Goal: Task Accomplishment & Management: Manage account settings

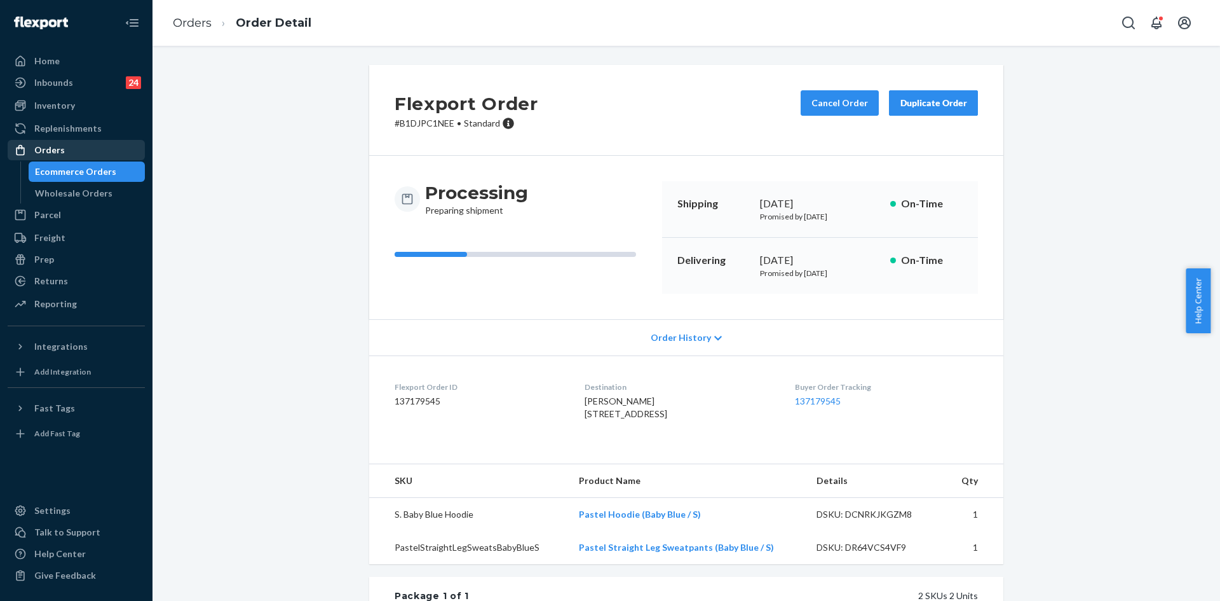
click at [83, 149] on div "Orders" at bounding box center [76, 150] width 135 height 18
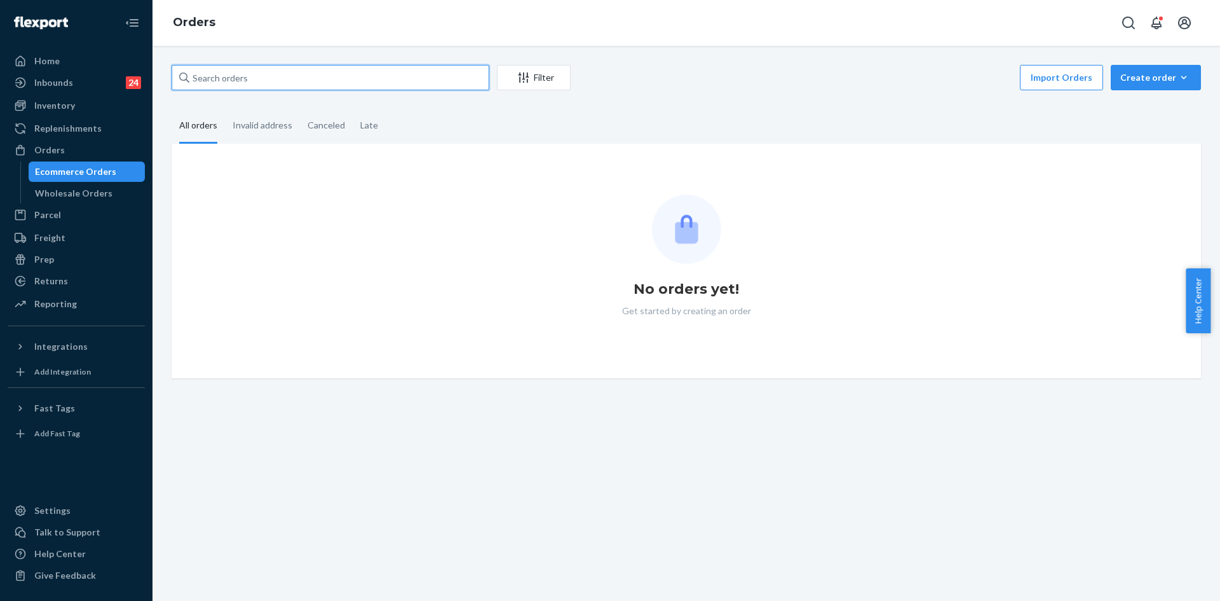
click at [342, 80] on input "text" at bounding box center [331, 77] width 318 height 25
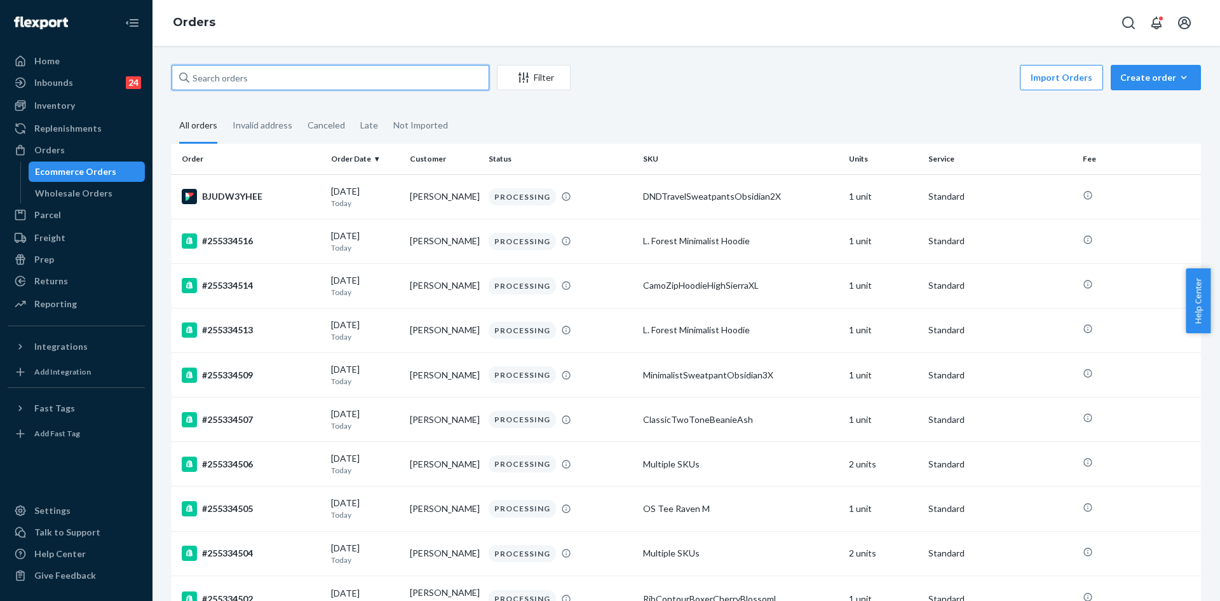
paste input "Hi [Customer Name], Thank you for reaching out! Your gift card does not expire,…"
type input "Hi [Customer Name], Thank you for reaching out! Your gift card does not expire,…"
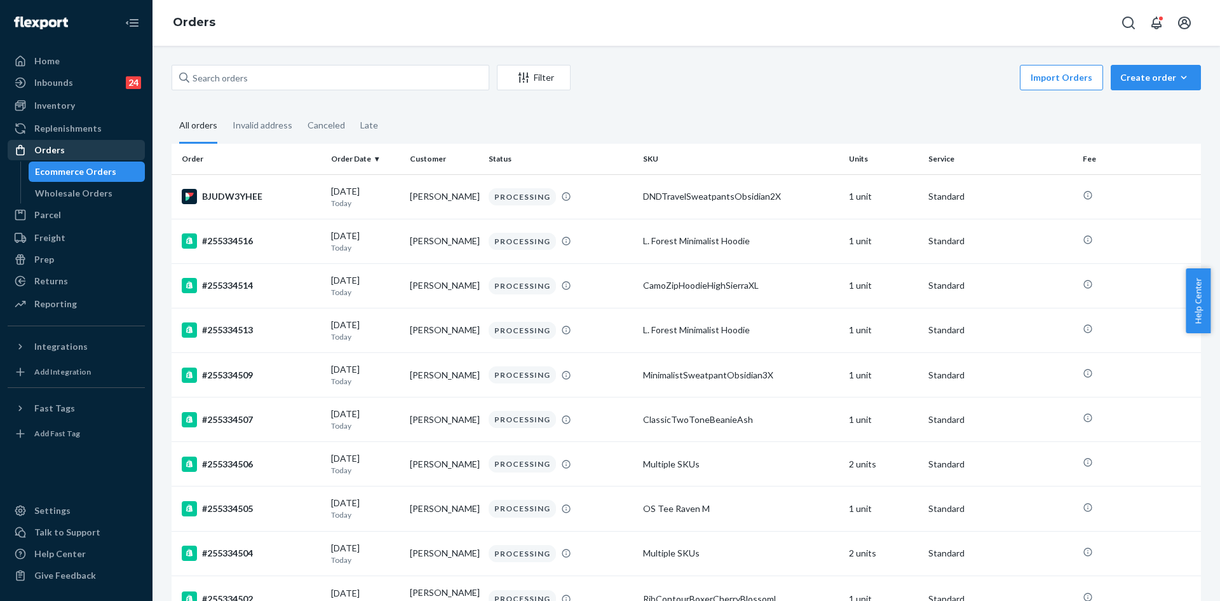
click at [111, 149] on div "Orders" at bounding box center [76, 150] width 135 height 18
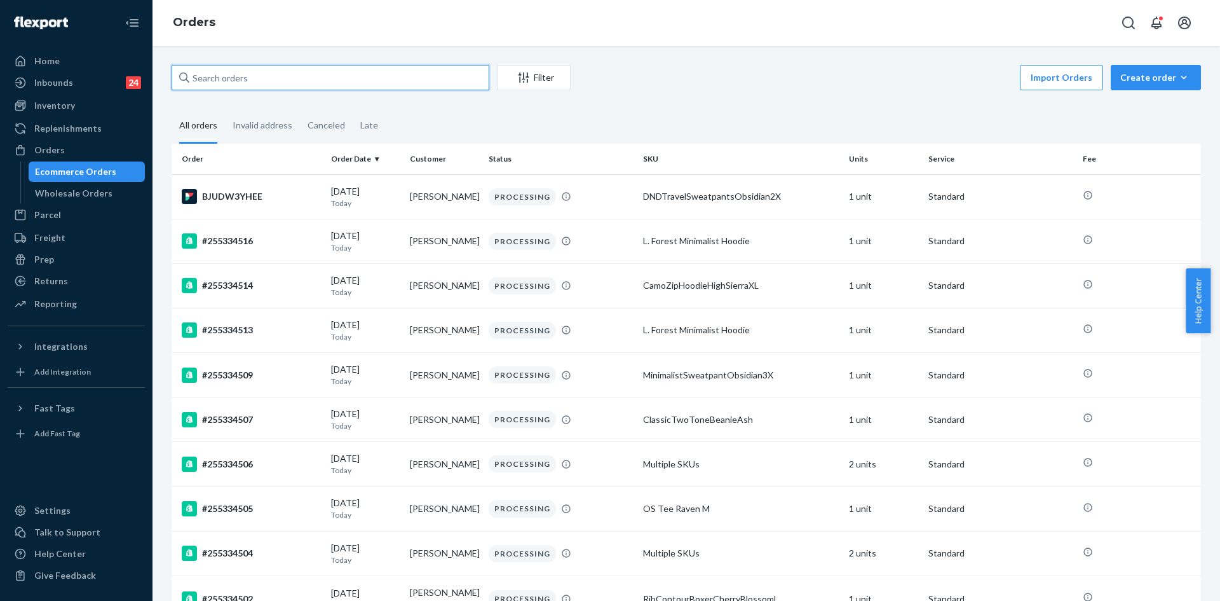
click at [285, 83] on input "text" at bounding box center [331, 77] width 318 height 25
paste input "254953583 Complete"
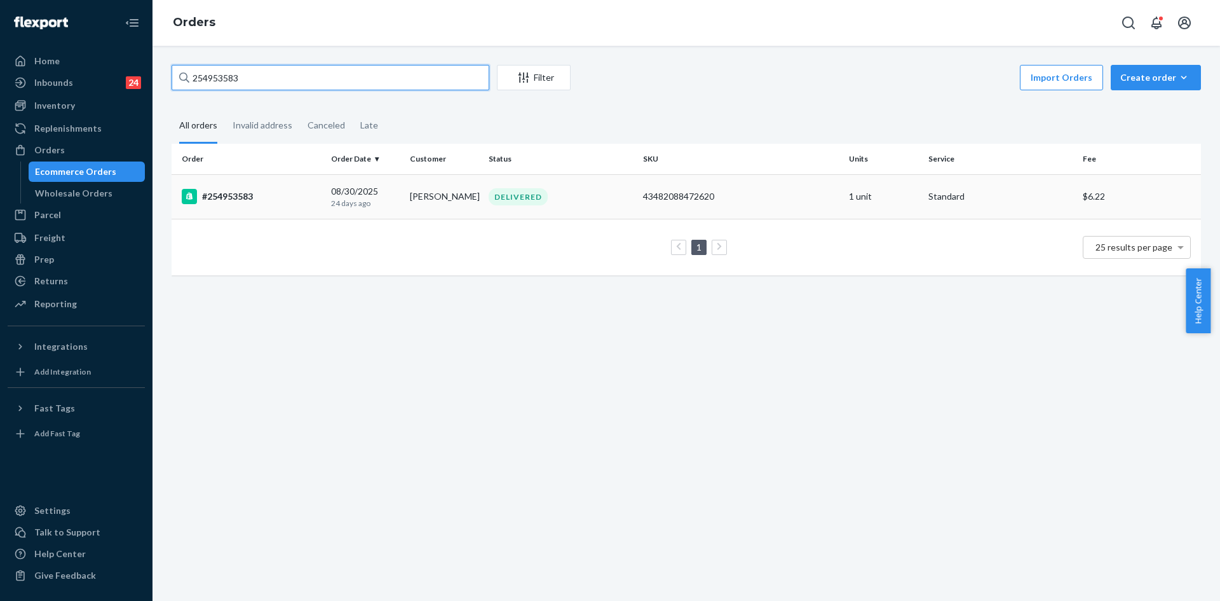
type input "254953583"
click at [600, 212] on td "DELIVERED" at bounding box center [561, 196] width 154 height 44
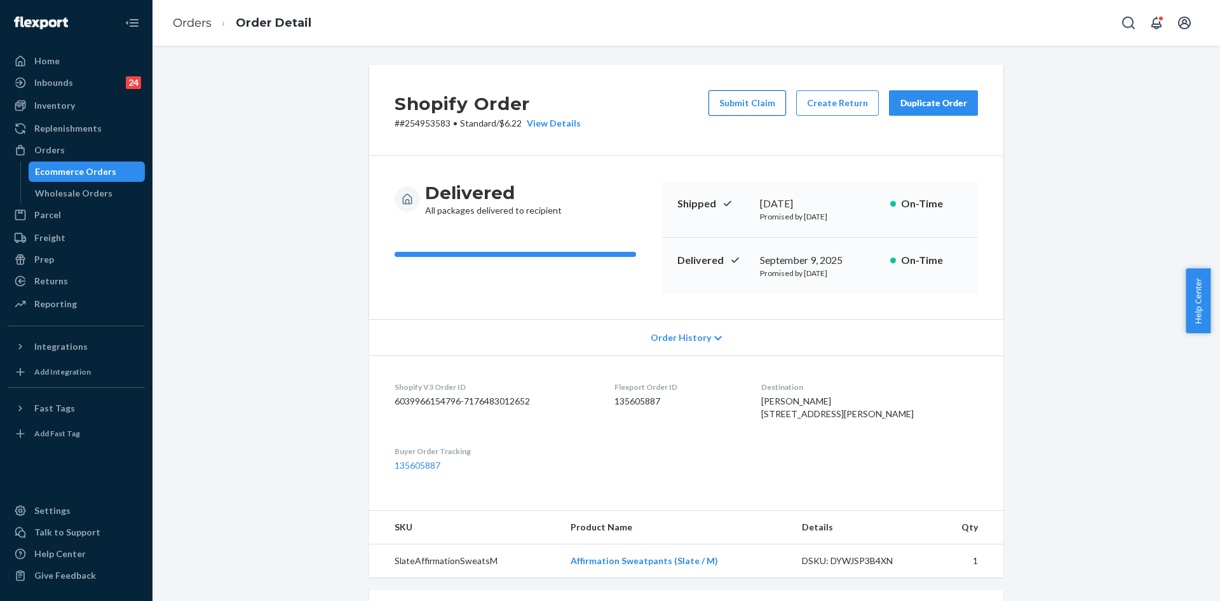
click at [748, 114] on button "Submit Claim" at bounding box center [748, 102] width 78 height 25
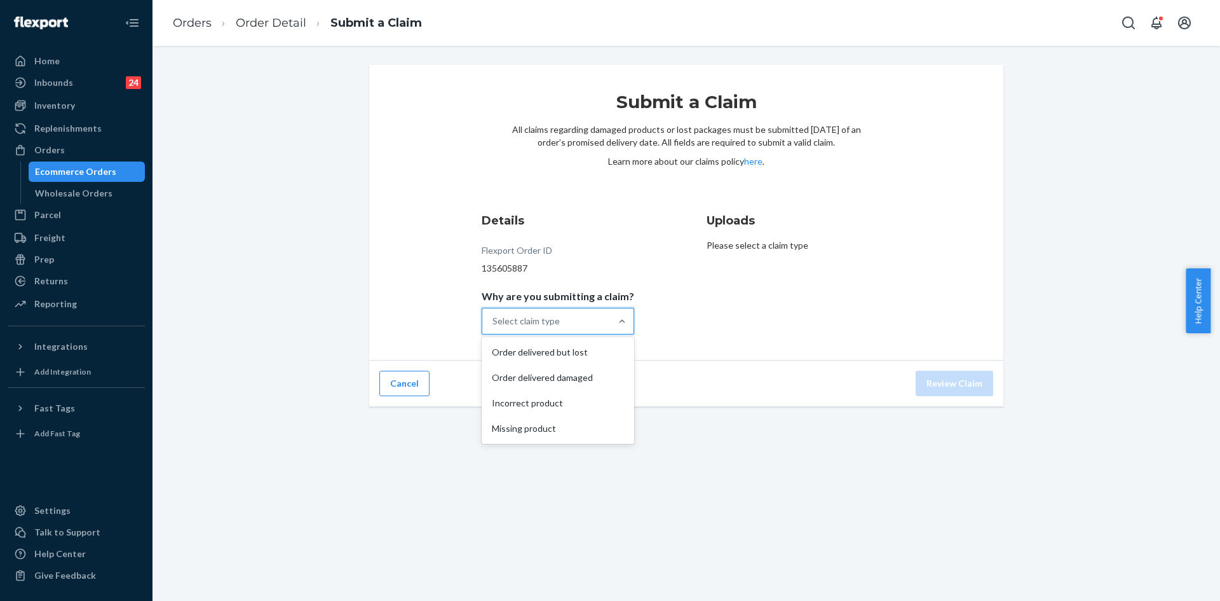
click at [605, 322] on div "Select claim type" at bounding box center [546, 320] width 128 height 25
click at [494, 322] on input "Why are you submitting a claim? option Order delivered but lost focused, 1 of 4…" at bounding box center [493, 321] width 1 height 13
click at [578, 355] on div "Order delivered but lost" at bounding box center [557, 351] width 147 height 25
click at [494, 327] on input "Why are you submitting a claim? option Order delivered but lost focused, 1 of 4…" at bounding box center [493, 321] width 1 height 13
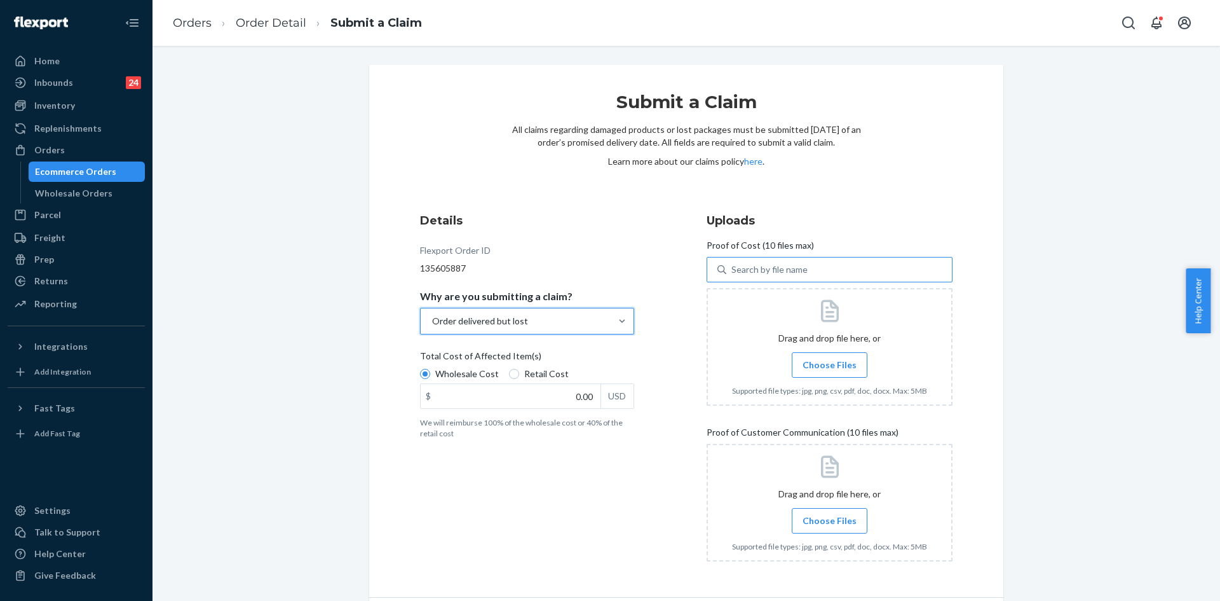
click at [807, 269] on div "Search by file name" at bounding box center [839, 269] width 226 height 23
click at [733, 269] on input "Search by file name" at bounding box center [732, 269] width 1 height 13
click at [824, 355] on label "Choose Files" at bounding box center [830, 364] width 76 height 25
click at [829, 358] on input "Choose Files" at bounding box center [829, 365] width 1 height 14
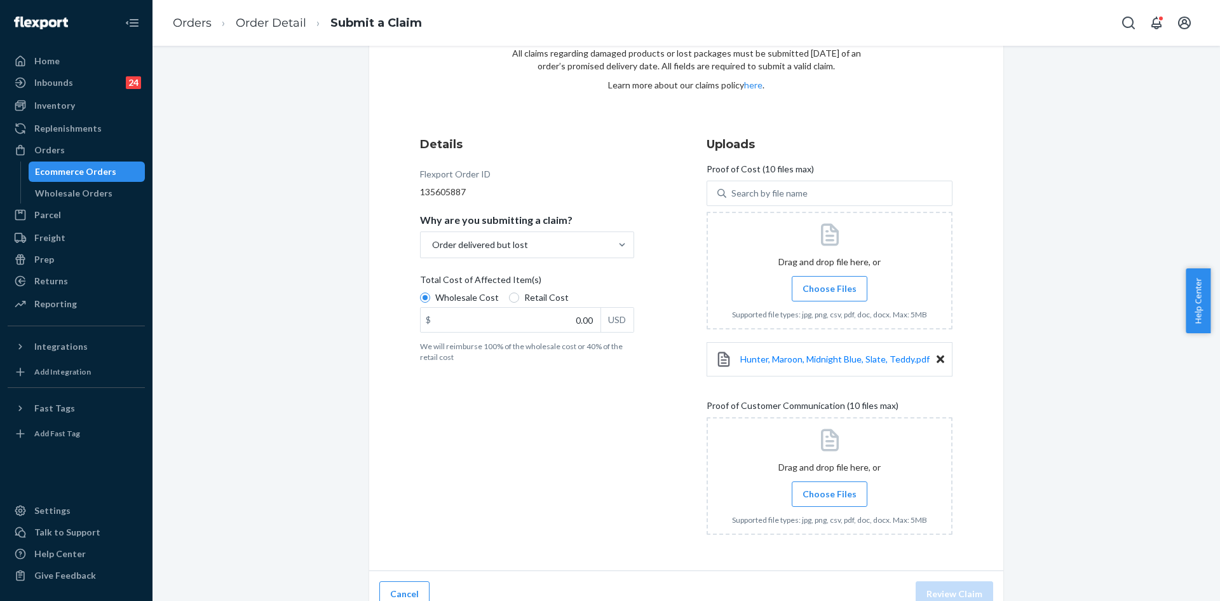
scroll to position [93, 0]
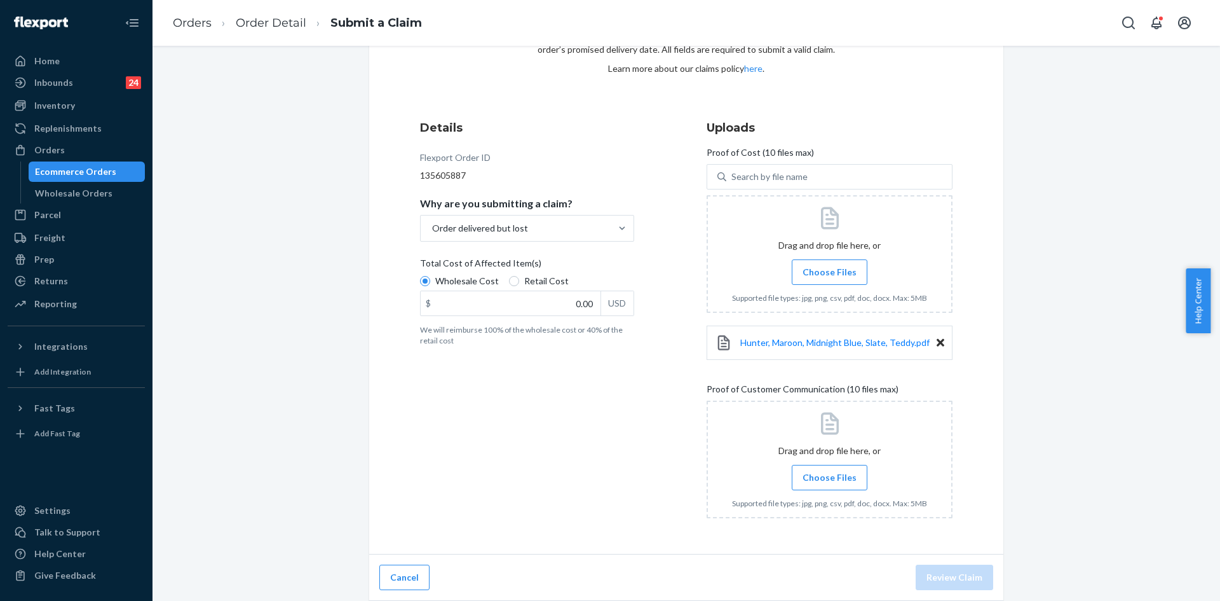
click at [829, 472] on span "Choose Files" at bounding box center [830, 477] width 54 height 13
click at [829, 472] on input "Choose Files" at bounding box center [829, 477] width 1 height 14
click at [836, 477] on span "Choose Files" at bounding box center [830, 477] width 54 height 13
click at [830, 477] on input "Choose Files" at bounding box center [829, 477] width 1 height 14
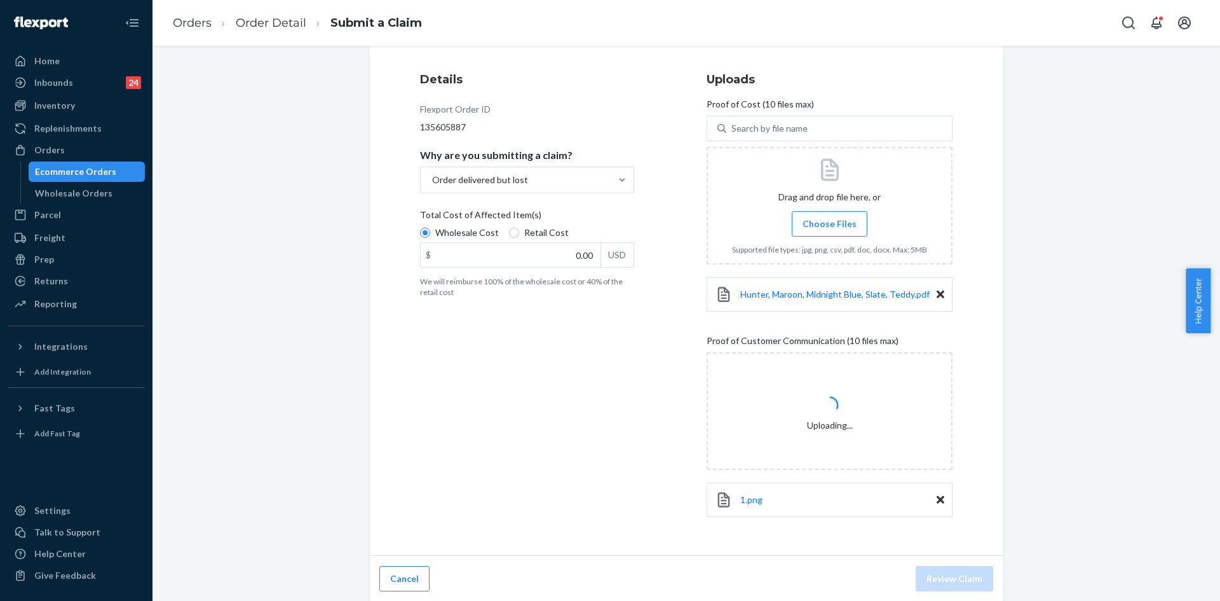
scroll to position [142, 0]
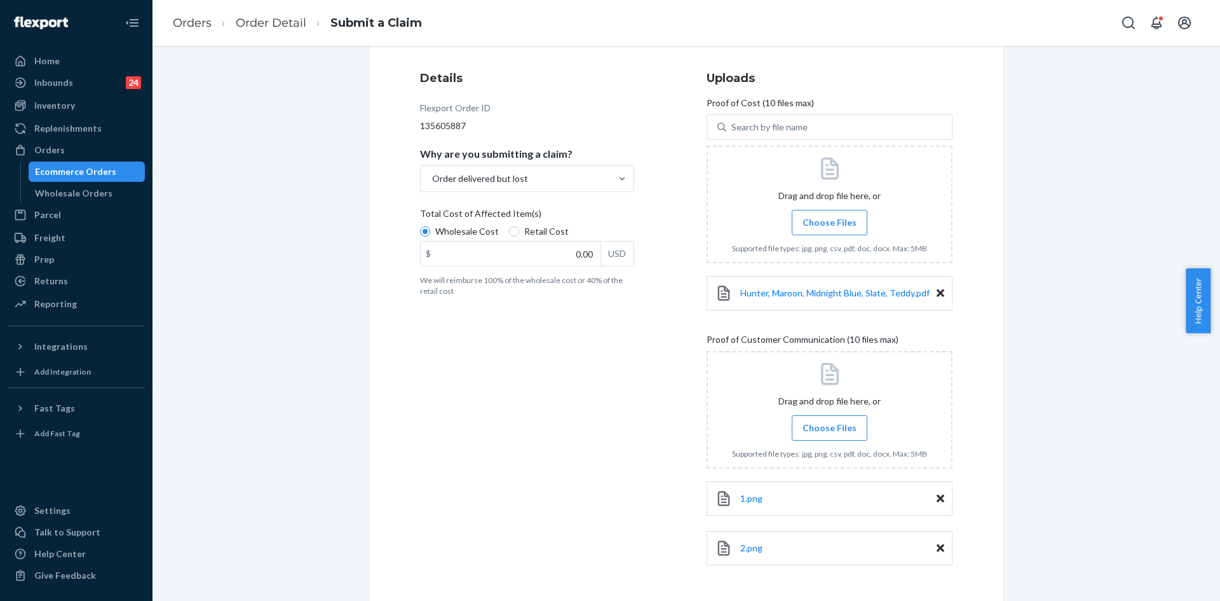
click at [810, 429] on span "Choose Files" at bounding box center [830, 427] width 54 height 13
click at [829, 429] on input "Choose Files" at bounding box center [829, 428] width 1 height 14
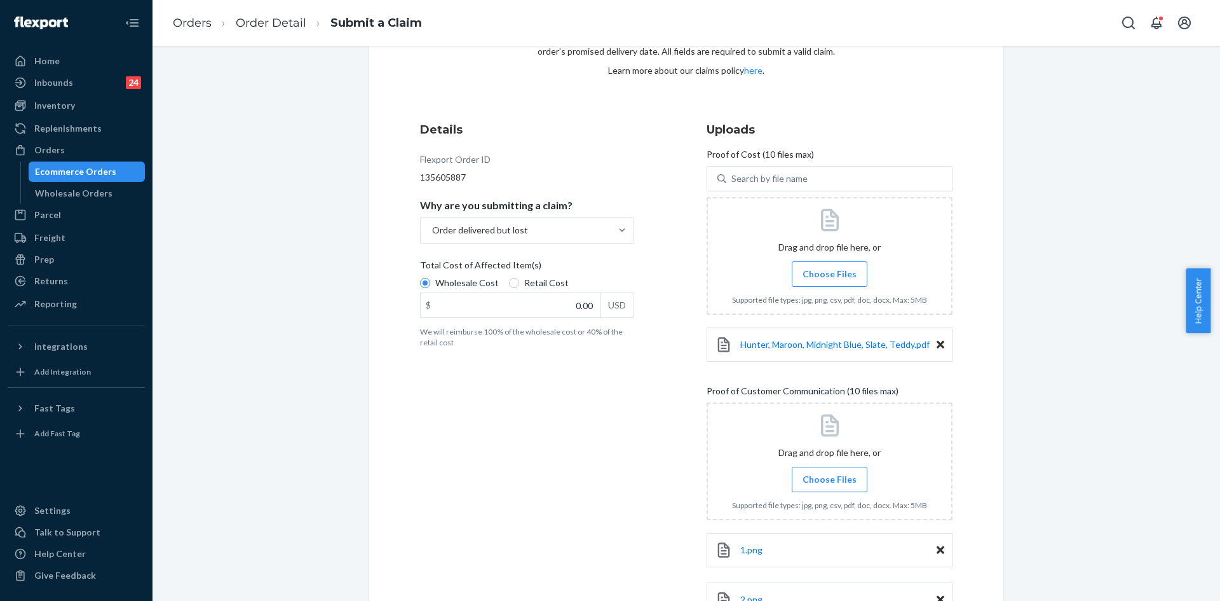
scroll to position [127, 0]
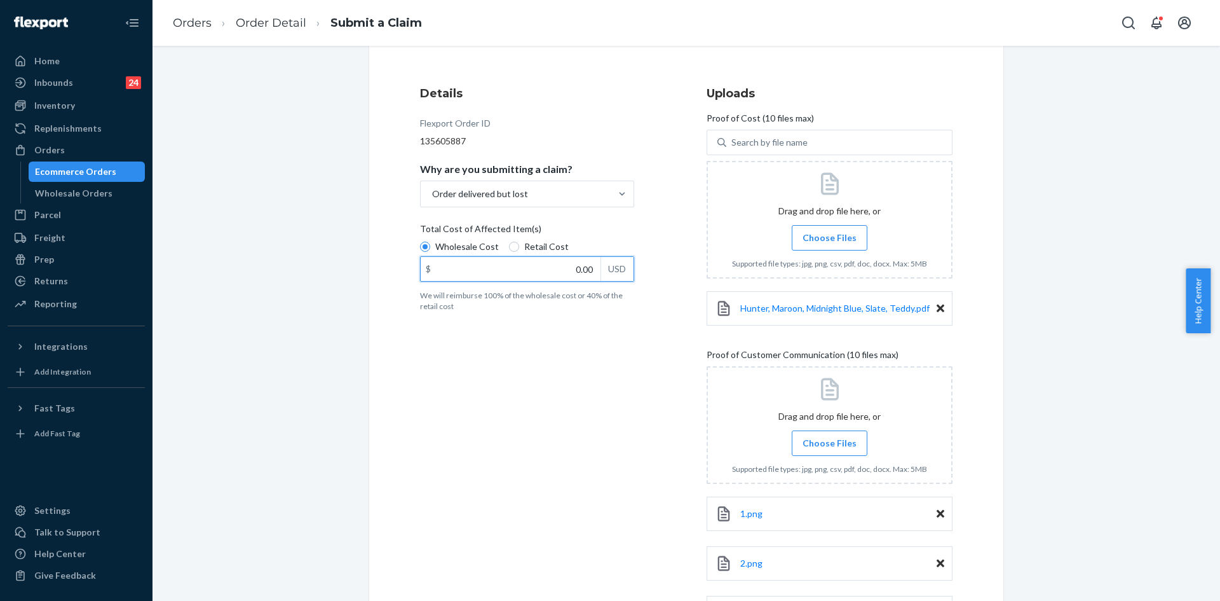
click at [578, 268] on input "0.00" at bounding box center [511, 269] width 180 height 24
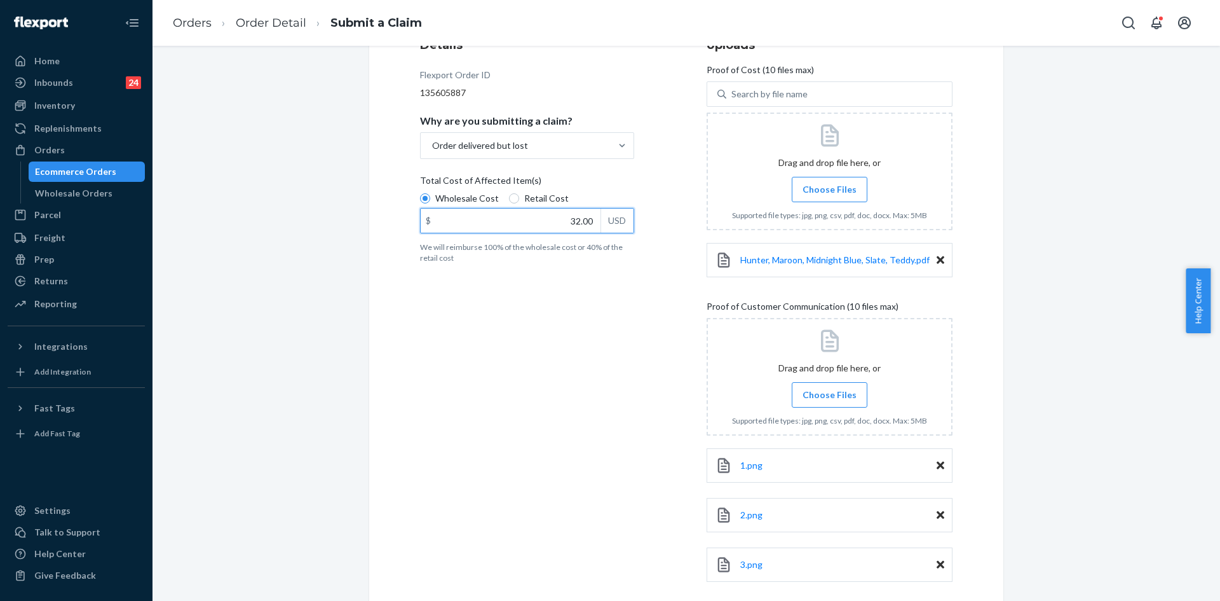
scroll to position [242, 0]
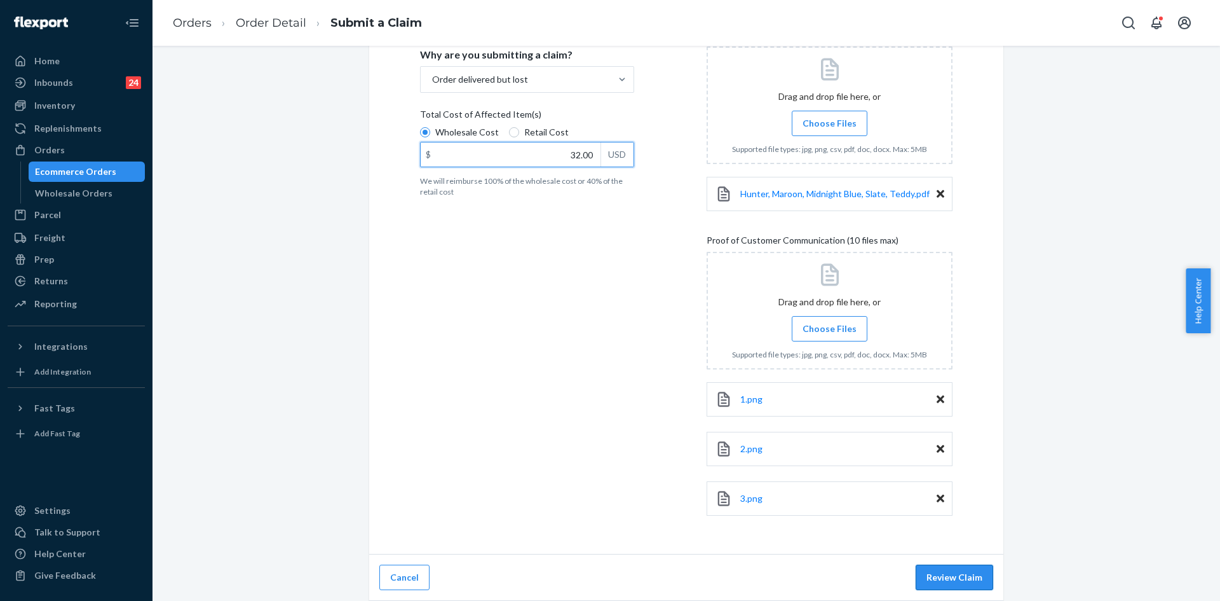
type input "32.00"
click at [970, 585] on button "Review Claim" at bounding box center [955, 576] width 78 height 25
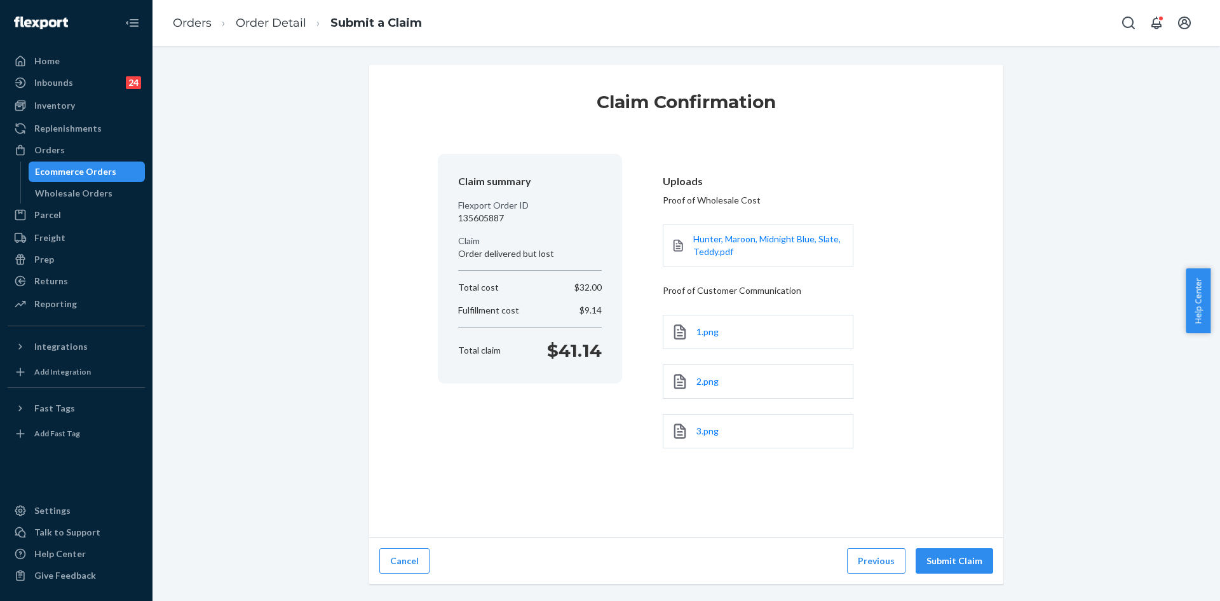
scroll to position [0, 0]
click at [963, 561] on button "Submit Claim" at bounding box center [955, 560] width 78 height 25
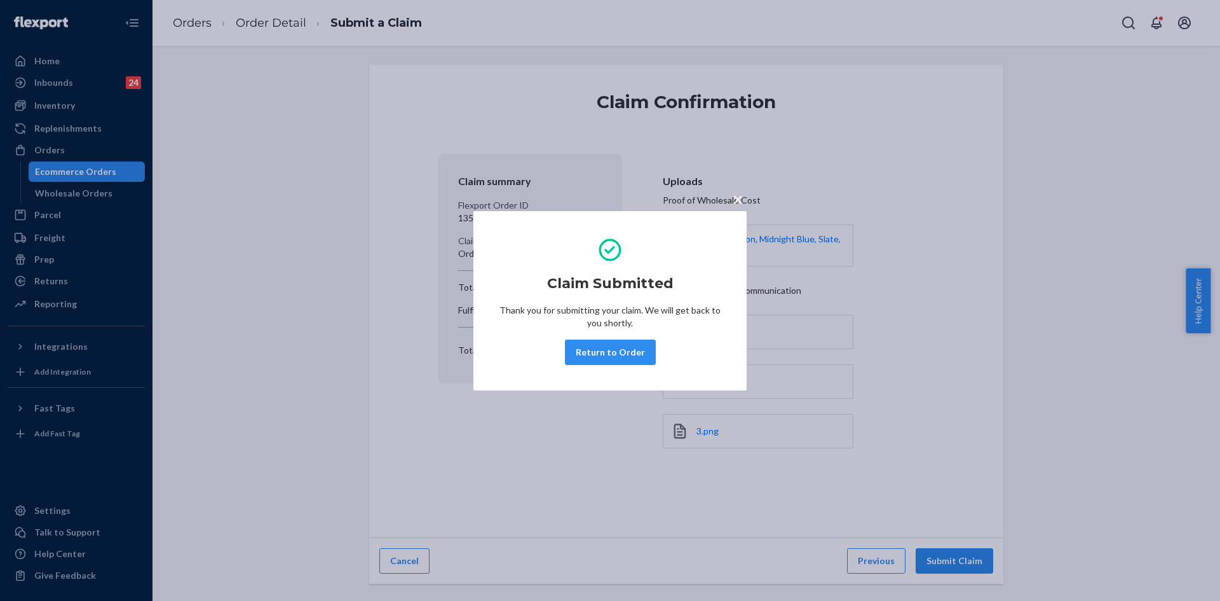
click at [629, 356] on button "Return to Order" at bounding box center [610, 351] width 91 height 25
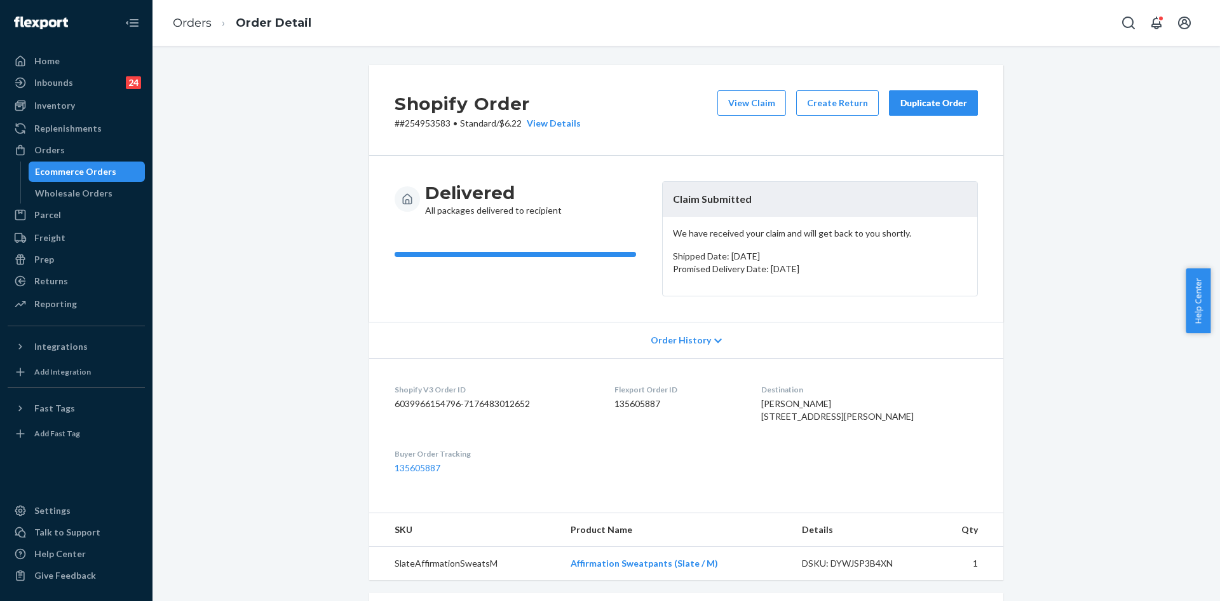
click at [207, 86] on div "Shopify Order # #254953583 • Standard / $6.22 View Details View Claim Create Re…" at bounding box center [686, 465] width 1049 height 801
drag, startPoint x: 63, startPoint y: 143, endPoint x: 147, endPoint y: 138, distance: 84.7
click at [63, 143] on div "Orders" at bounding box center [76, 150] width 135 height 18
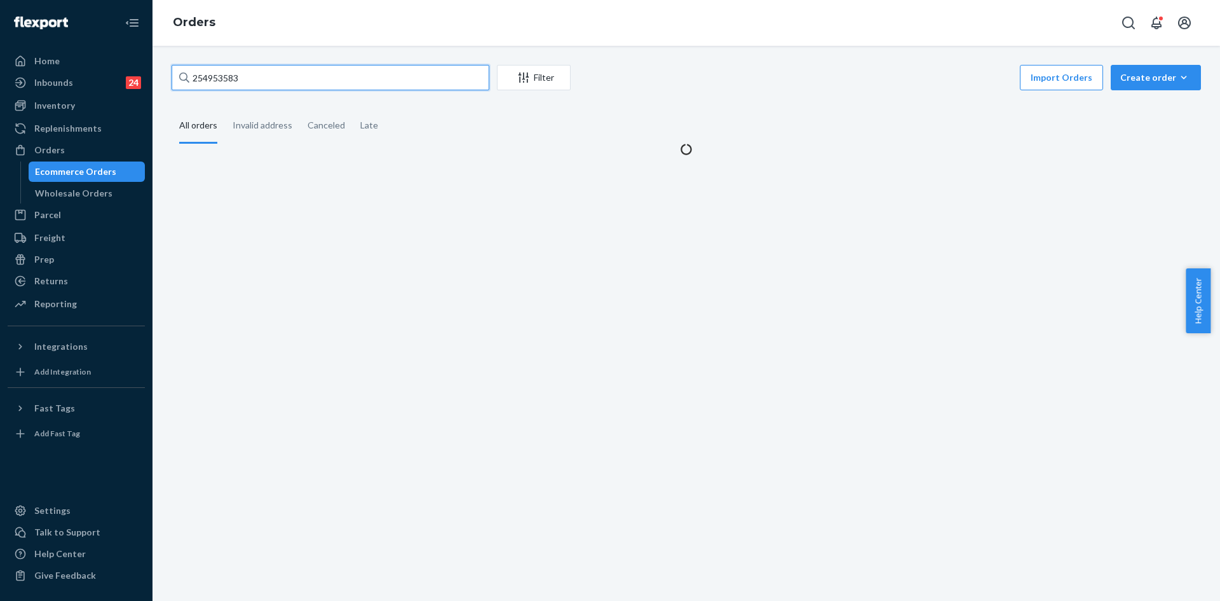
click at [306, 79] on input "254953583" at bounding box center [331, 77] width 318 height 25
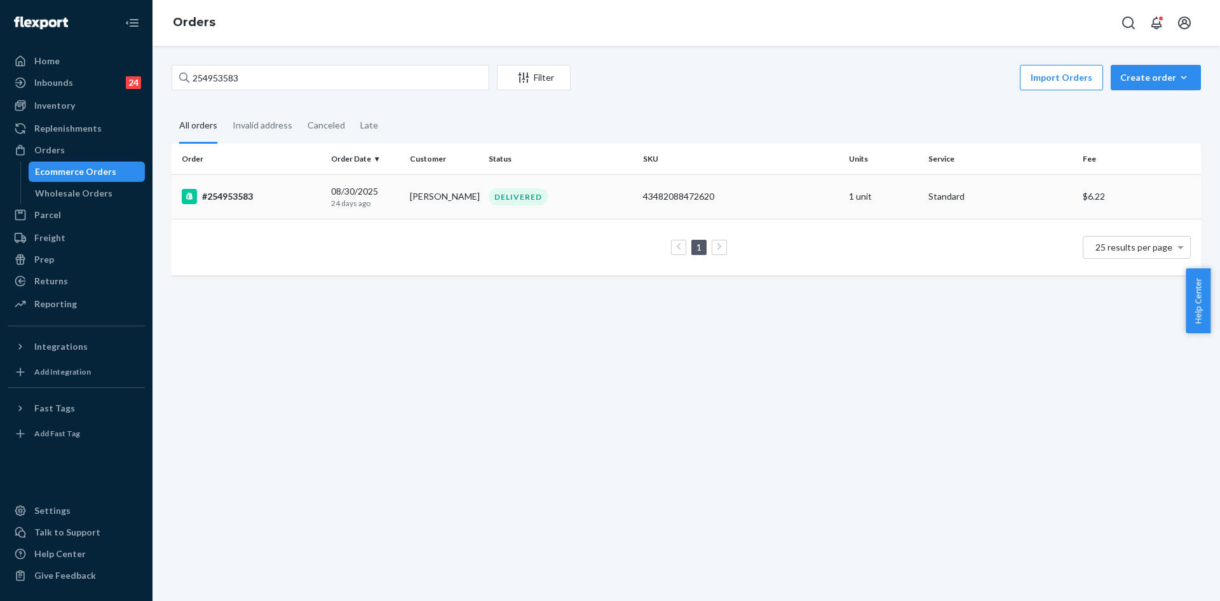
click at [580, 205] on div "DELIVERED" at bounding box center [560, 196] width 149 height 17
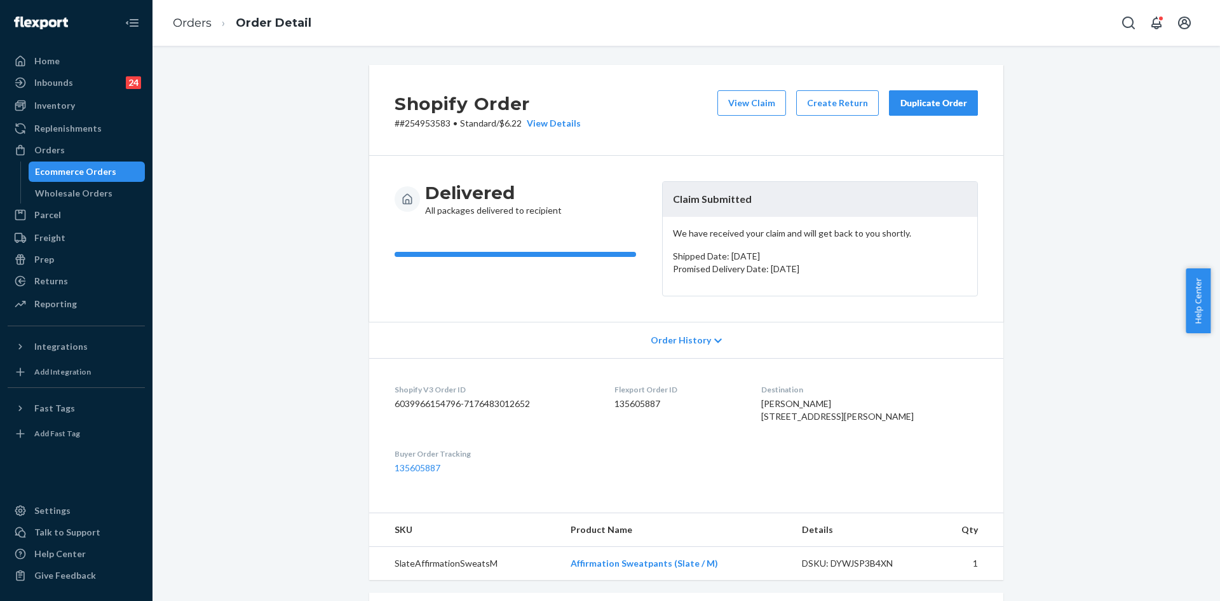
click at [90, 146] on div "Orders" at bounding box center [76, 150] width 135 height 18
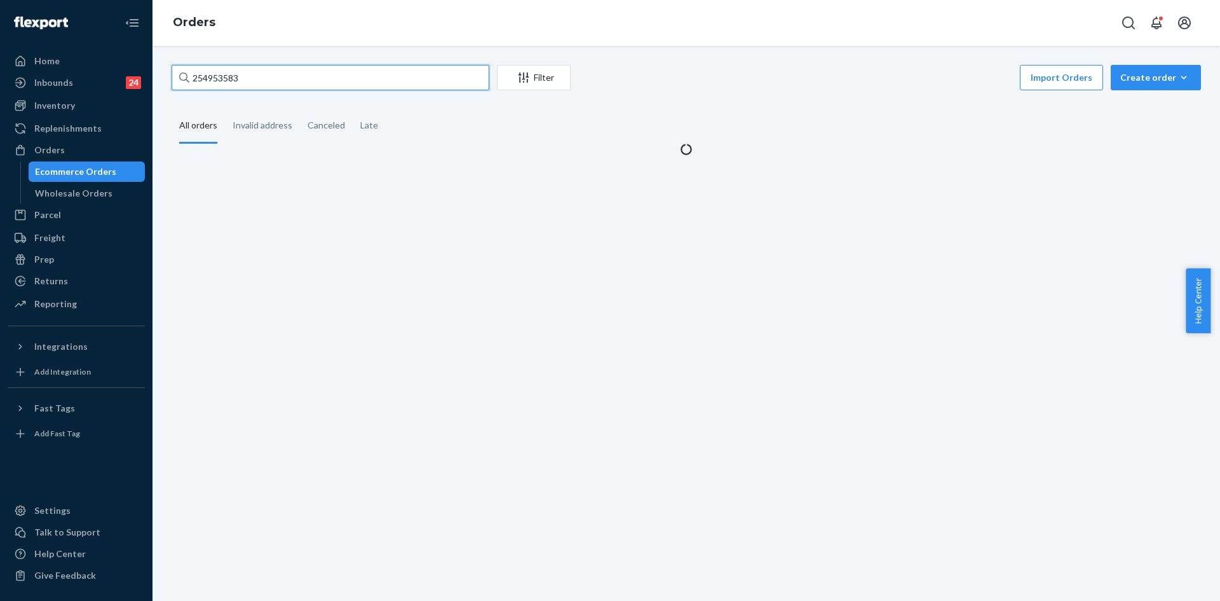
click at [356, 83] on input "254953583" at bounding box center [331, 77] width 318 height 25
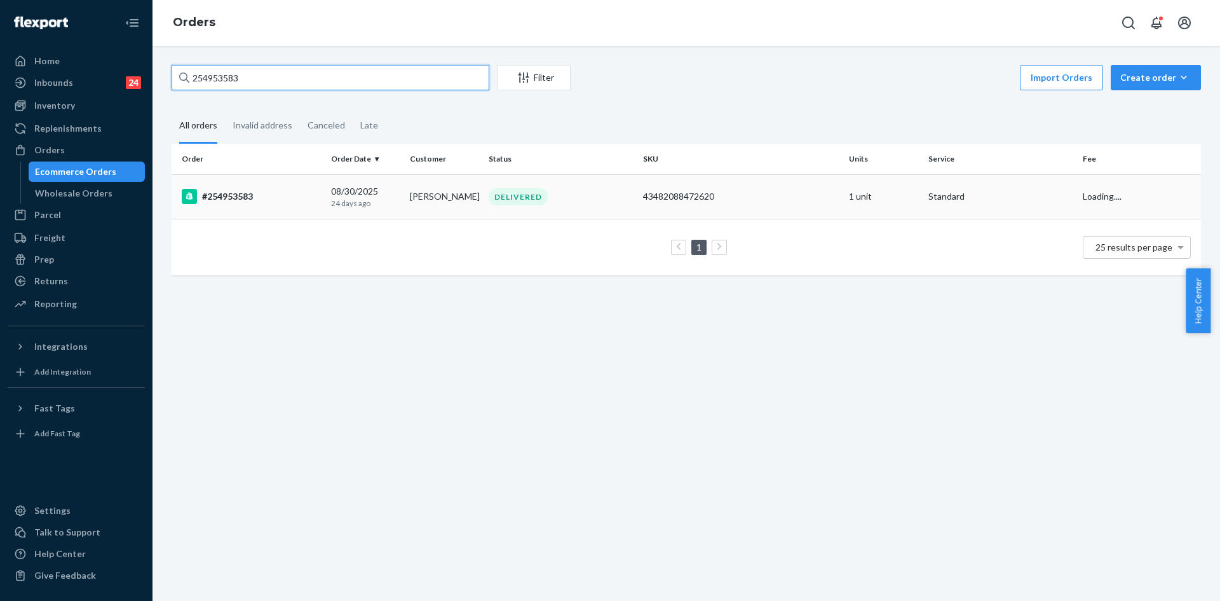
paste input "5240134"
type input "255240134"
click at [612, 204] on div "DELIVERED" at bounding box center [560, 196] width 149 height 17
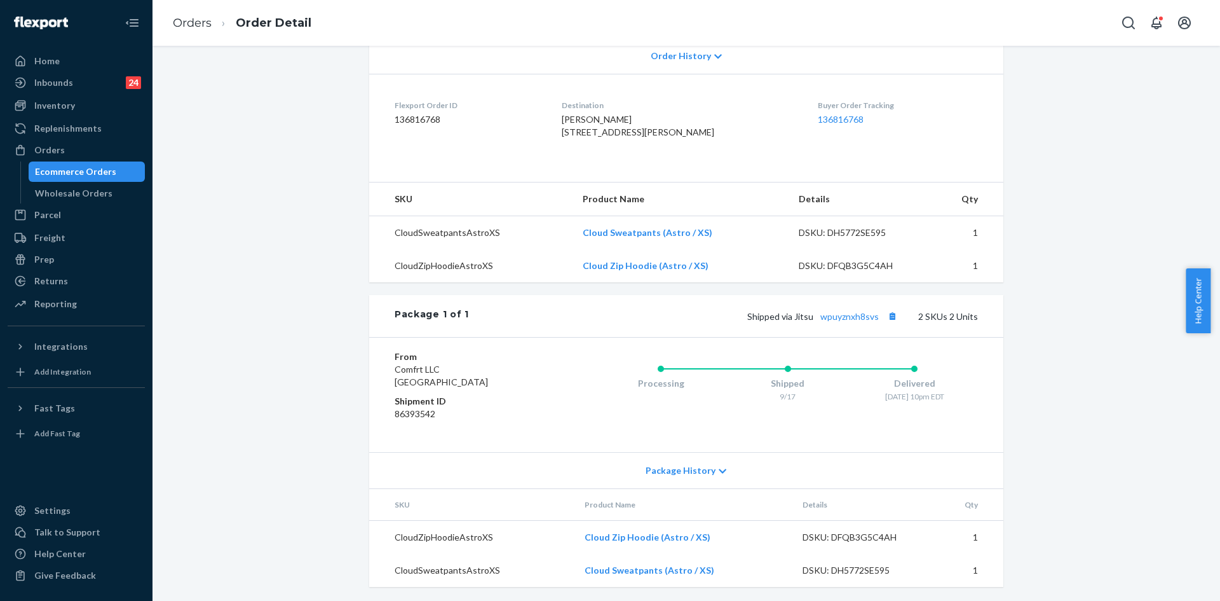
scroll to position [308, 0]
drag, startPoint x: 882, startPoint y: 315, endPoint x: 827, endPoint y: 317, distance: 54.7
click at [824, 317] on span "Shipped via Jitsu wpuyznxh8svs" at bounding box center [823, 315] width 153 height 11
click at [870, 325] on div "Package 1 of 1 Shipped via Jitsu wpuyznxh8svs 2 SKUs 2 Units" at bounding box center [686, 315] width 634 height 42
drag, startPoint x: 879, startPoint y: 317, endPoint x: 821, endPoint y: 318, distance: 58.5
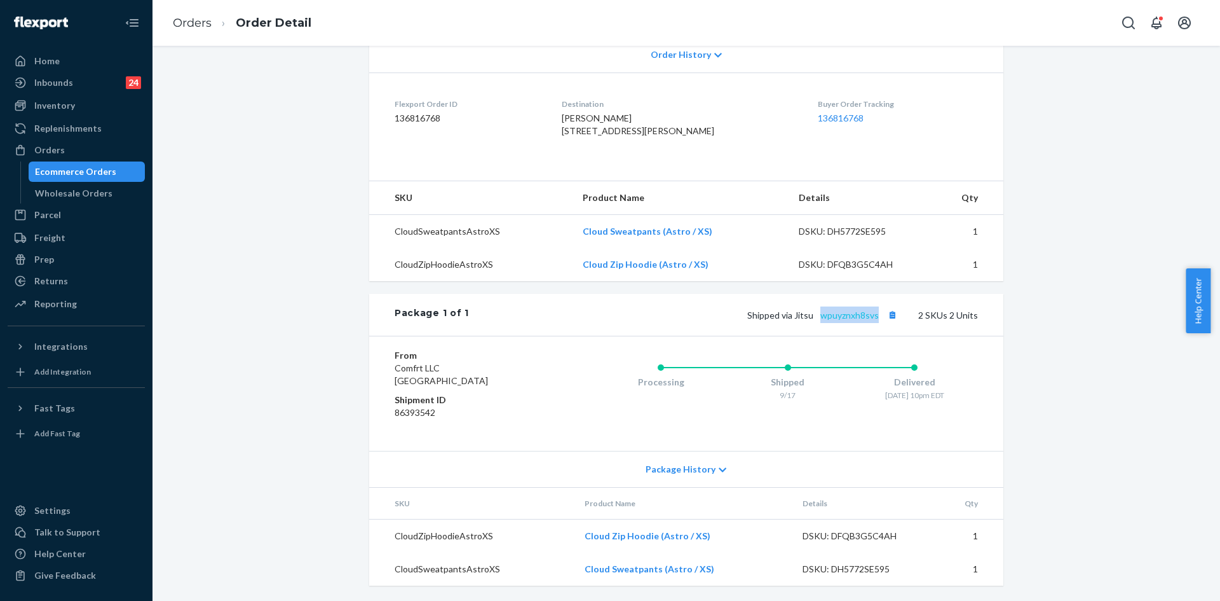
click at [821, 318] on span "Shipped via Jitsu wpuyznxh8svs" at bounding box center [823, 315] width 153 height 11
copy link "wpuyznxh8svs"
click at [854, 308] on div "Shipped via Jitsu wpuyznxh8svs 2 SKUs 2 Units" at bounding box center [723, 314] width 509 height 17
click at [856, 314] on link "wpuyznxh8svs" at bounding box center [850, 315] width 58 height 11
drag, startPoint x: 876, startPoint y: 314, endPoint x: 822, endPoint y: 316, distance: 54.1
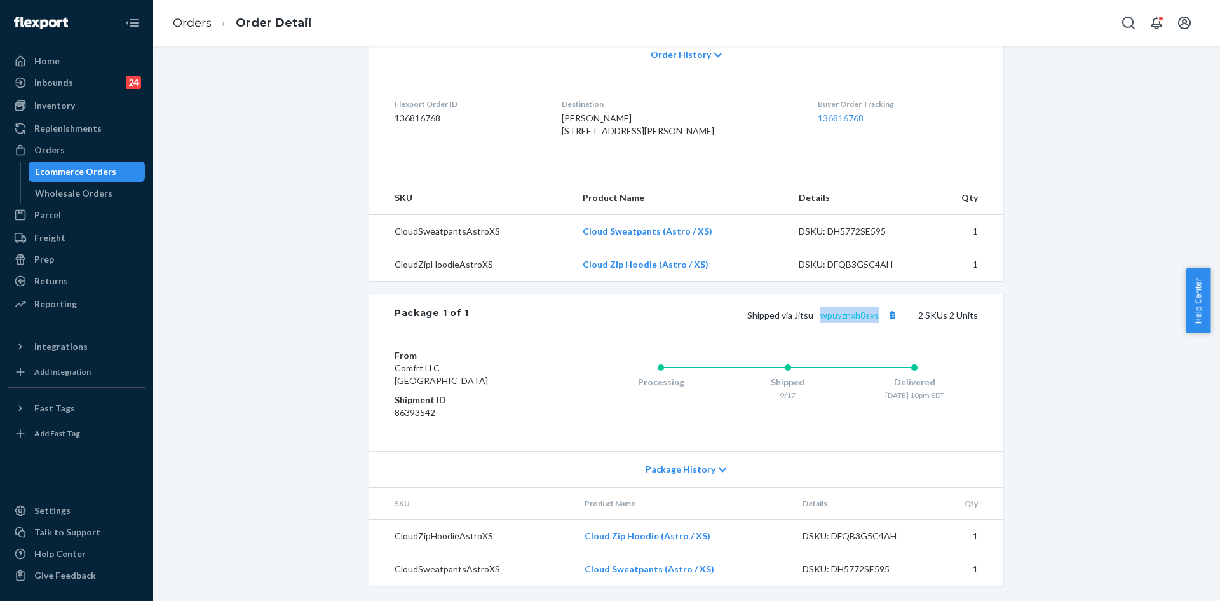
click at [822, 316] on span "Shipped via Jitsu wpuyznxh8svs" at bounding box center [823, 315] width 153 height 11
copy link "wpuyznxh8svs"
click at [846, 319] on link "wpuyznxh8svs" at bounding box center [850, 315] width 58 height 11
drag, startPoint x: 72, startPoint y: 156, endPoint x: 97, endPoint y: 149, distance: 25.9
click at [72, 156] on div "Orders" at bounding box center [76, 150] width 135 height 18
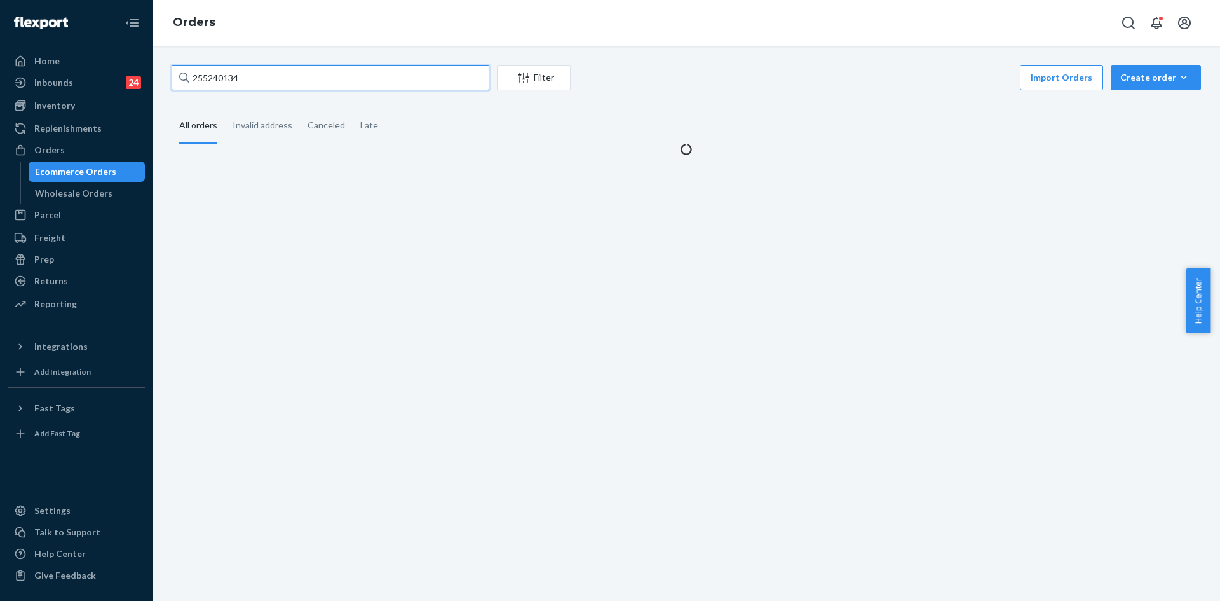
click at [334, 83] on input "255240134" at bounding box center [331, 77] width 318 height 25
paste input "29483 Complete"
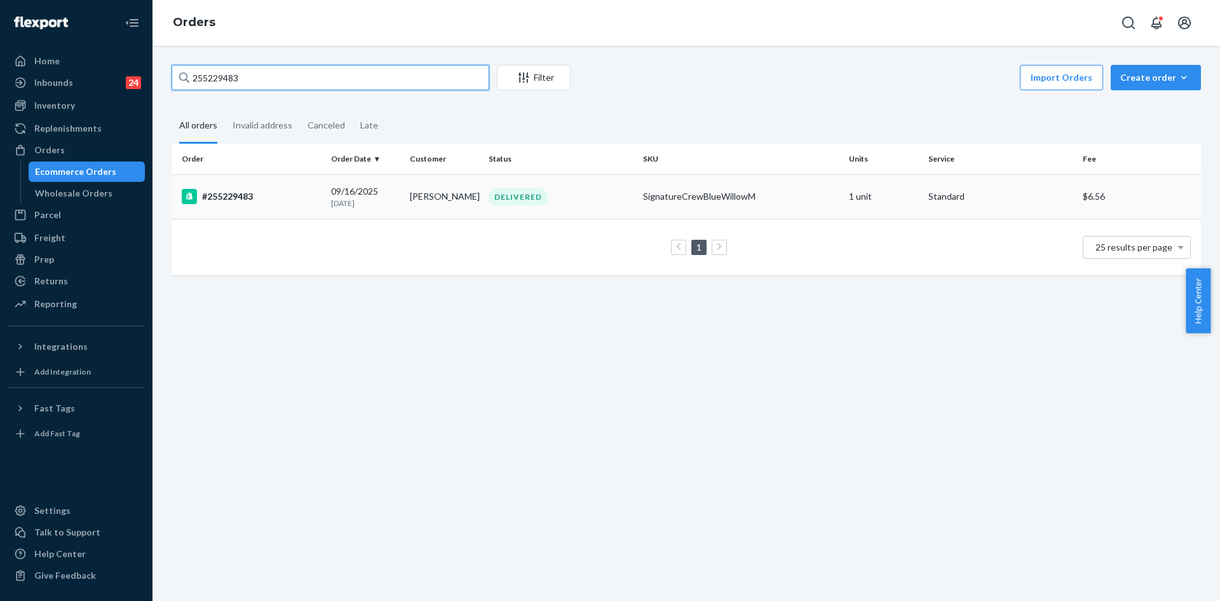
type input "255229483"
click at [583, 215] on td "DELIVERED" at bounding box center [561, 196] width 154 height 44
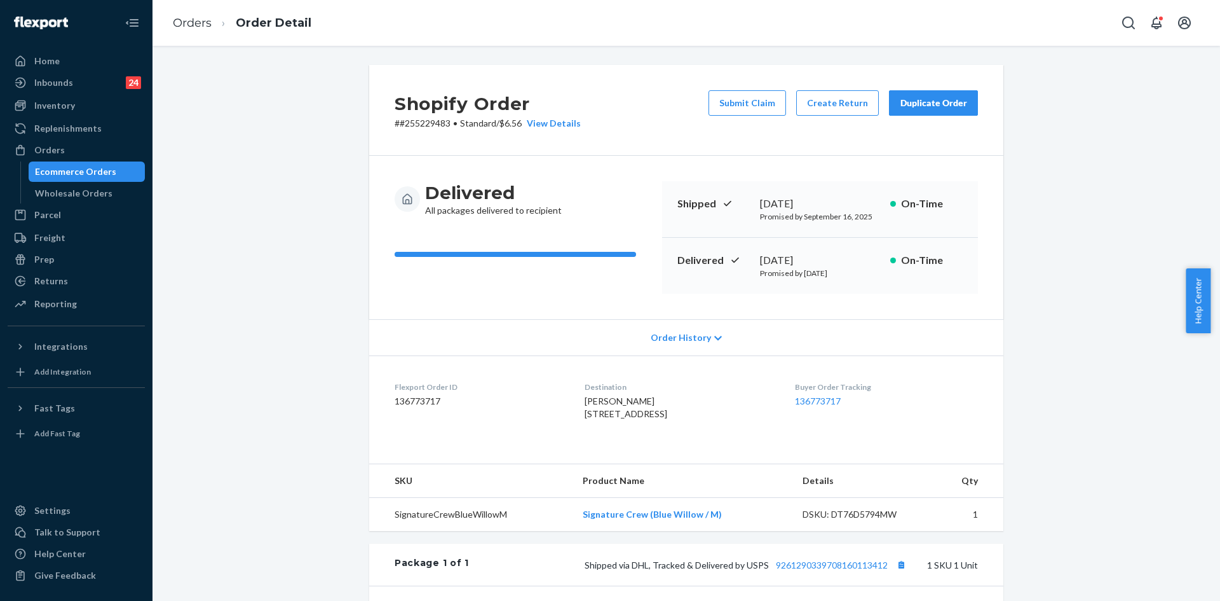
click at [79, 161] on link "Ecommerce Orders" at bounding box center [87, 171] width 117 height 20
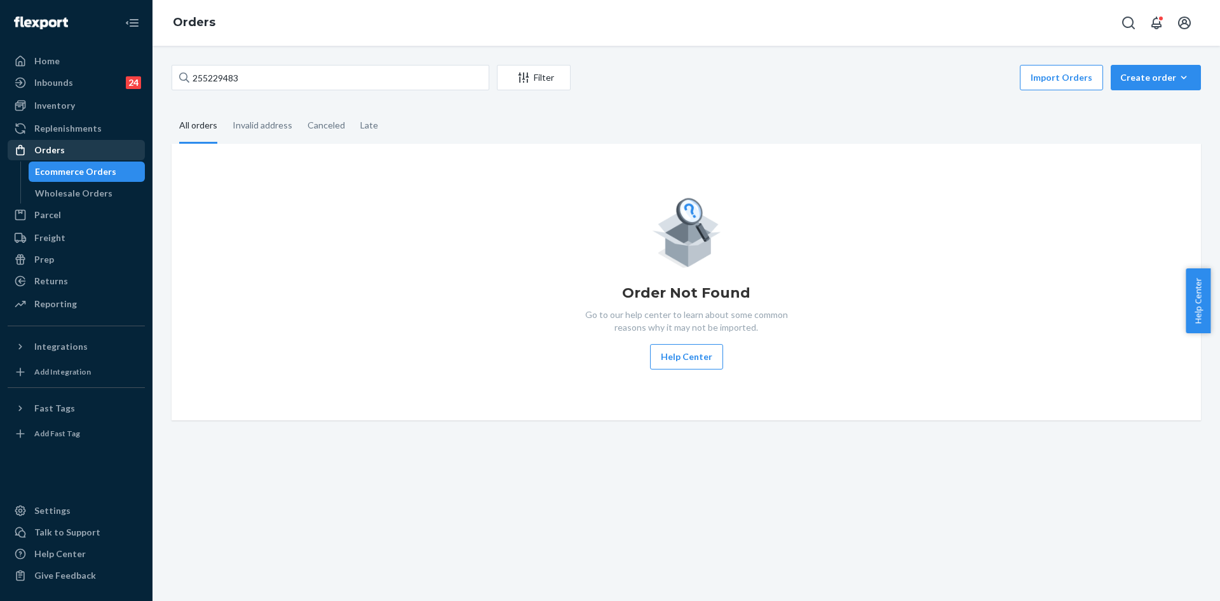
click at [82, 153] on div "Orders" at bounding box center [76, 150] width 135 height 18
click at [245, 90] on div "255229483 Filter Import Orders Create order Ecommerce order Removal order" at bounding box center [687, 79] width 1030 height 29
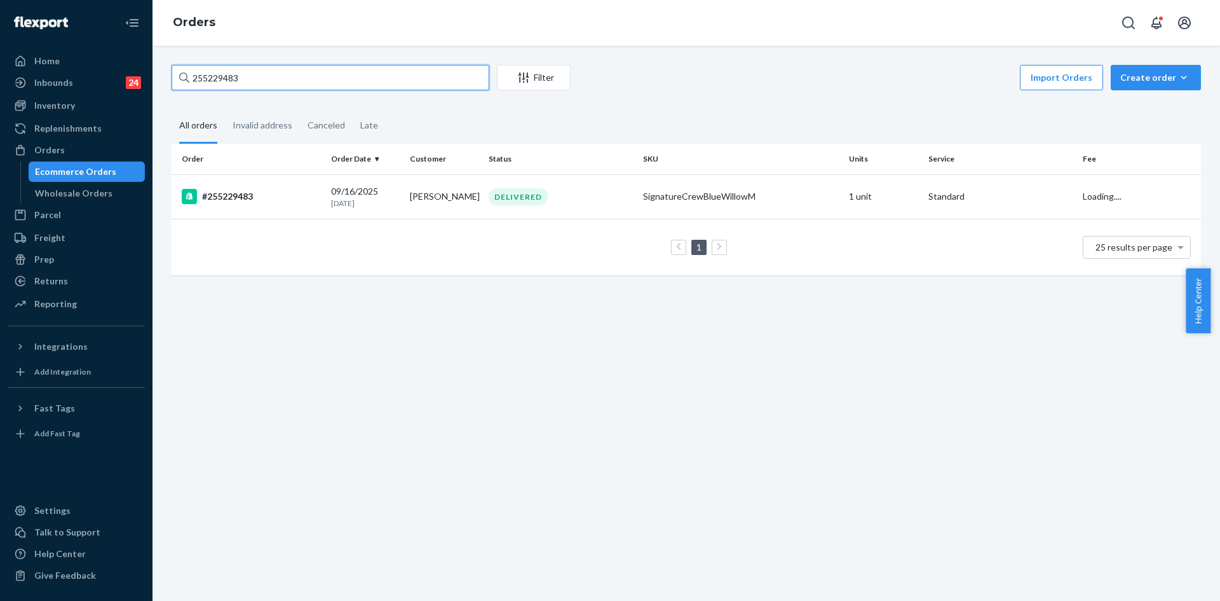
click at [251, 83] on input "255229483" at bounding box center [331, 77] width 318 height 25
paste input "Complete"
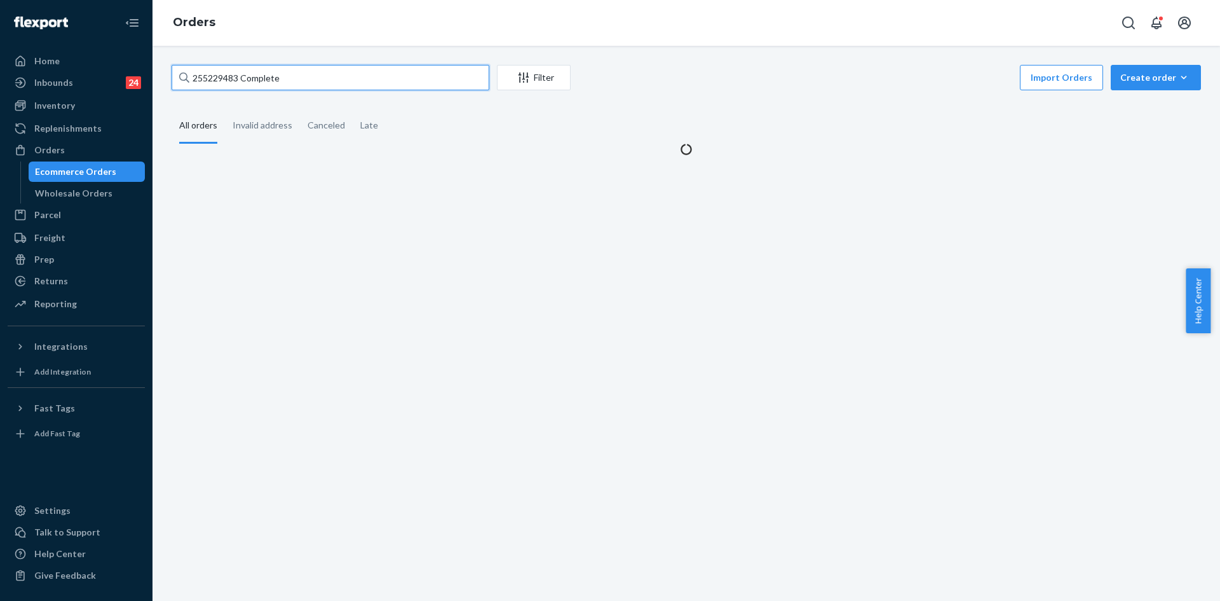
click at [294, 76] on input "255229483 Complete" at bounding box center [331, 77] width 318 height 25
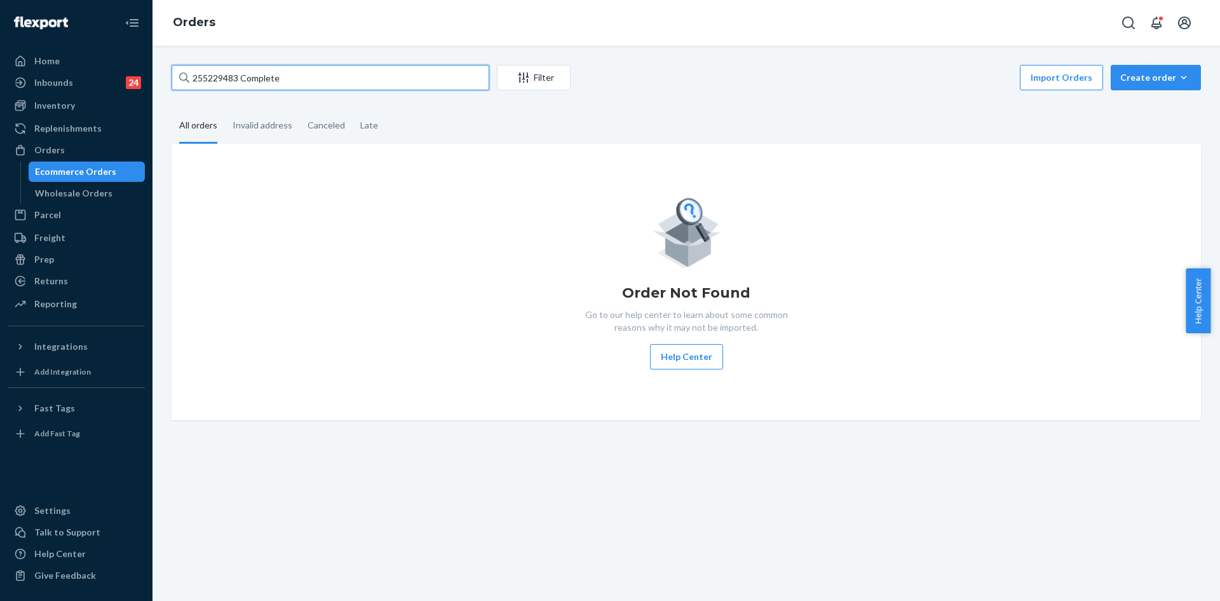
drag, startPoint x: 295, startPoint y: 81, endPoint x: 242, endPoint y: 78, distance: 53.5
click at [242, 78] on input "255229483 Complete" at bounding box center [331, 77] width 318 height 25
type input "255229483"
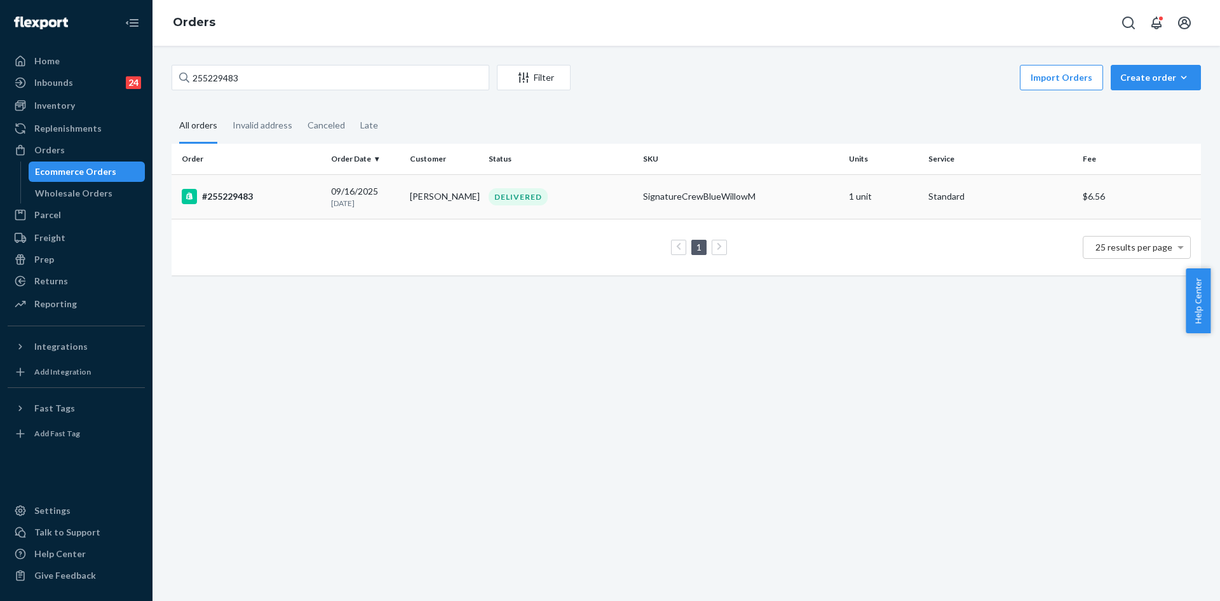
click at [599, 203] on div "DELIVERED" at bounding box center [560, 196] width 149 height 17
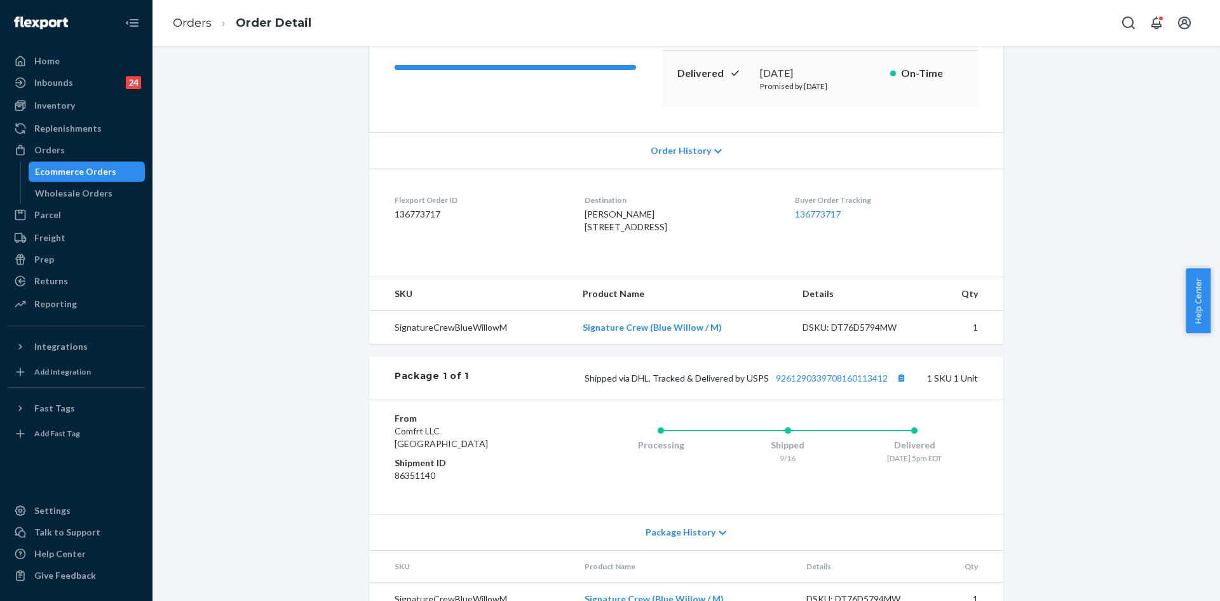
scroll to position [191, 0]
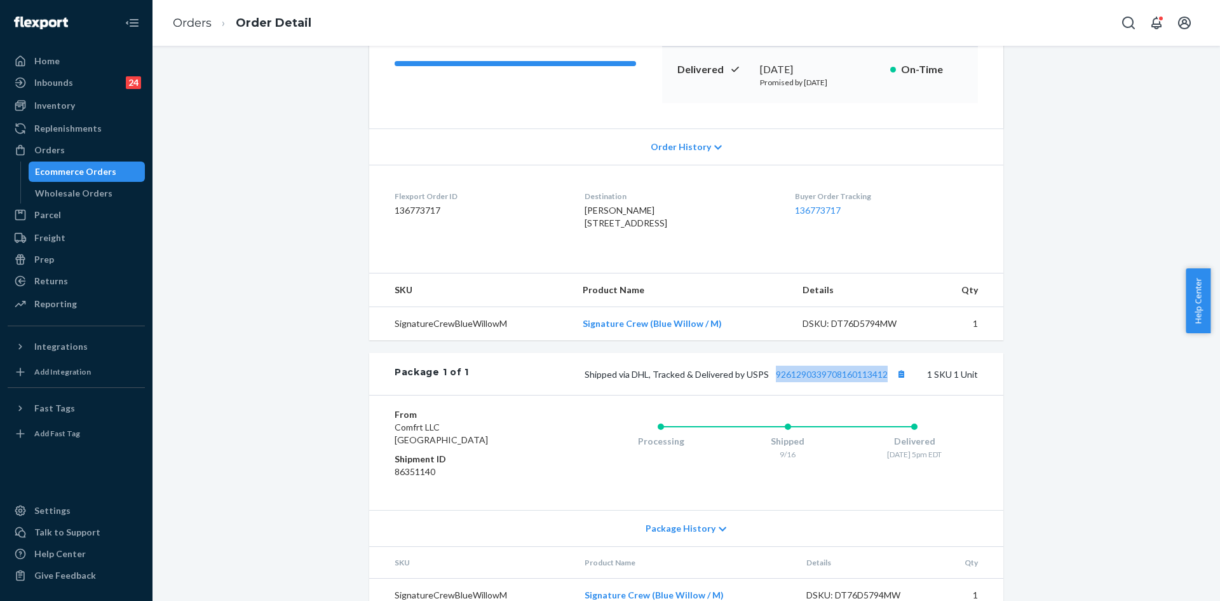
drag, startPoint x: 883, startPoint y: 400, endPoint x: 770, endPoint y: 402, distance: 113.2
click at [770, 379] on span "Shipped via DHL, Tracked & Delivered by USPS 9261290339708160113412" at bounding box center [747, 374] width 325 height 11
copy link "9261290339708160113412"
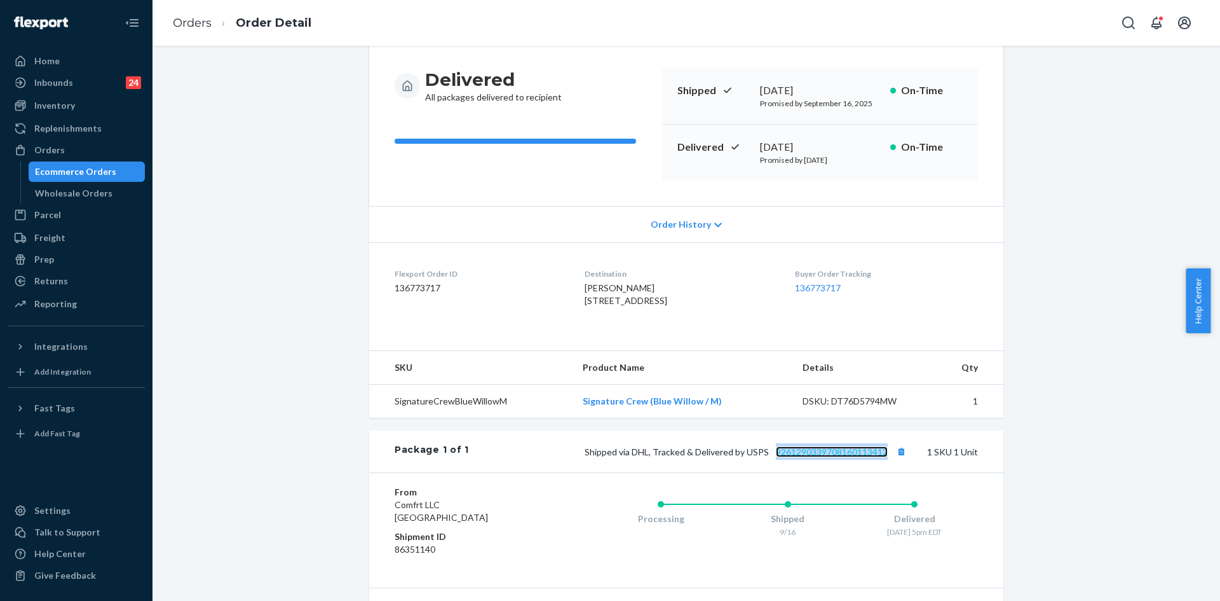
scroll to position [127, 0]
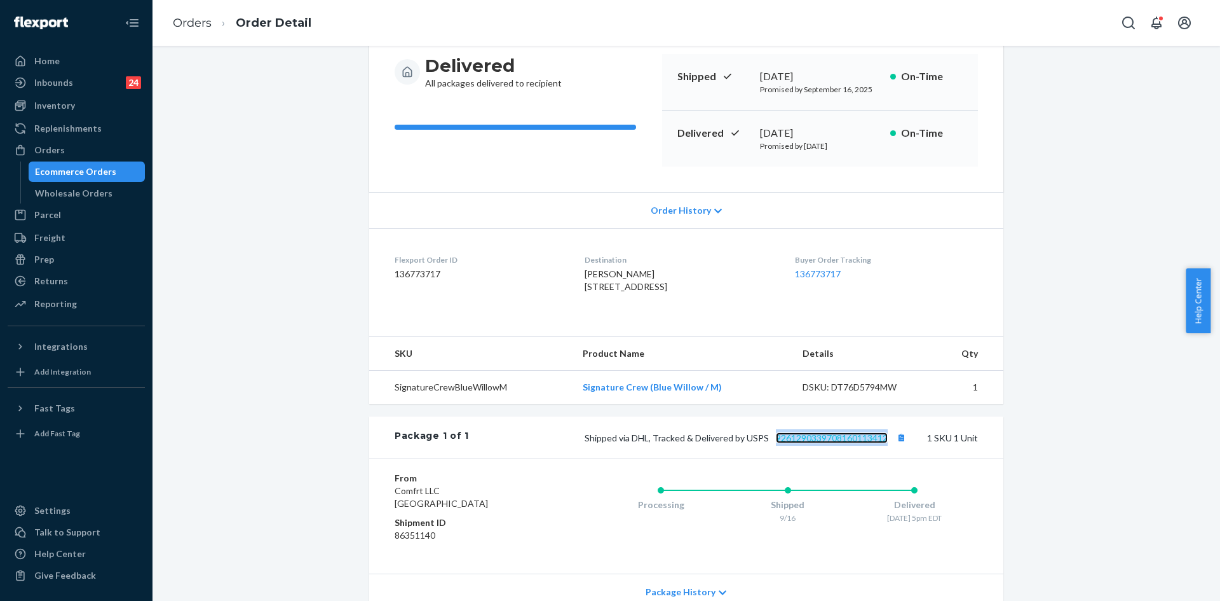
click at [831, 443] on link "9261290339708160113412" at bounding box center [832, 437] width 112 height 11
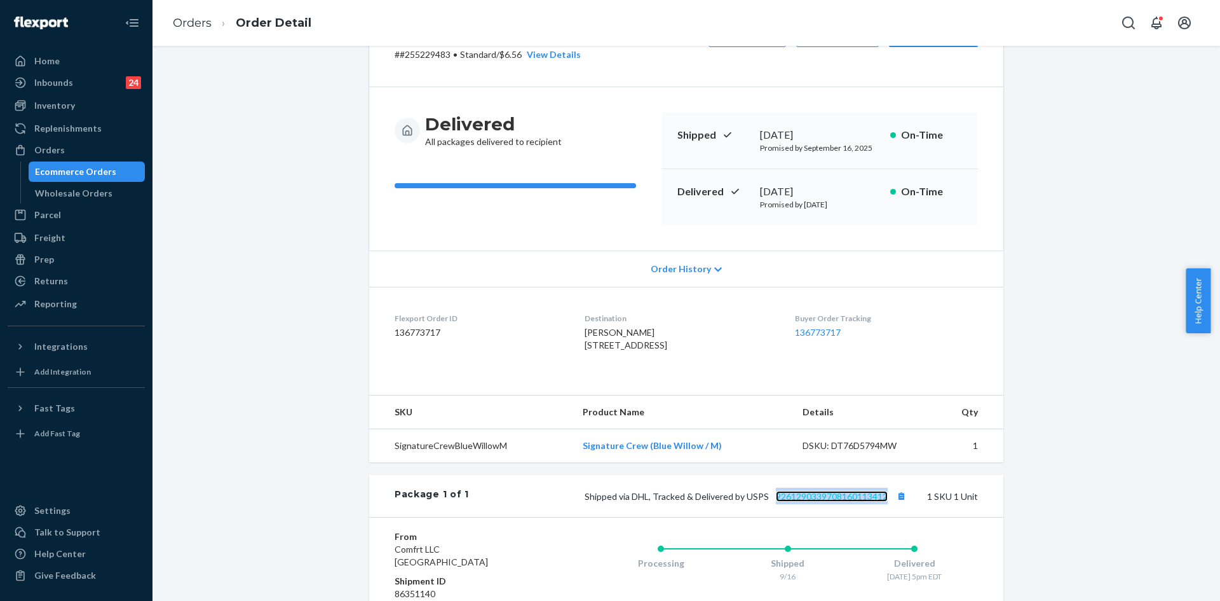
scroll to position [0, 0]
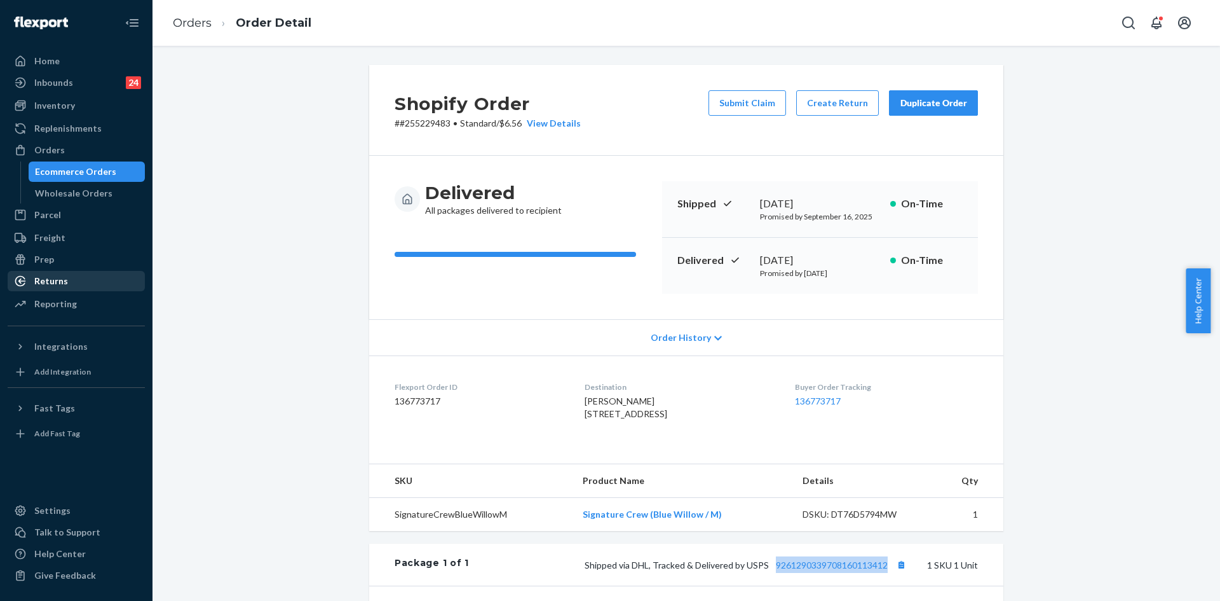
drag, startPoint x: 68, startPoint y: 279, endPoint x: 109, endPoint y: 277, distance: 41.4
click at [68, 279] on div "Returns" at bounding box center [76, 281] width 135 height 18
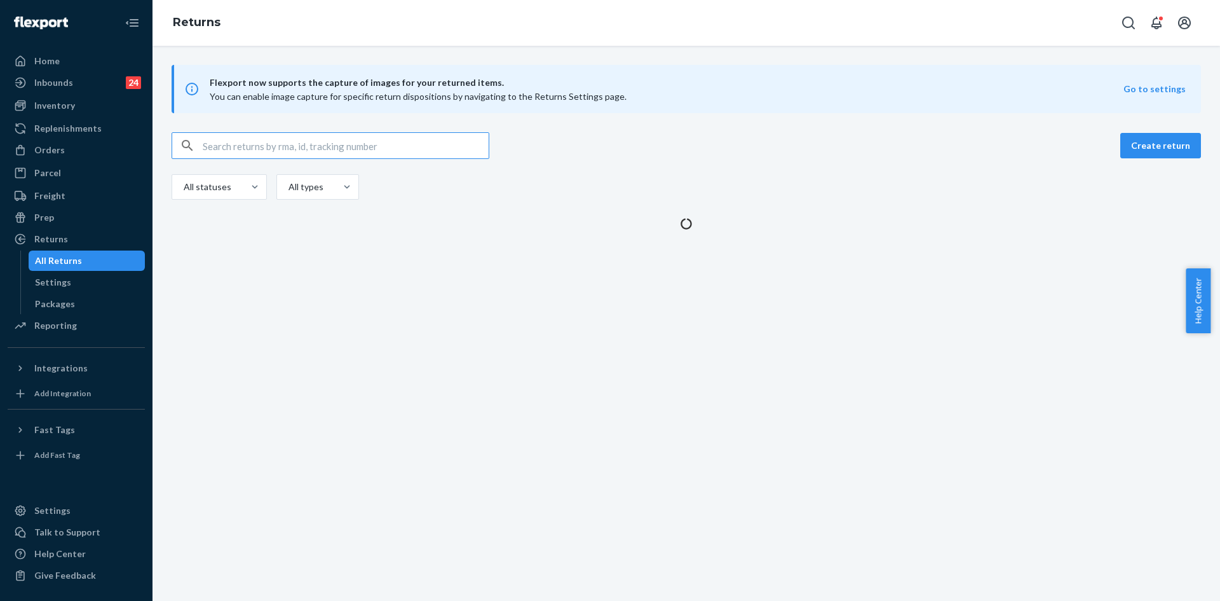
click at [407, 154] on input "text" at bounding box center [346, 145] width 286 height 25
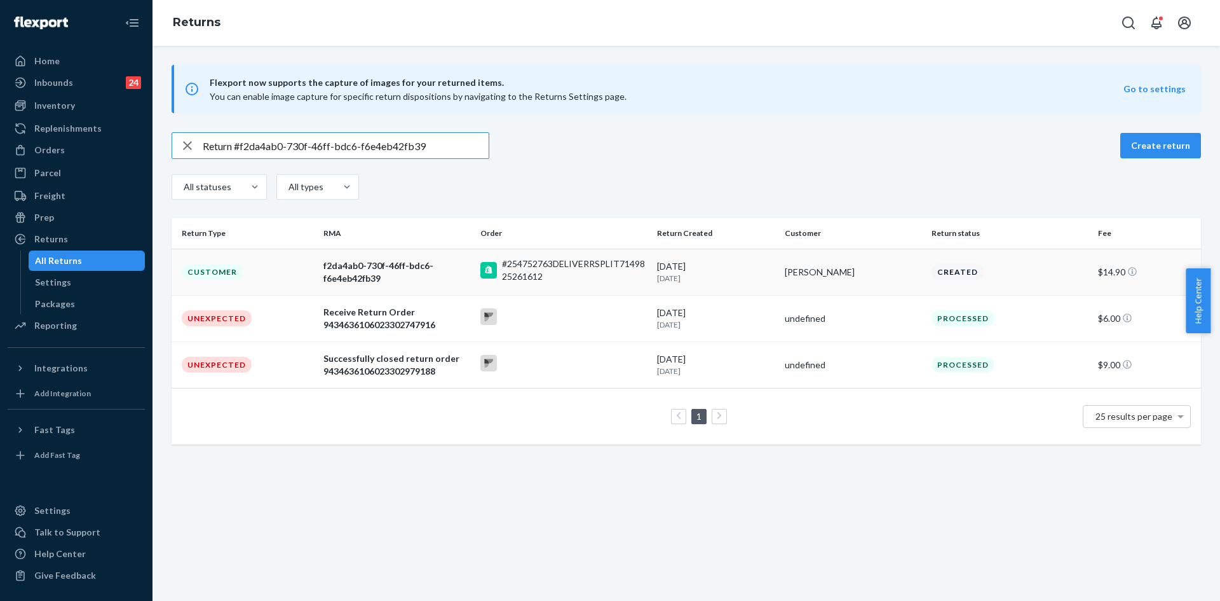
type input "Return #f2da4ab0-730f-46ff-bdc6-f6e4eb42fb39"
click at [569, 282] on div "#254752763DELIVERRSPLIT7149825261612" at bounding box center [574, 269] width 145 height 25
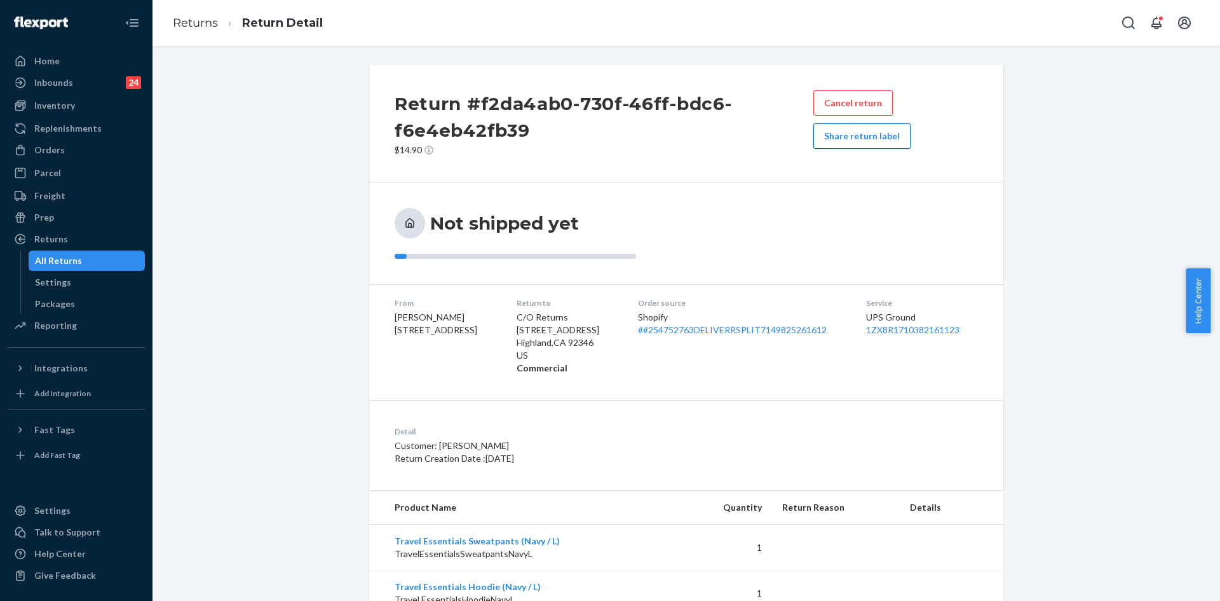
click at [863, 143] on button "Share return label" at bounding box center [862, 135] width 97 height 25
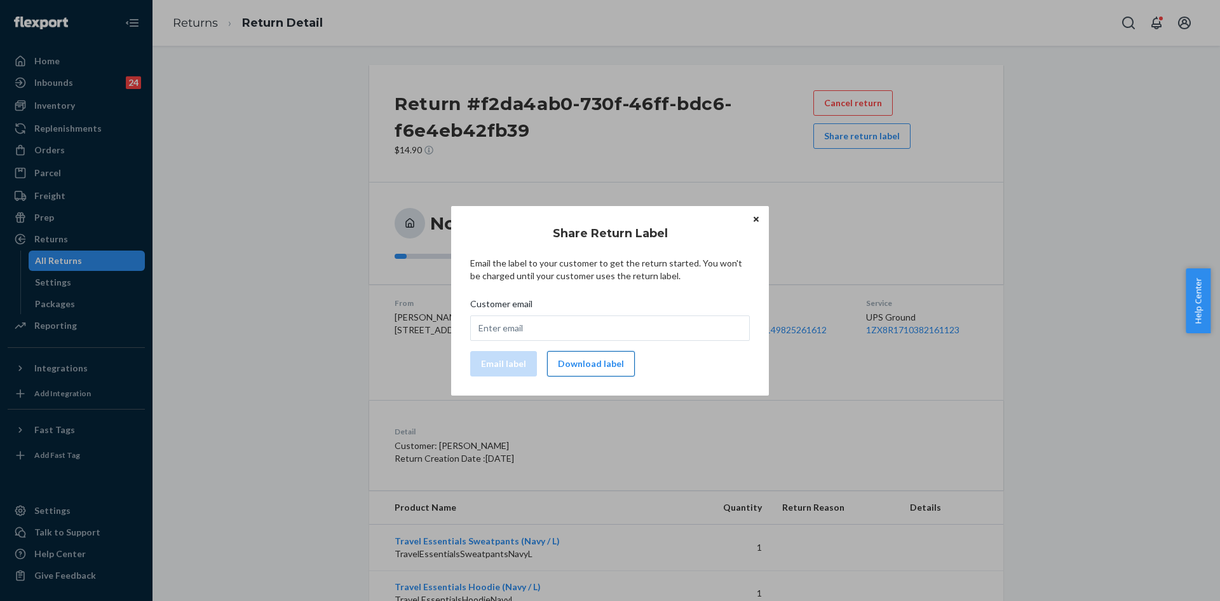
click at [588, 369] on button "Download label" at bounding box center [591, 363] width 88 height 25
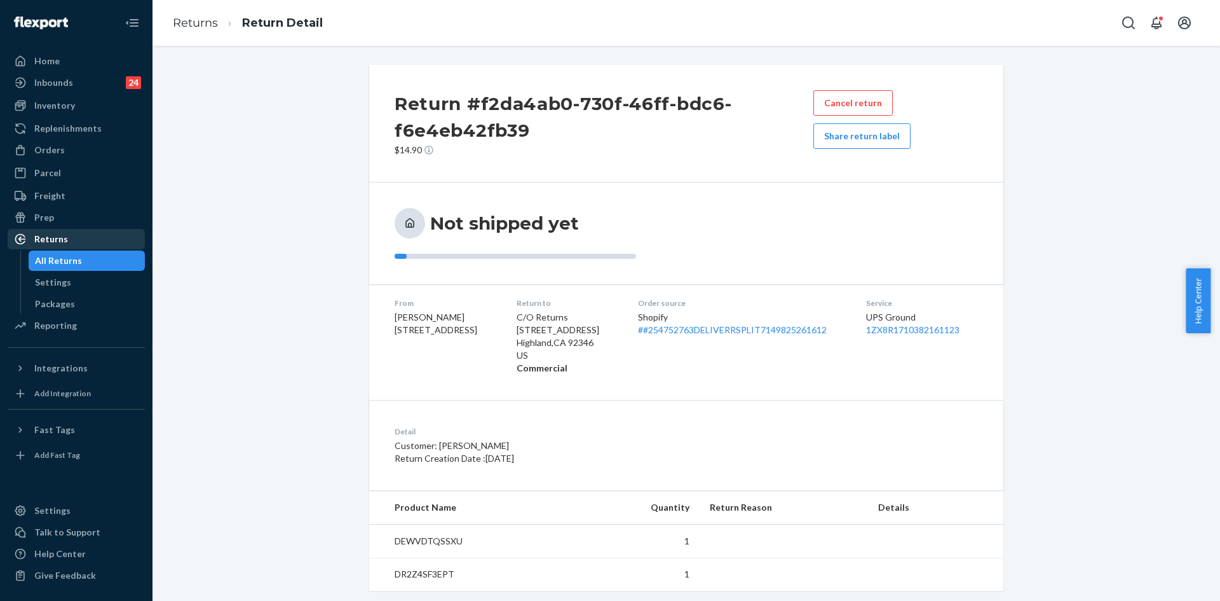
drag, startPoint x: 60, startPoint y: 238, endPoint x: 95, endPoint y: 236, distance: 35.0
click at [60, 238] on div "Returns" at bounding box center [51, 239] width 34 height 13
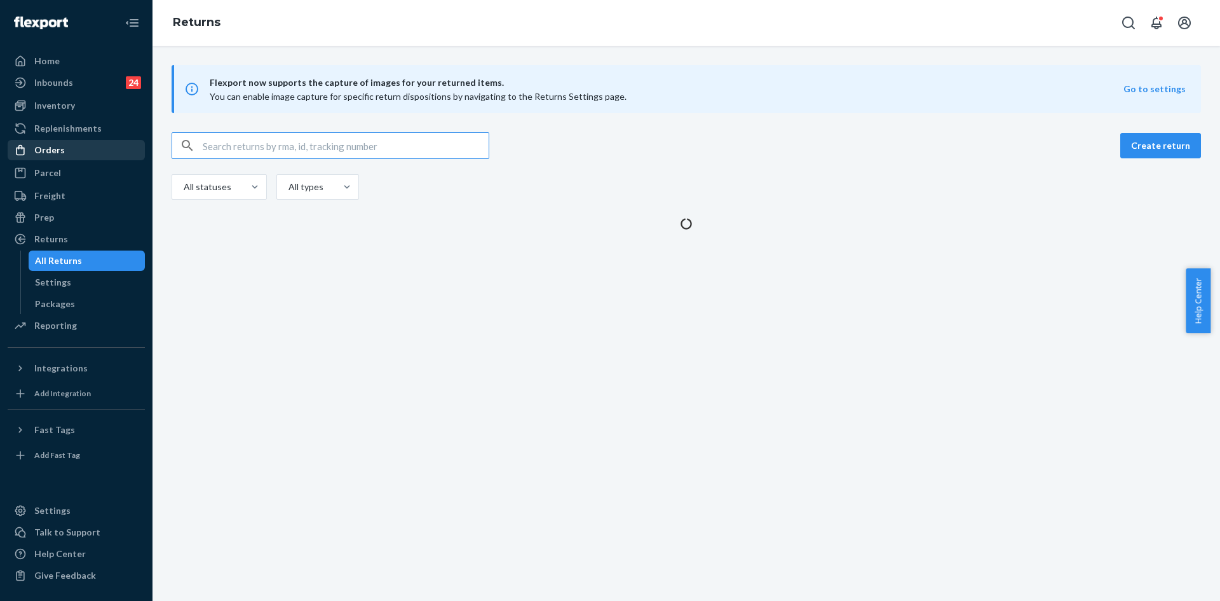
click at [81, 156] on div "Orders" at bounding box center [76, 150] width 135 height 18
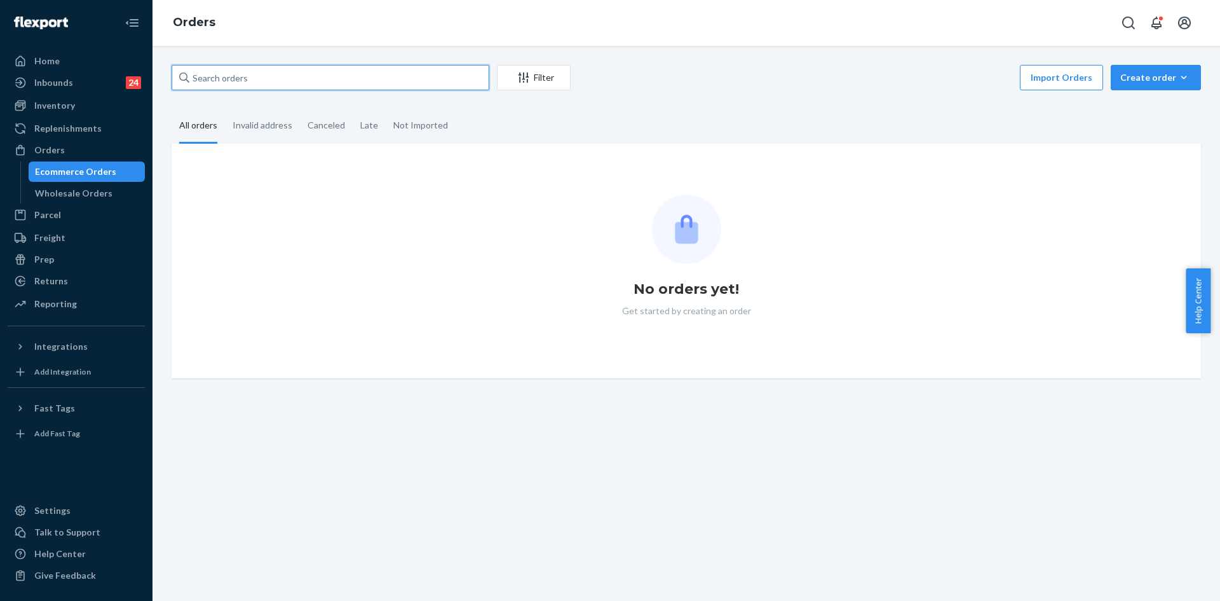
click at [277, 83] on input "text" at bounding box center [331, 77] width 318 height 25
paste input "255075255"
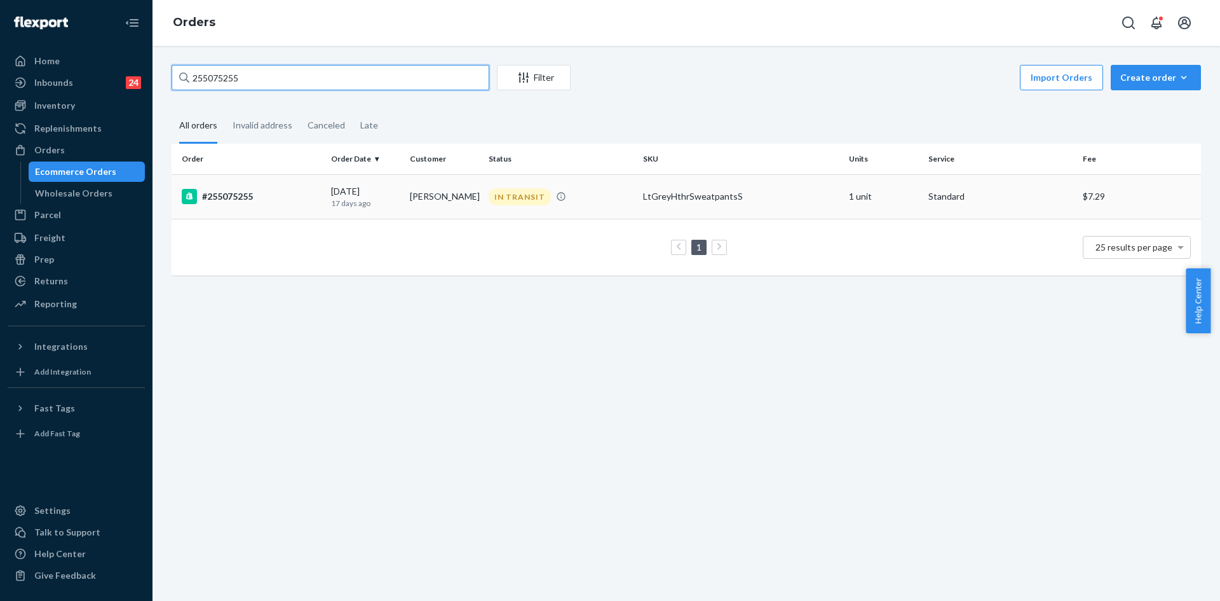
type input "255075255"
click at [574, 207] on td "IN TRANSIT" at bounding box center [561, 196] width 154 height 44
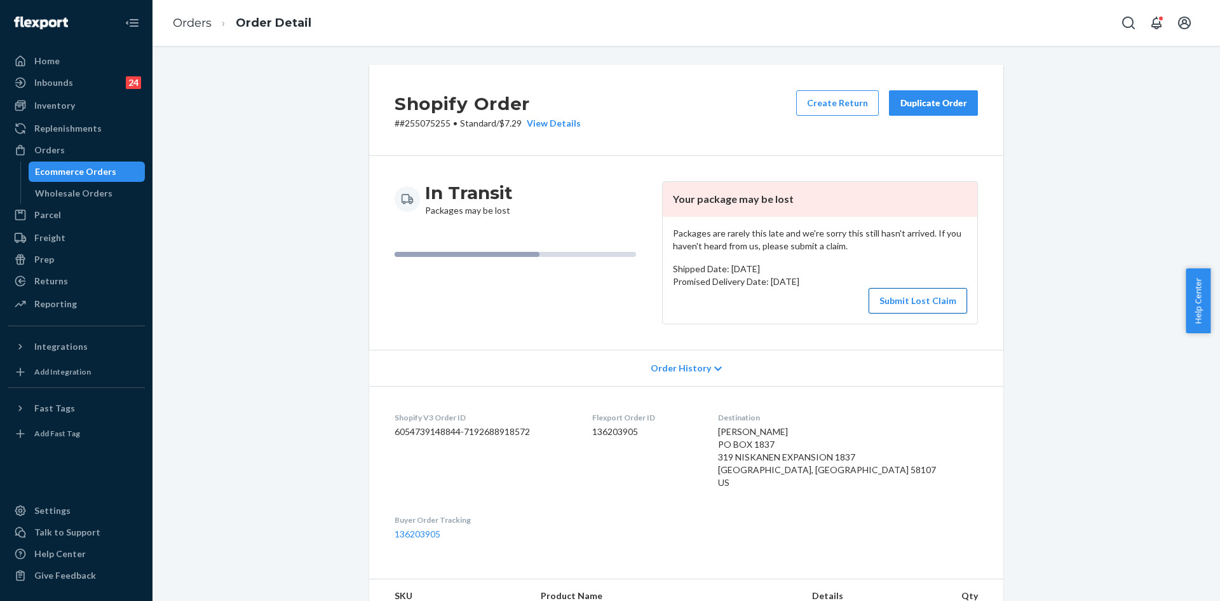
click at [894, 304] on button "Submit Lost Claim" at bounding box center [918, 300] width 99 height 25
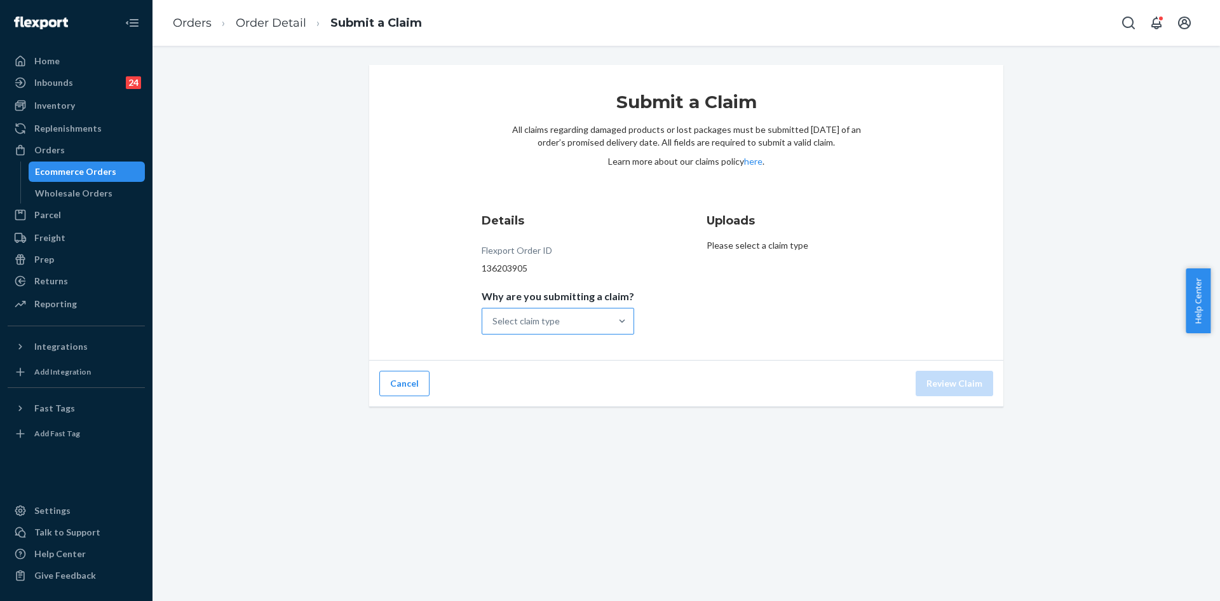
click at [547, 319] on div "Select claim type" at bounding box center [526, 321] width 67 height 13
click at [494, 319] on input "Why are you submitting a claim? Select claim type" at bounding box center [493, 321] width 1 height 13
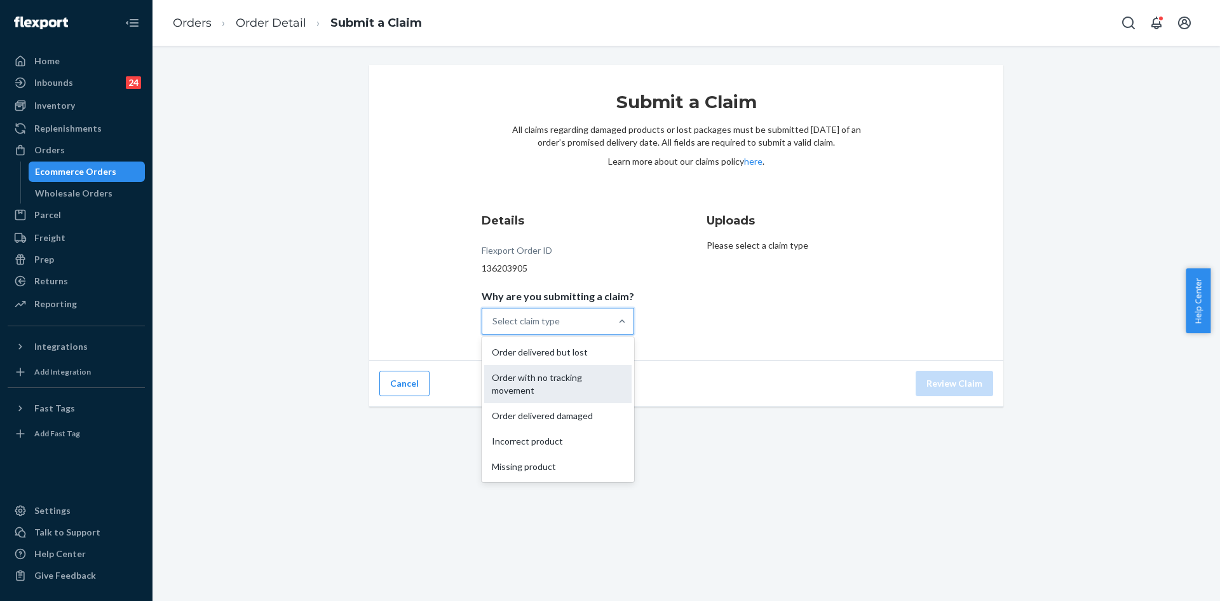
click at [580, 387] on div "Order with no tracking movement" at bounding box center [557, 384] width 147 height 38
click at [494, 327] on input "Why are you submitting a claim? option Order with no tracking movement focused,…" at bounding box center [493, 321] width 1 height 13
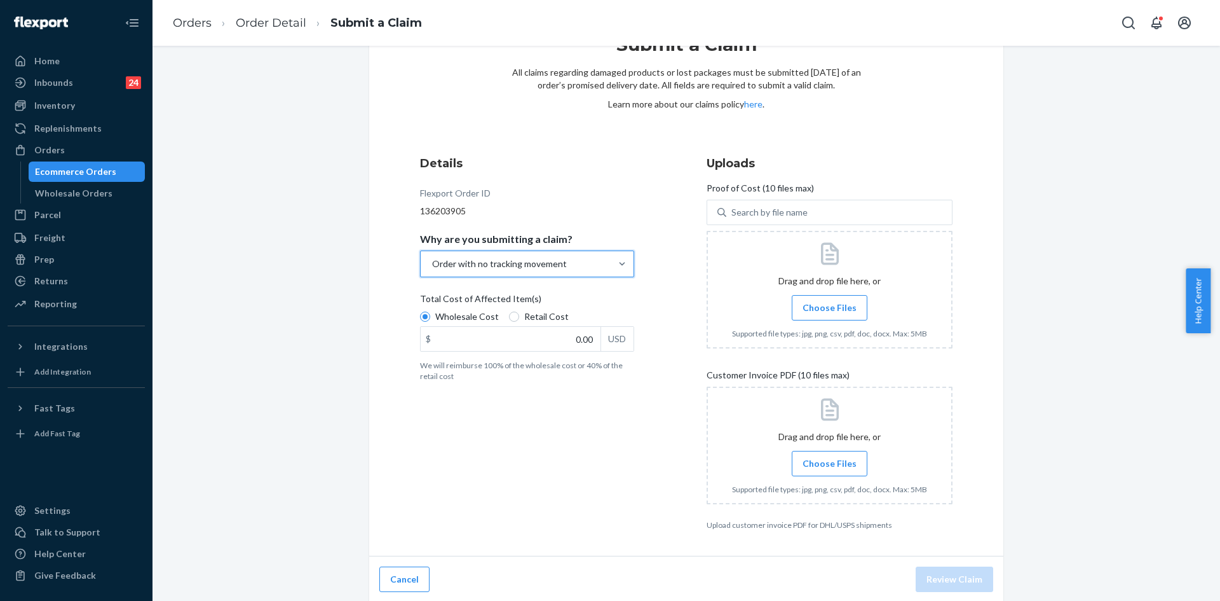
scroll to position [59, 0]
click at [835, 306] on span "Choose Files" at bounding box center [830, 305] width 54 height 13
click at [830, 306] on input "Choose Files" at bounding box center [829, 306] width 1 height 14
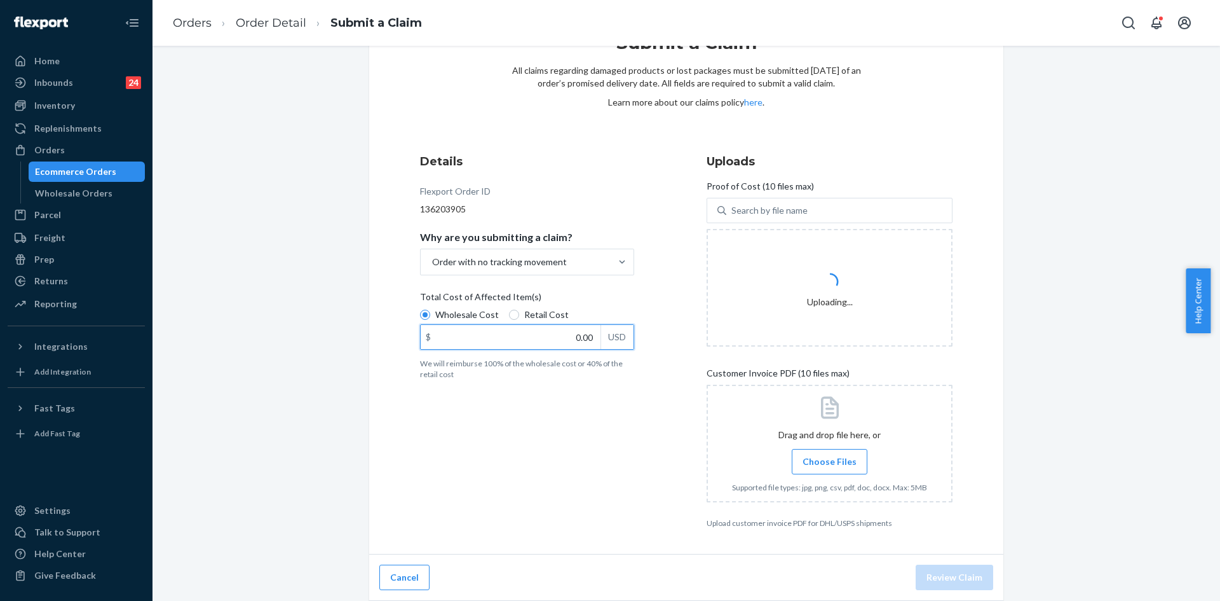
click at [566, 333] on input "0.00" at bounding box center [511, 337] width 180 height 24
type input "32.00"
click at [585, 431] on div "Details Flexport Order ID 136203905 Why are you submitting a claim? Order with …" at bounding box center [543, 341] width 246 height 390
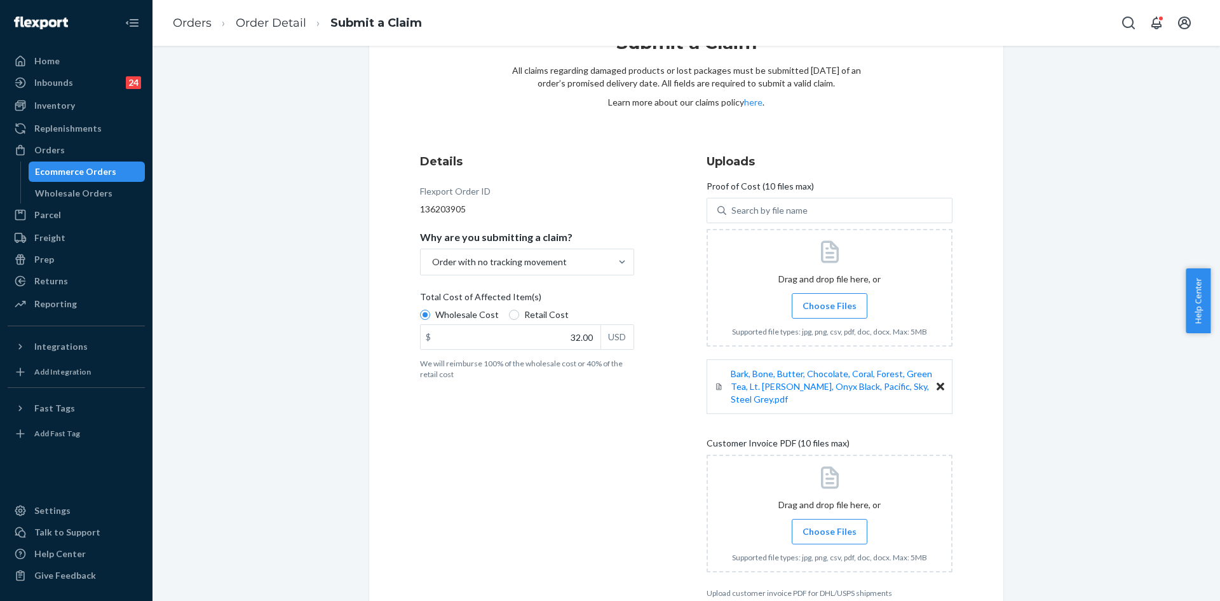
click at [820, 522] on label "Choose Files" at bounding box center [830, 531] width 76 height 25
click at [829, 524] on input "Choose Files" at bounding box center [829, 531] width 1 height 14
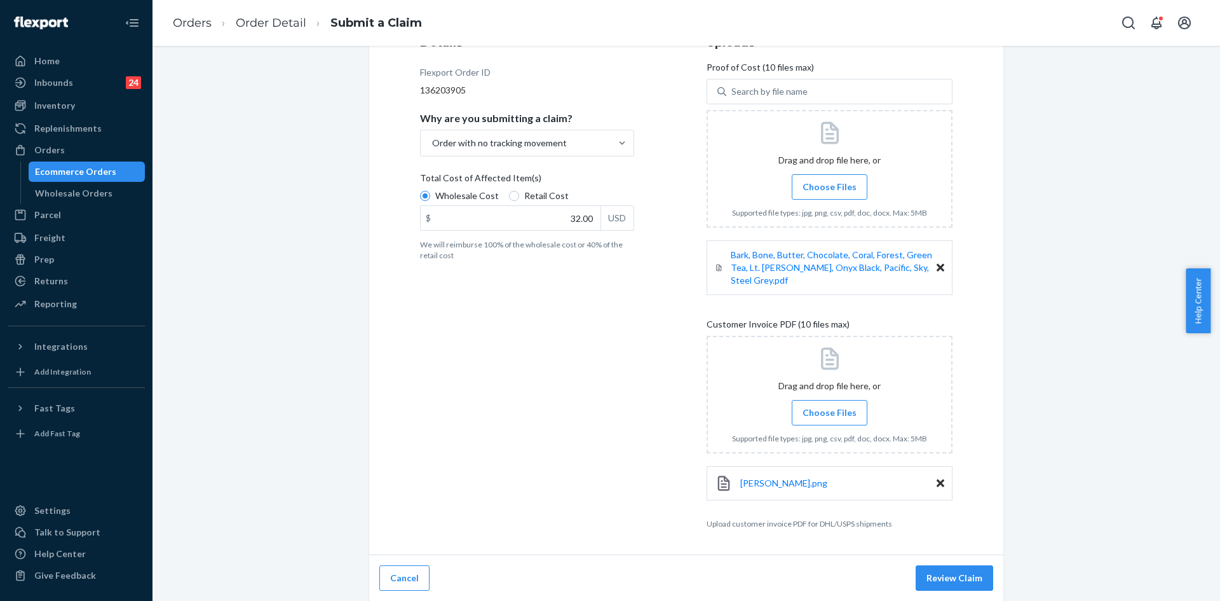
scroll to position [179, 0]
click at [937, 571] on button "Review Claim" at bounding box center [955, 576] width 78 height 25
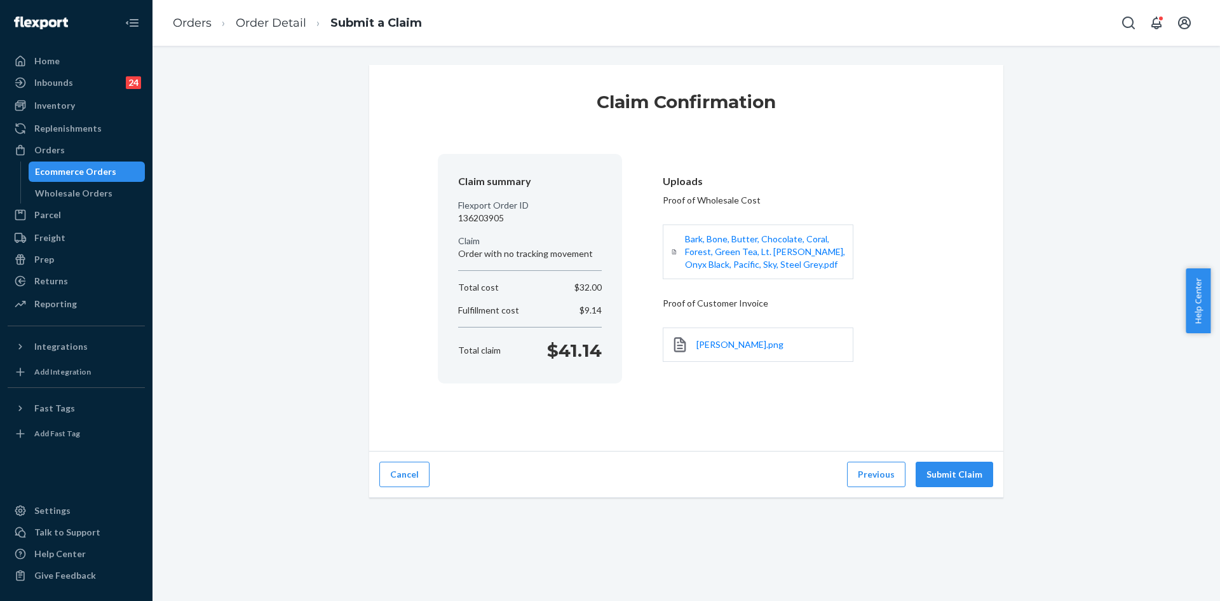
scroll to position [0, 0]
click at [960, 473] on button "Submit Claim" at bounding box center [955, 473] width 78 height 25
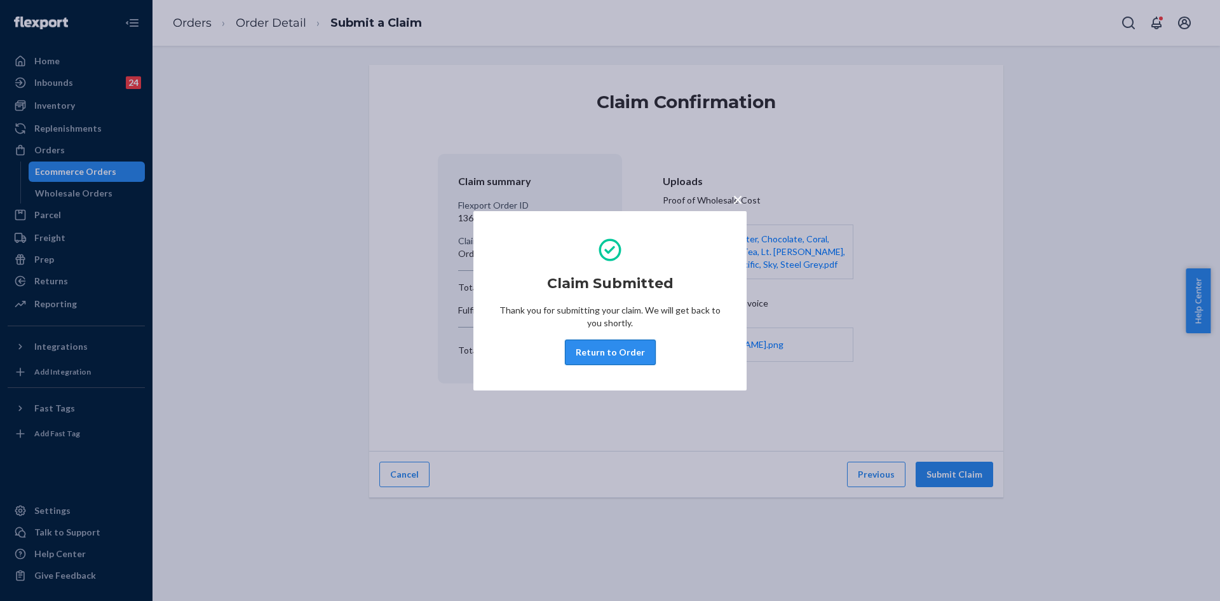
click at [630, 351] on button "Return to Order" at bounding box center [610, 351] width 91 height 25
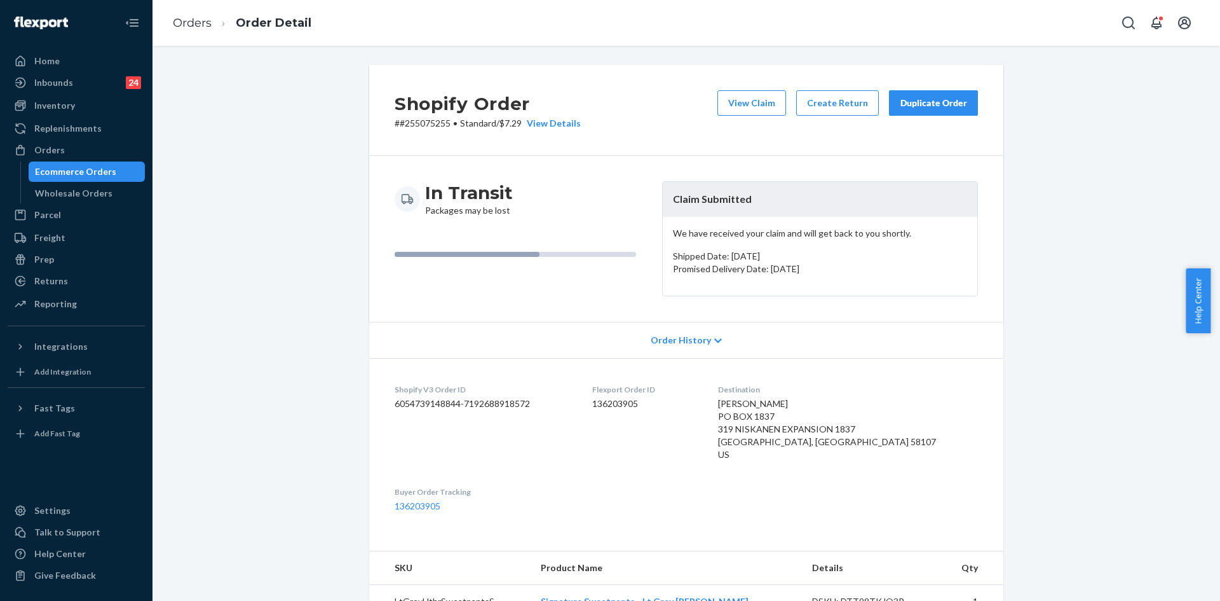
click at [182, 43] on div "Orders Order Detail" at bounding box center [687, 23] width 1068 height 46
click at [918, 109] on div "Duplicate Order" at bounding box center [933, 103] width 67 height 13
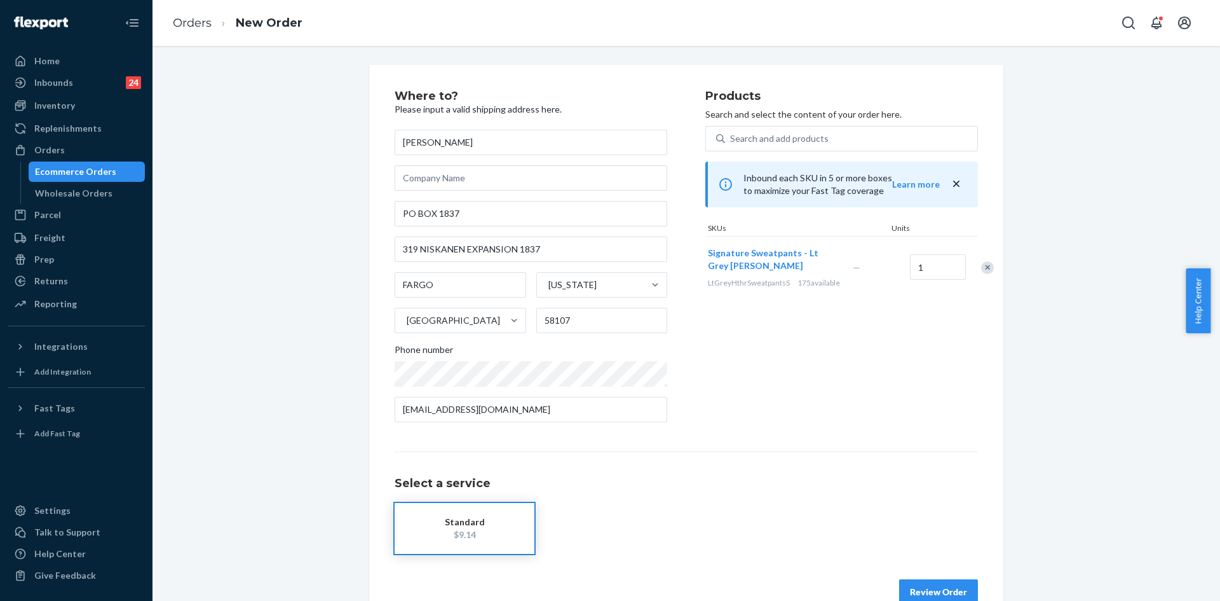
click at [948, 592] on button "Review Order" at bounding box center [938, 591] width 79 height 25
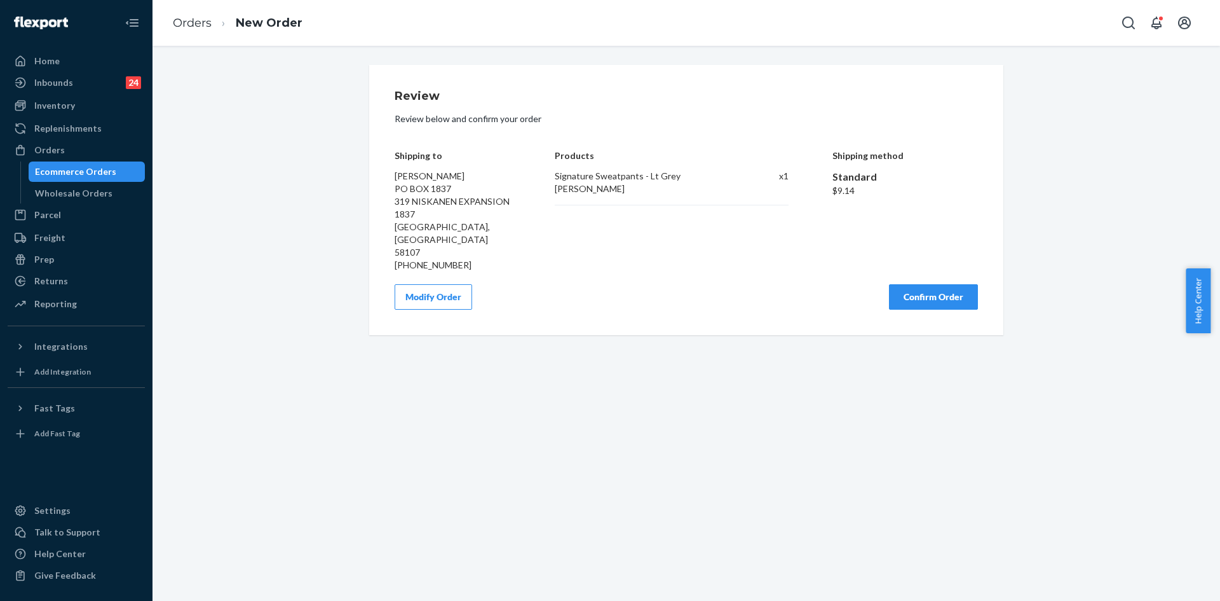
click at [407, 284] on button "Modify Order" at bounding box center [434, 296] width 78 height 25
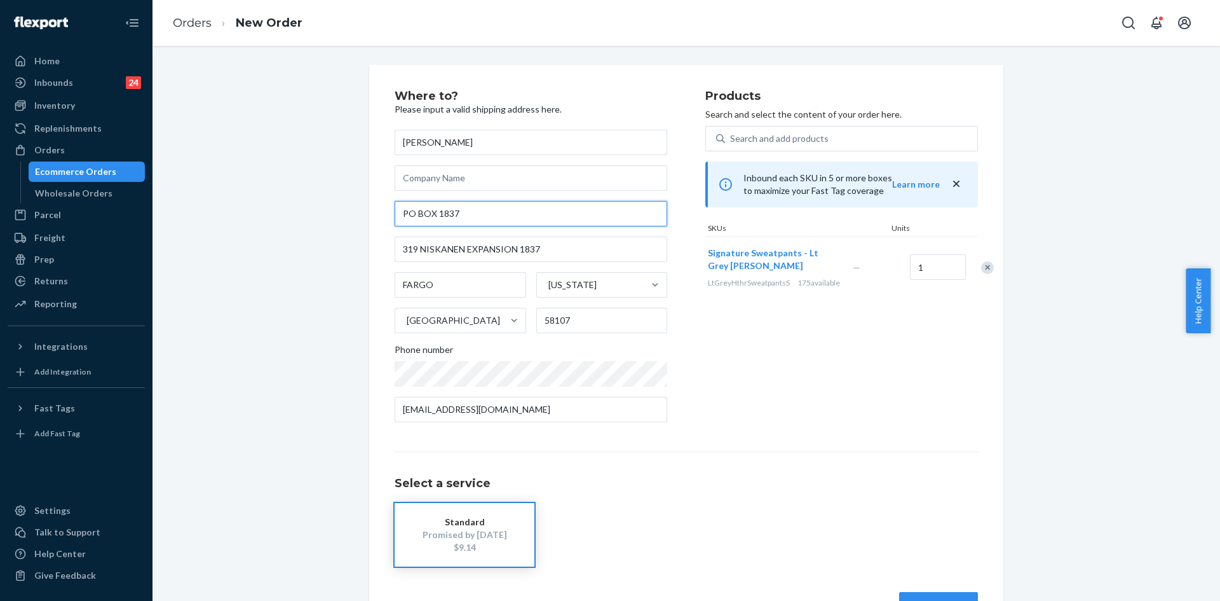
drag, startPoint x: 460, startPoint y: 212, endPoint x: 443, endPoint y: 218, distance: 17.7
click at [443, 218] on input "PO BOX 1837" at bounding box center [531, 213] width 273 height 25
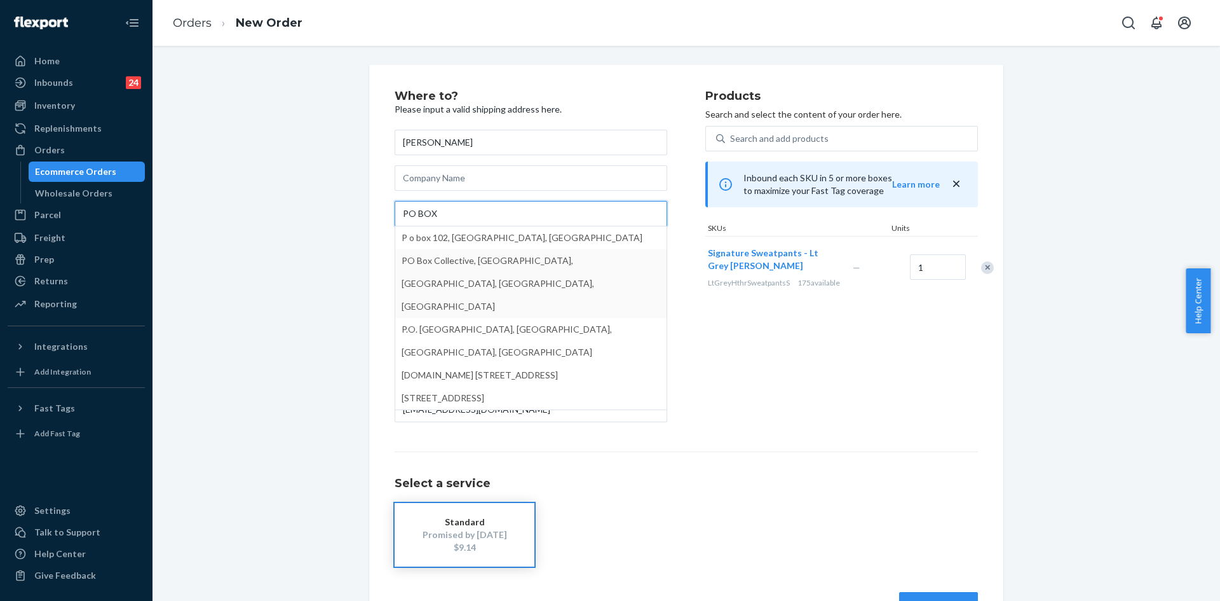
paste input "5901"
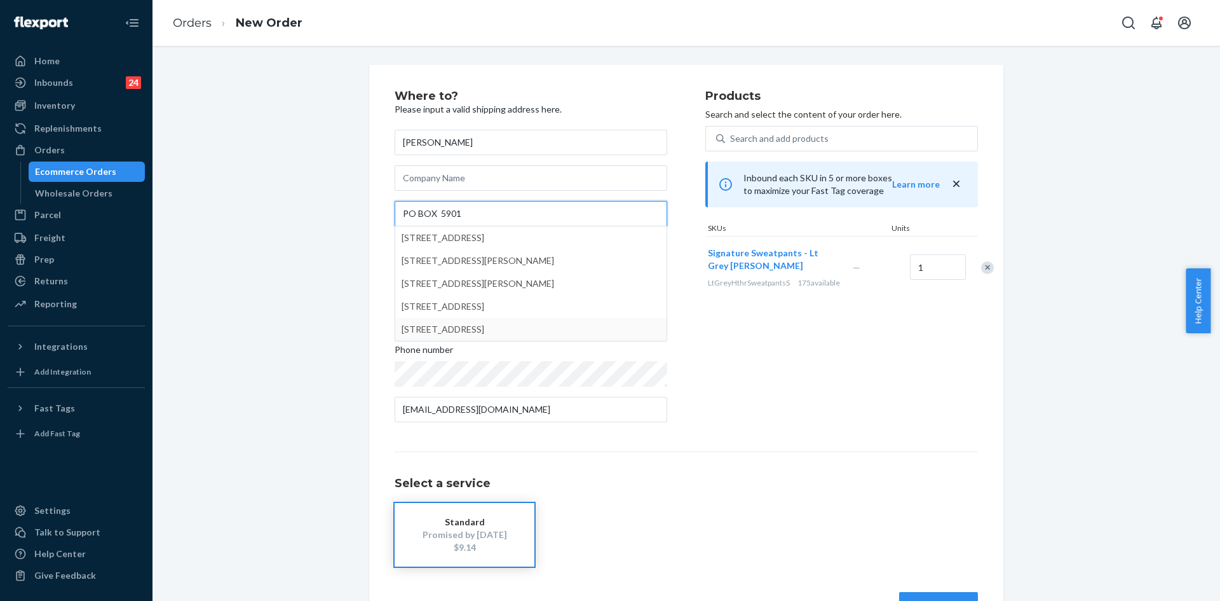
type input "PO BOX 5901"
click at [705, 342] on div "Products Search and select the content of your order here. Search and add produ…" at bounding box center [841, 261] width 273 height 342
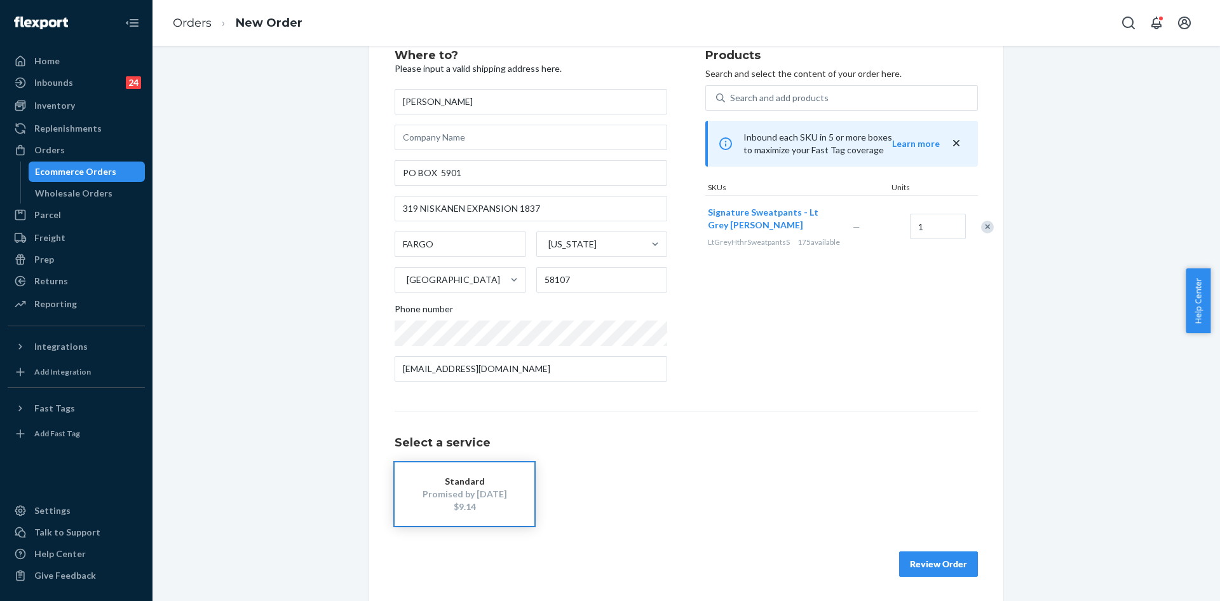
scroll to position [42, 0]
click at [922, 562] on button "Review Order" at bounding box center [938, 562] width 79 height 25
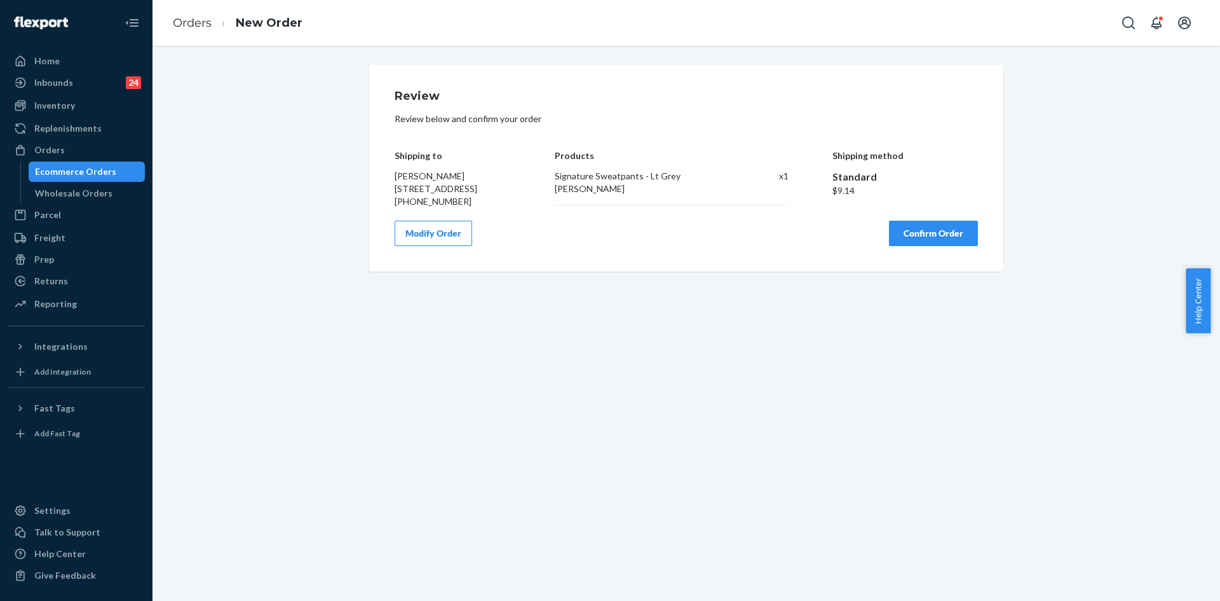
click at [936, 246] on button "Confirm Order" at bounding box center [933, 233] width 89 height 25
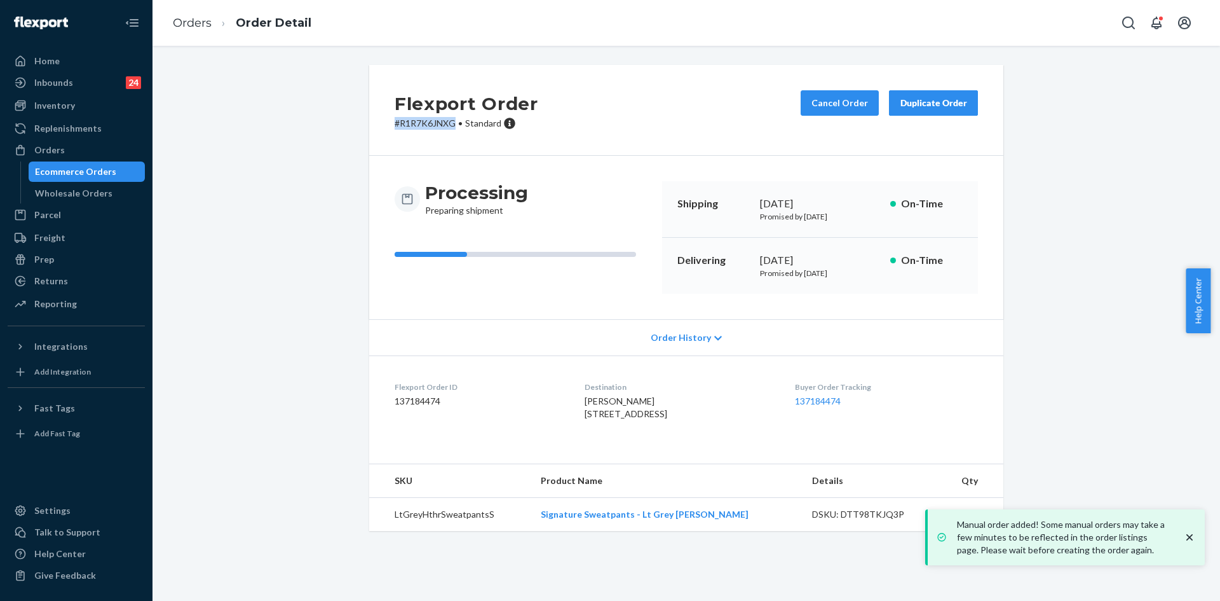
drag, startPoint x: 434, startPoint y: 125, endPoint x: 375, endPoint y: 125, distance: 59.1
click at [375, 125] on div "Flexport Order # R1R7K6JNXG • Standard Cancel Order Duplicate Order" at bounding box center [686, 110] width 634 height 91
copy p "# R1R7K6JNXG"
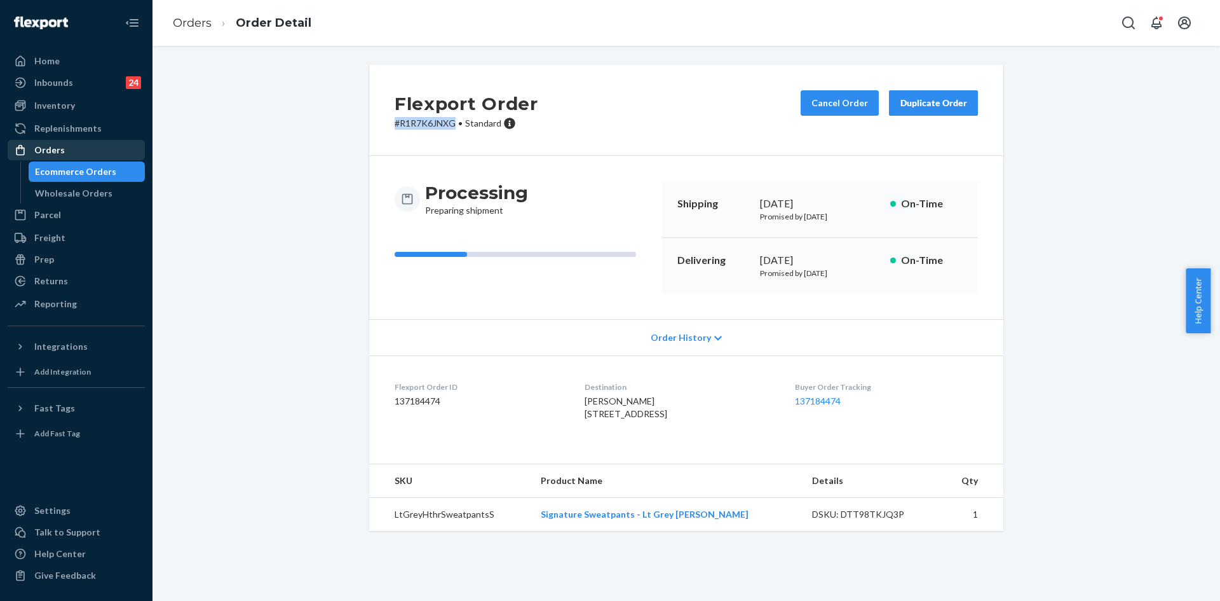
click at [72, 149] on div "Orders" at bounding box center [76, 150] width 135 height 18
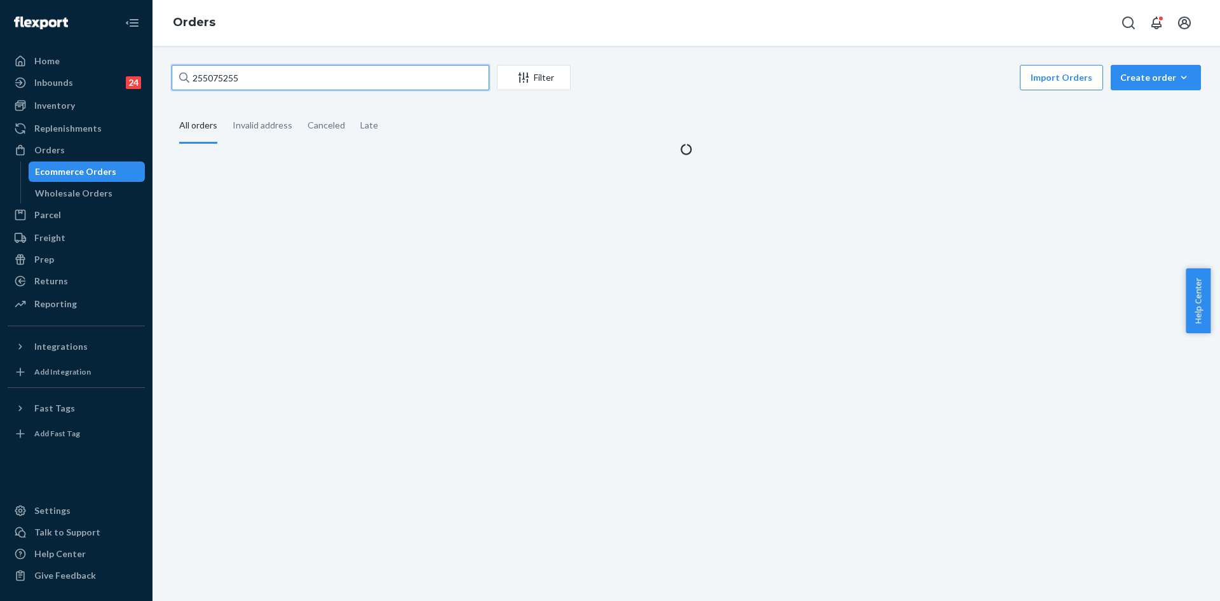
click at [265, 75] on input "255075255" at bounding box center [331, 77] width 318 height 25
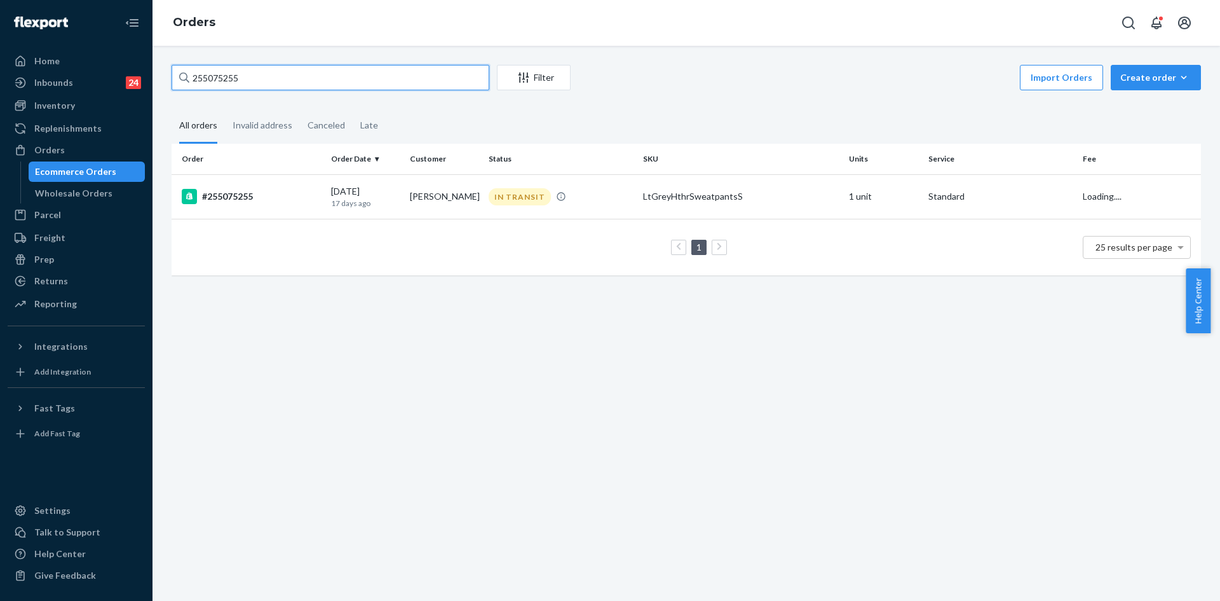
paste input "208462"
type input "255208462"
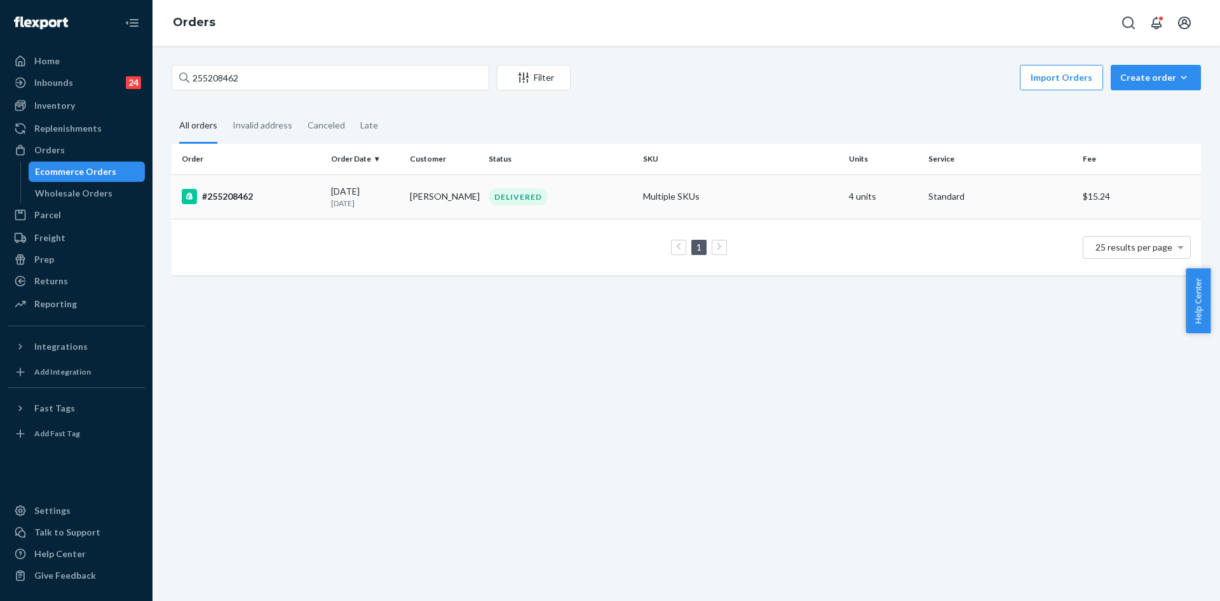
click at [580, 201] on div "DELIVERED" at bounding box center [560, 196] width 149 height 17
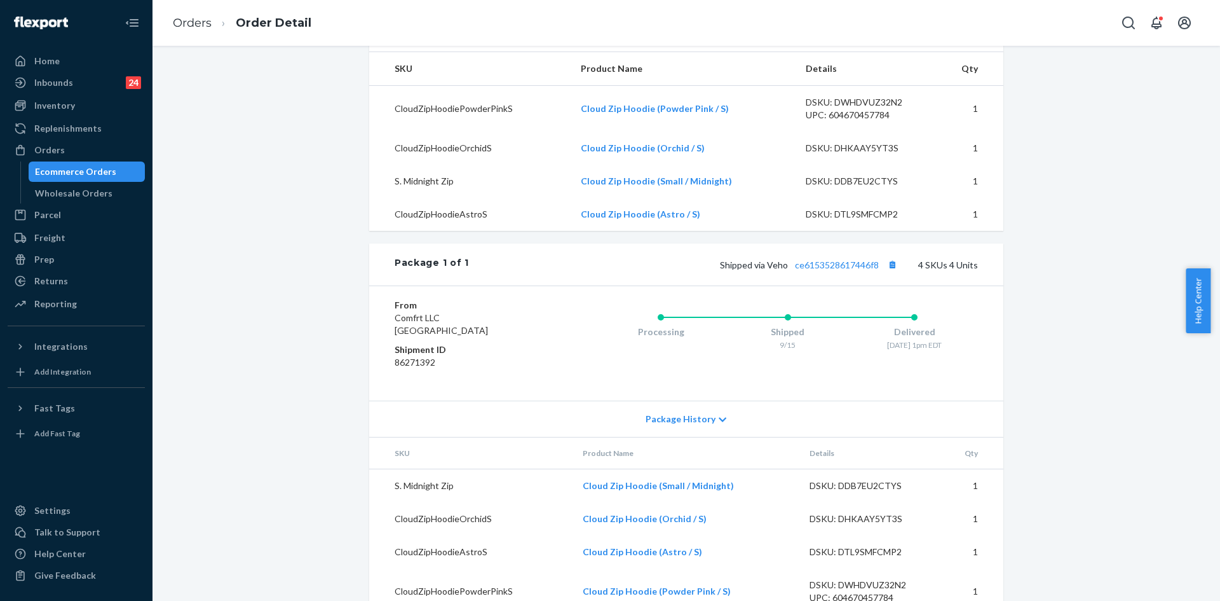
scroll to position [440, 0]
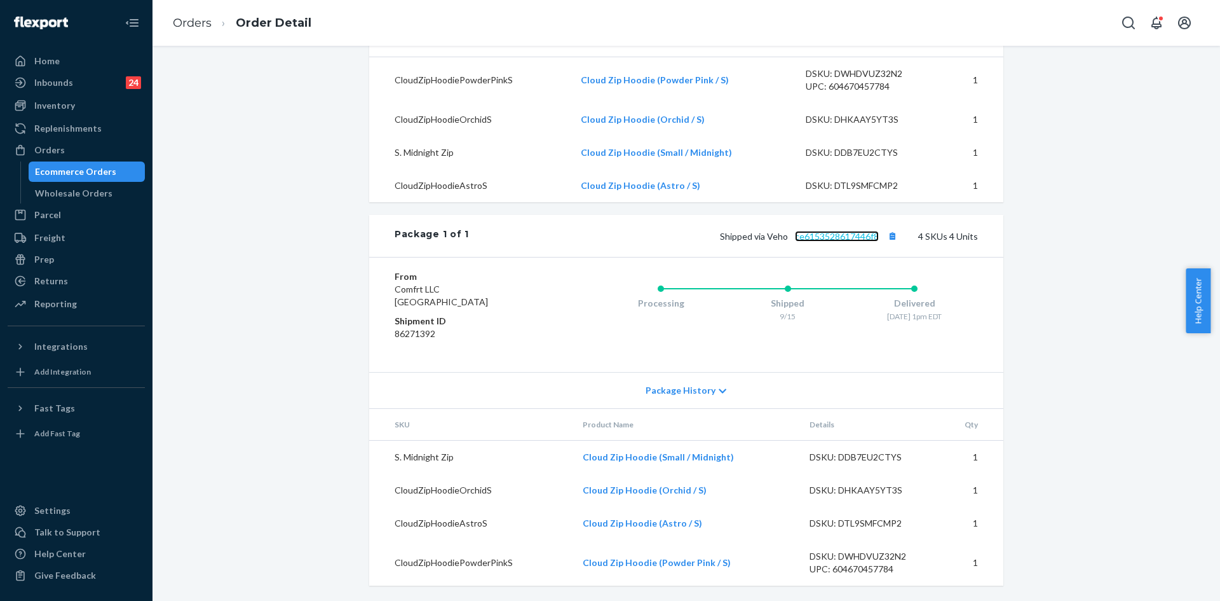
click at [835, 242] on link "ce6153528617446f8" at bounding box center [837, 236] width 84 height 11
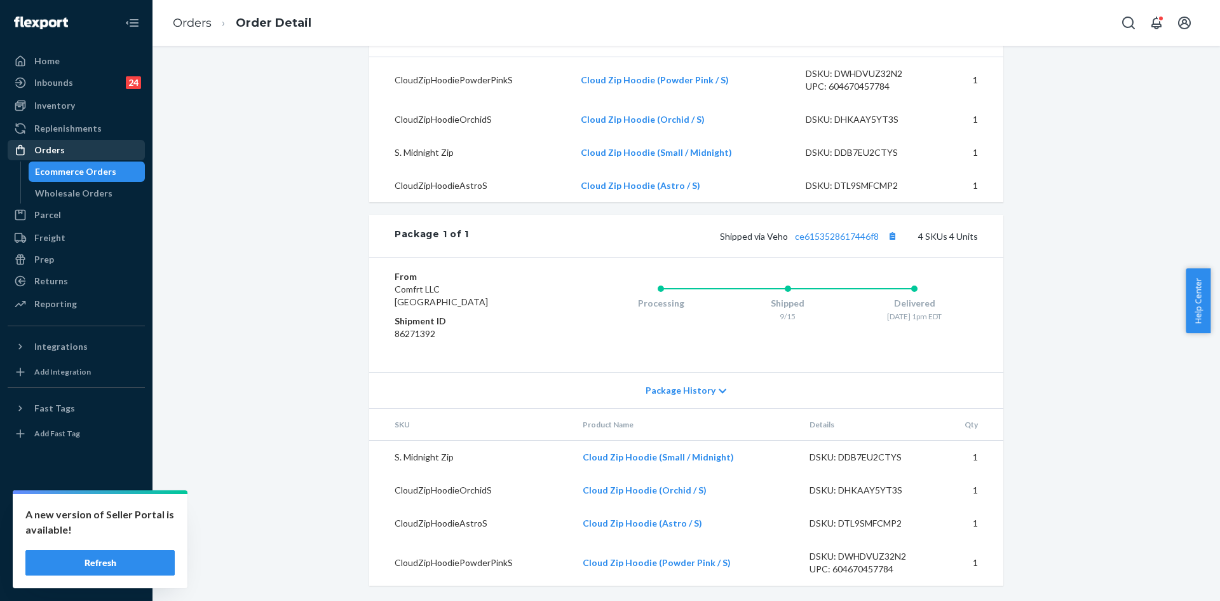
click at [64, 142] on div "Orders" at bounding box center [76, 150] width 135 height 18
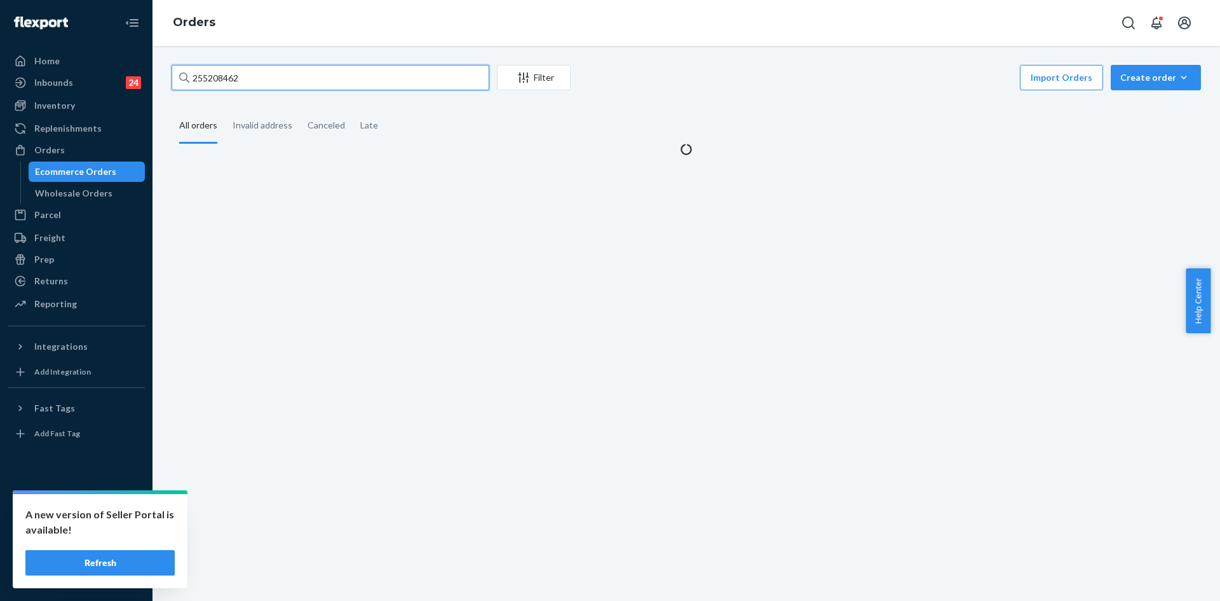
click at [317, 81] on input "255208462" at bounding box center [331, 77] width 318 height 25
paste input "Return #15cd5f57-5507-4400-be5e-4c67e72000de"
type input "Return #15cd5f57-5507-4400-be5e-4c67e72000de"
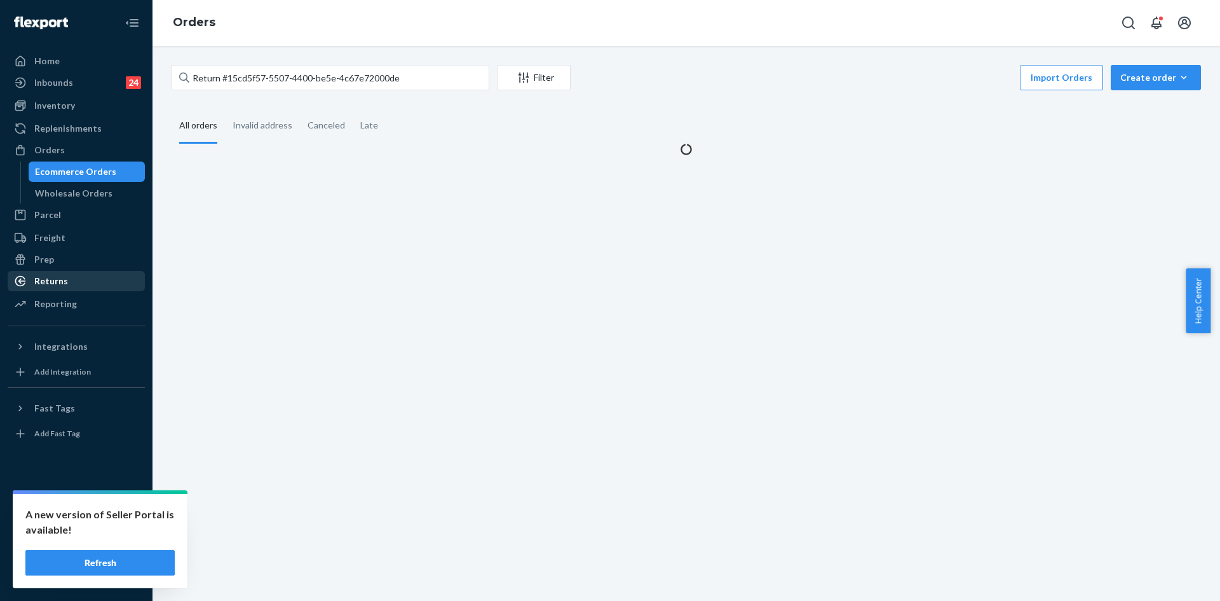
click at [88, 285] on div "Returns" at bounding box center [76, 281] width 135 height 18
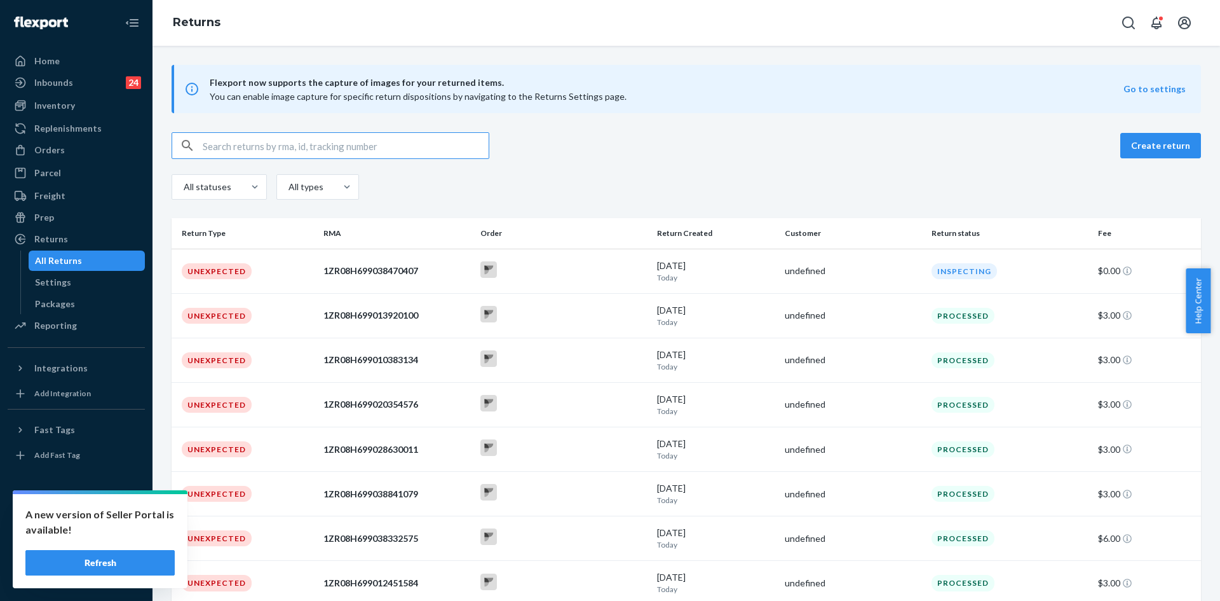
click at [331, 142] on input "text" at bounding box center [346, 145] width 286 height 25
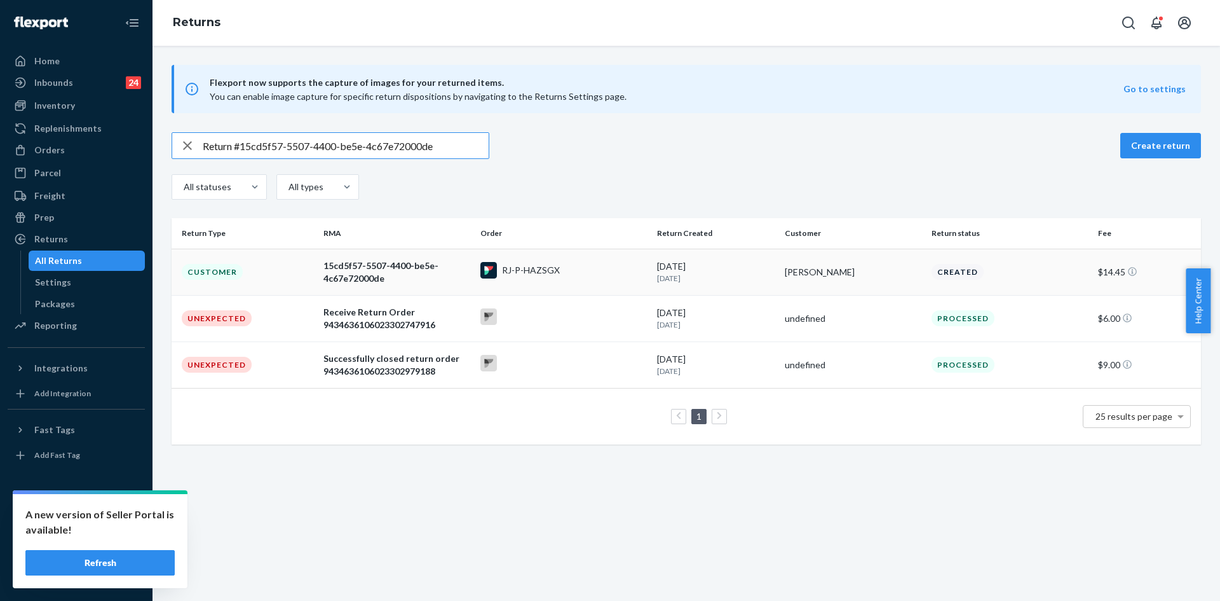
type input "Return #15cd5f57-5507-4400-be5e-4c67e72000de"
click at [392, 276] on div "15cd5f57-5507-4400-be5e-4c67e72000de" at bounding box center [397, 271] width 147 height 25
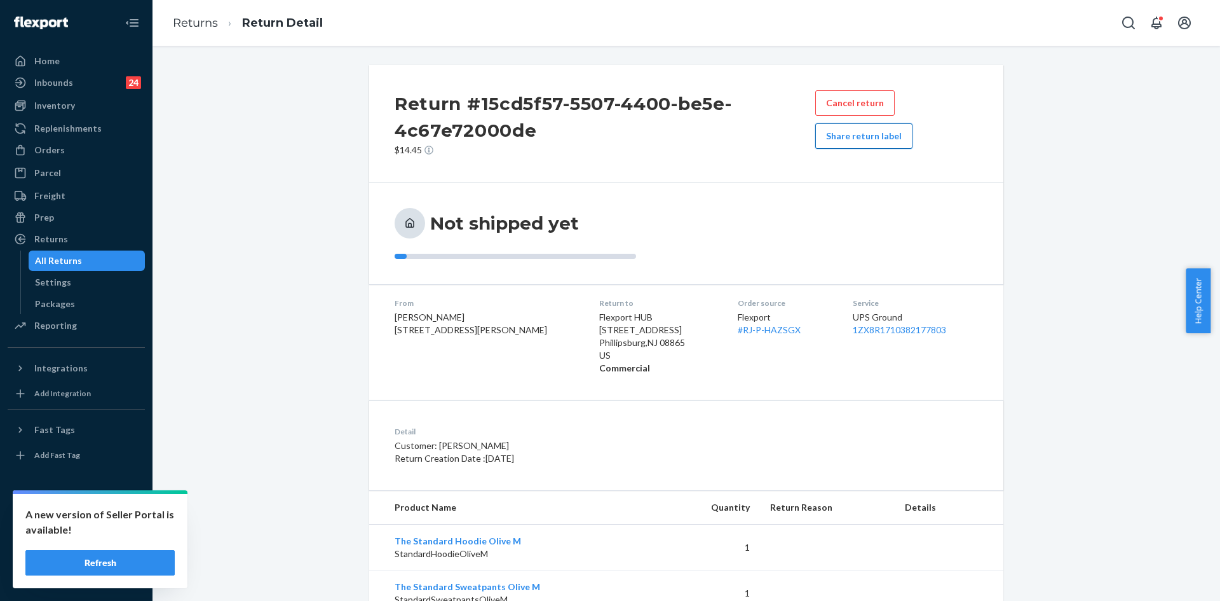
click at [874, 135] on button "Share return label" at bounding box center [863, 135] width 97 height 25
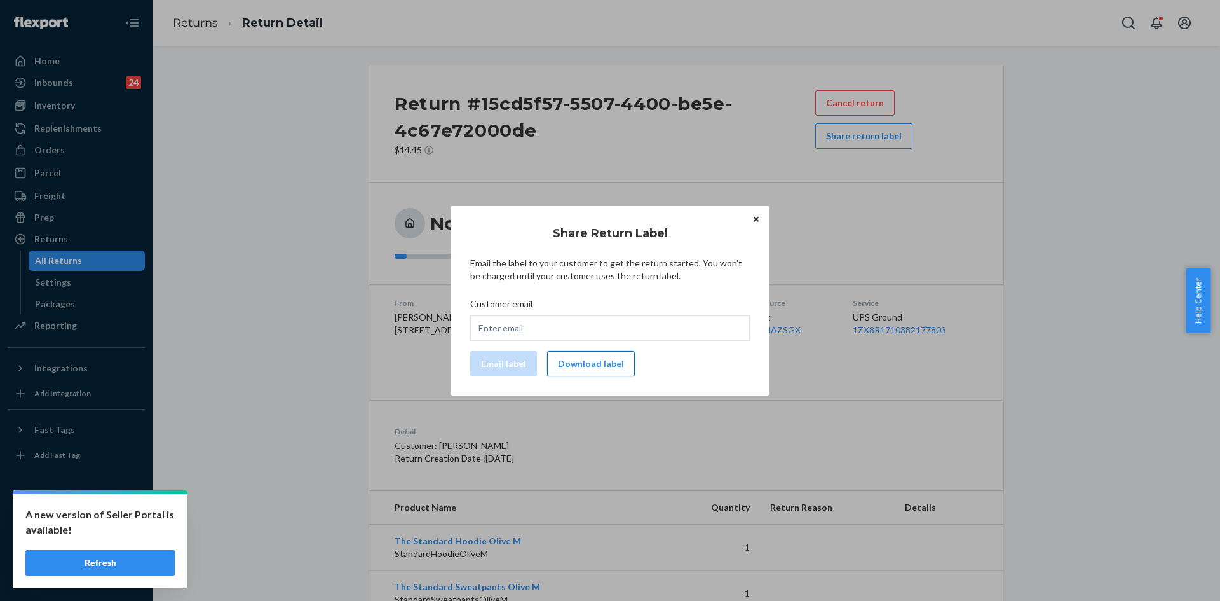
click at [598, 362] on button "Download label" at bounding box center [591, 363] width 88 height 25
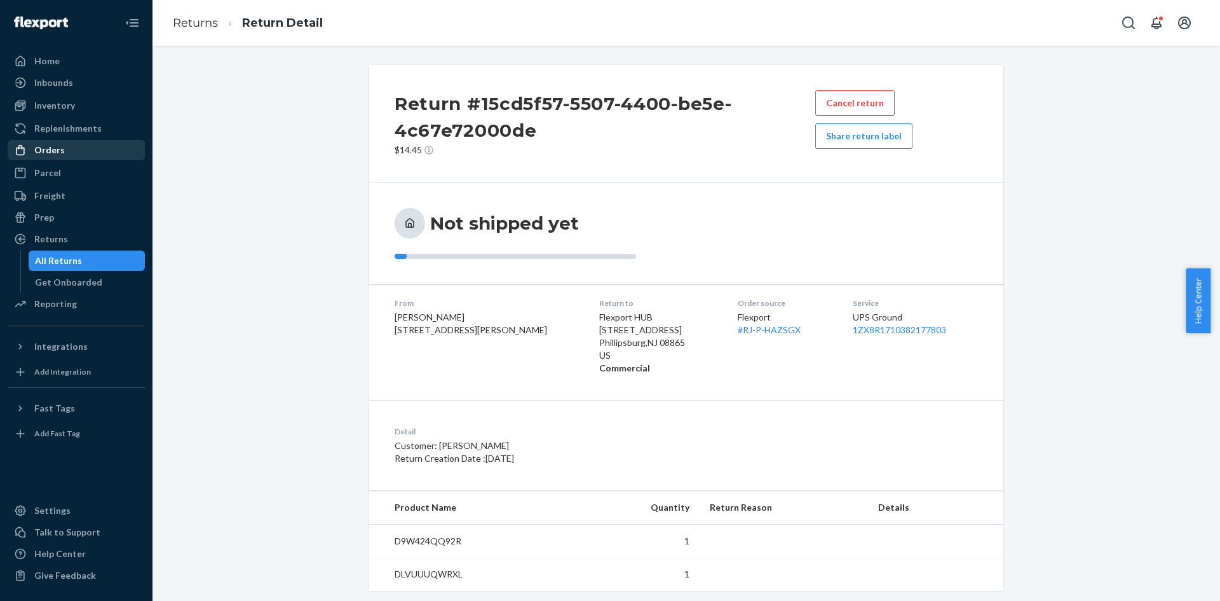
drag, startPoint x: 65, startPoint y: 149, endPoint x: 90, endPoint y: 158, distance: 25.7
click at [65, 149] on div "Orders" at bounding box center [76, 150] width 135 height 18
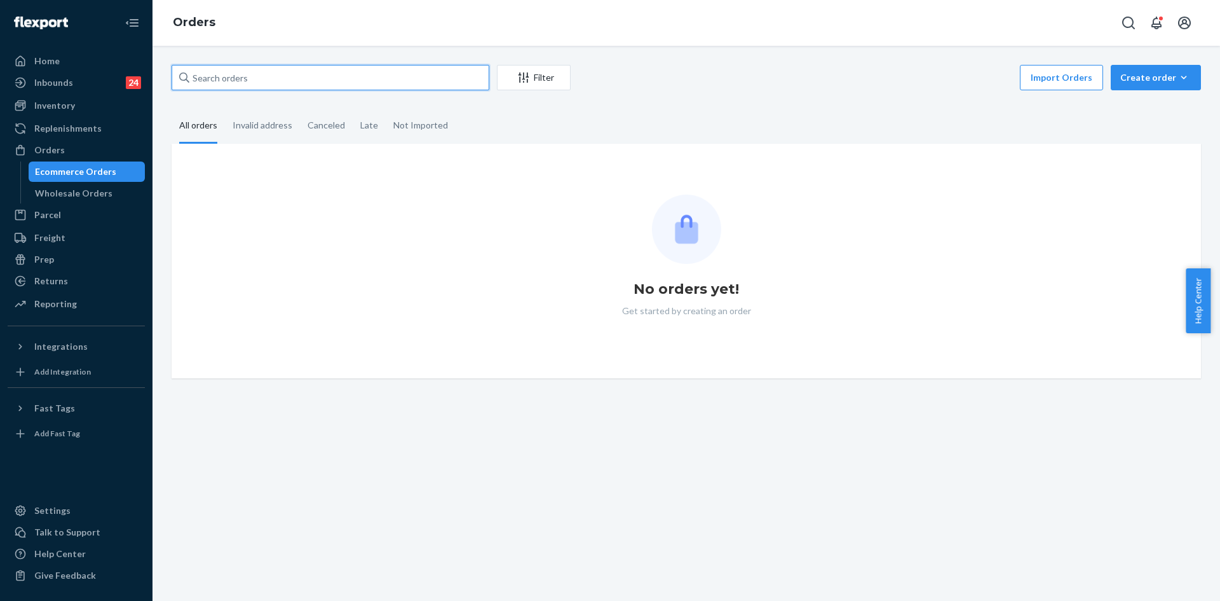
click at [318, 81] on input "text" at bounding box center [331, 77] width 318 height 25
paste input "254934933"
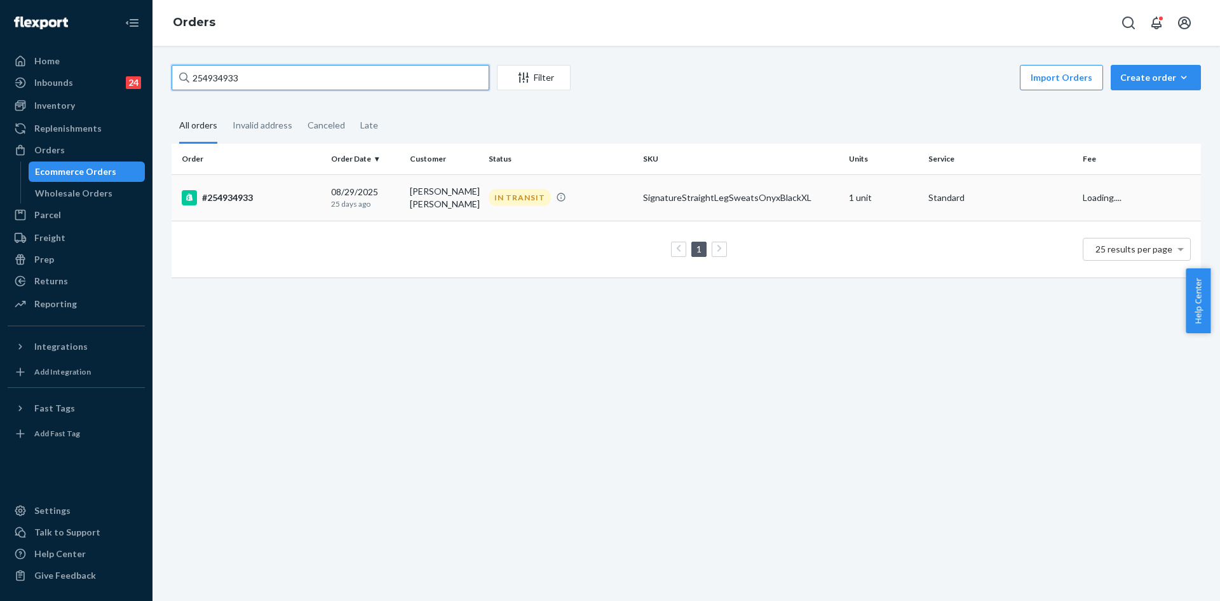
type input "254934933"
click at [606, 198] on div "IN TRANSIT" at bounding box center [560, 197] width 149 height 17
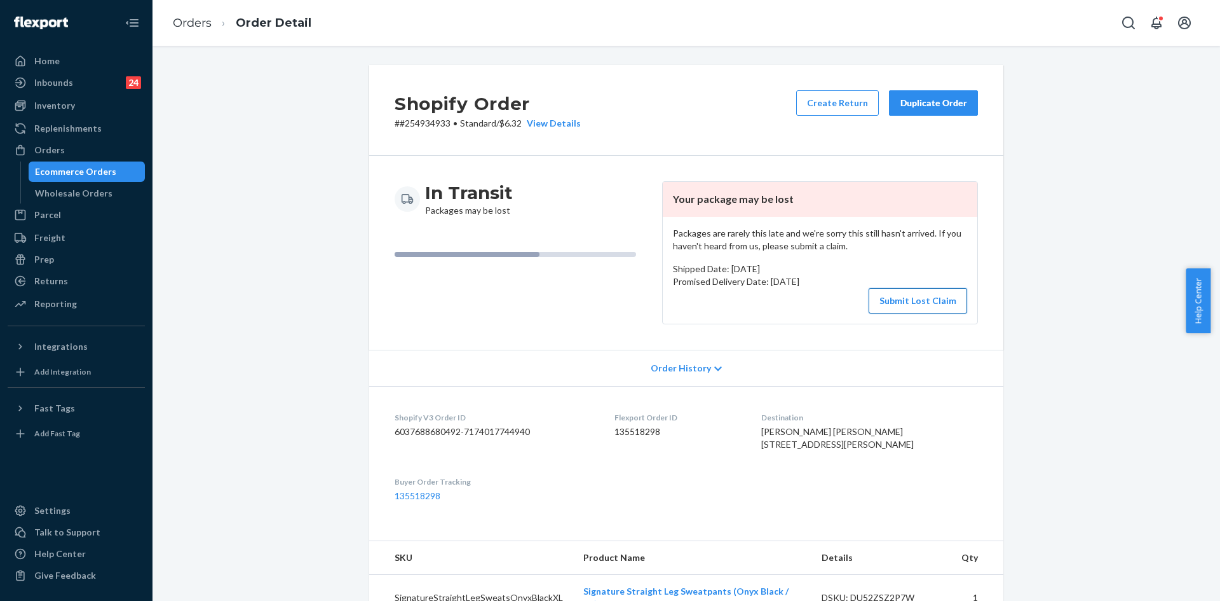
click at [932, 305] on button "Submit Lost Claim" at bounding box center [918, 300] width 99 height 25
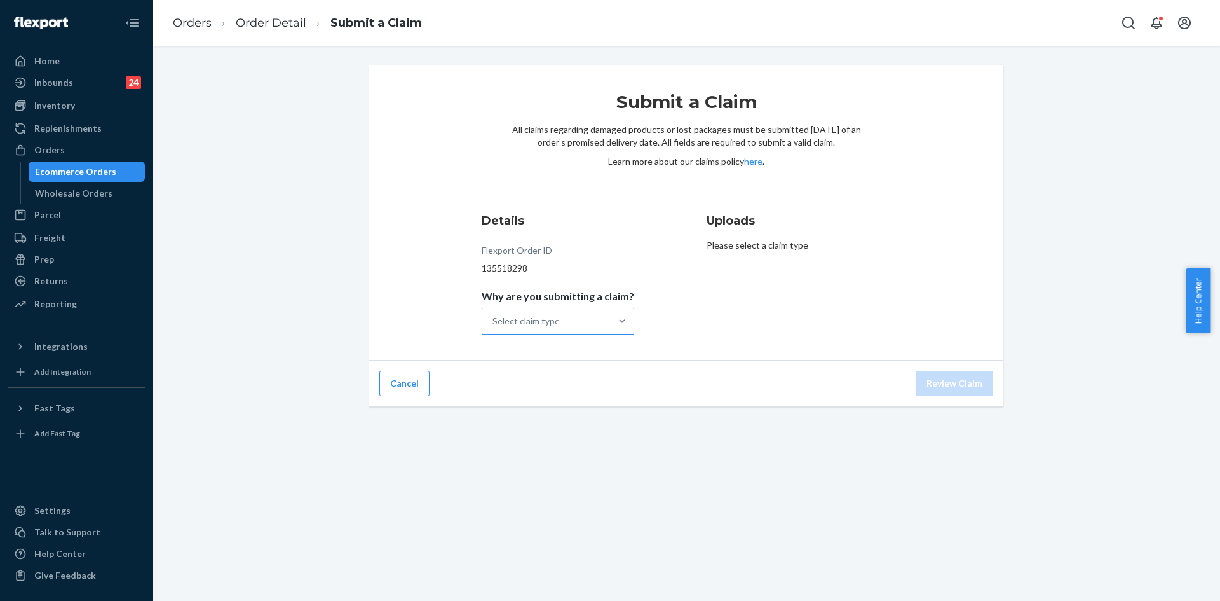
click at [583, 324] on div "Select claim type" at bounding box center [546, 320] width 128 height 25
click at [494, 324] on input "Why are you submitting a claim? Select claim type" at bounding box center [493, 321] width 1 height 13
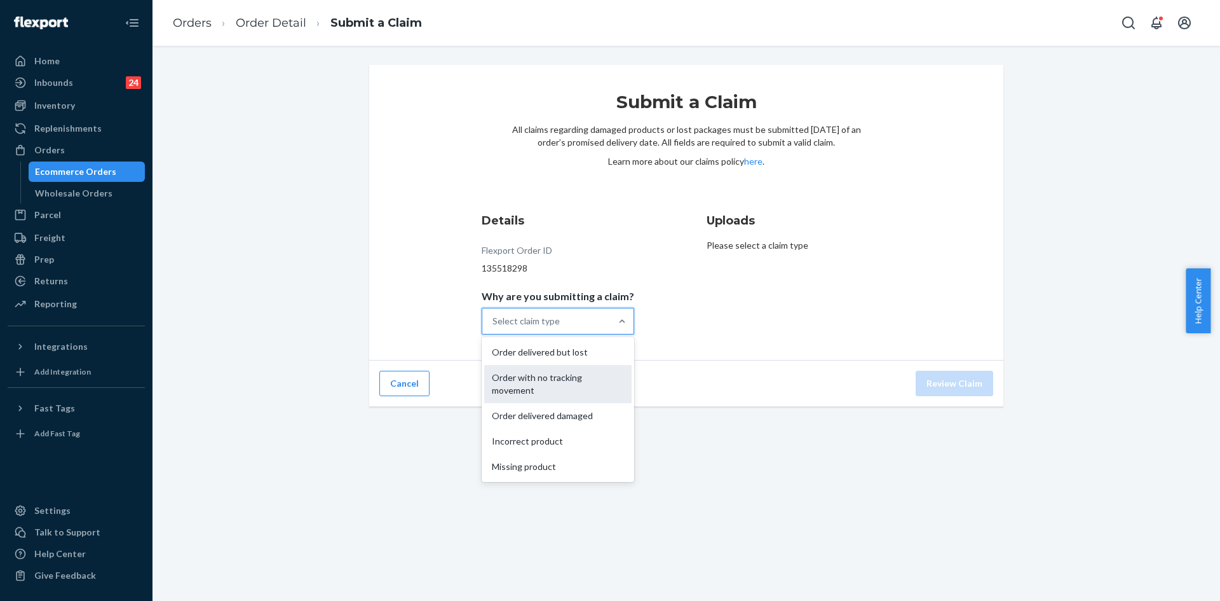
click at [582, 382] on div "Order with no tracking movement" at bounding box center [557, 384] width 147 height 38
click at [494, 327] on input "Why are you submitting a claim? option Order with no tracking movement focused,…" at bounding box center [493, 321] width 1 height 13
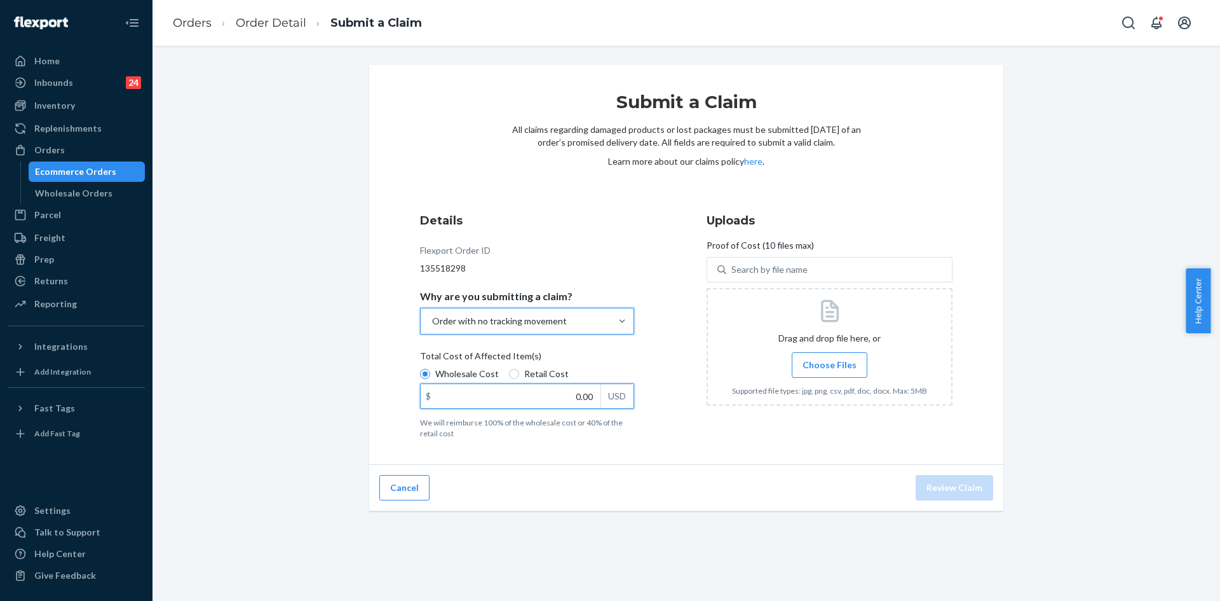
click at [542, 393] on input "0.00" at bounding box center [511, 396] width 180 height 24
type input "32.00"
click at [836, 358] on span "Choose Files" at bounding box center [830, 364] width 54 height 13
click at [830, 358] on input "Choose Files" at bounding box center [829, 365] width 1 height 14
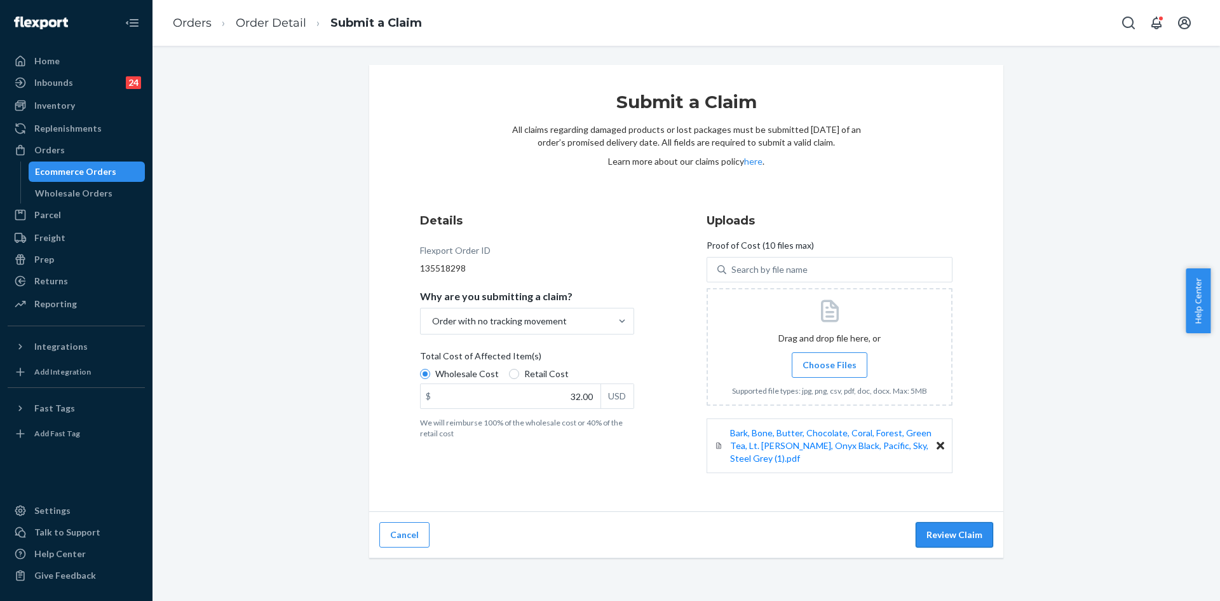
click at [962, 531] on button "Review Claim" at bounding box center [955, 534] width 78 height 25
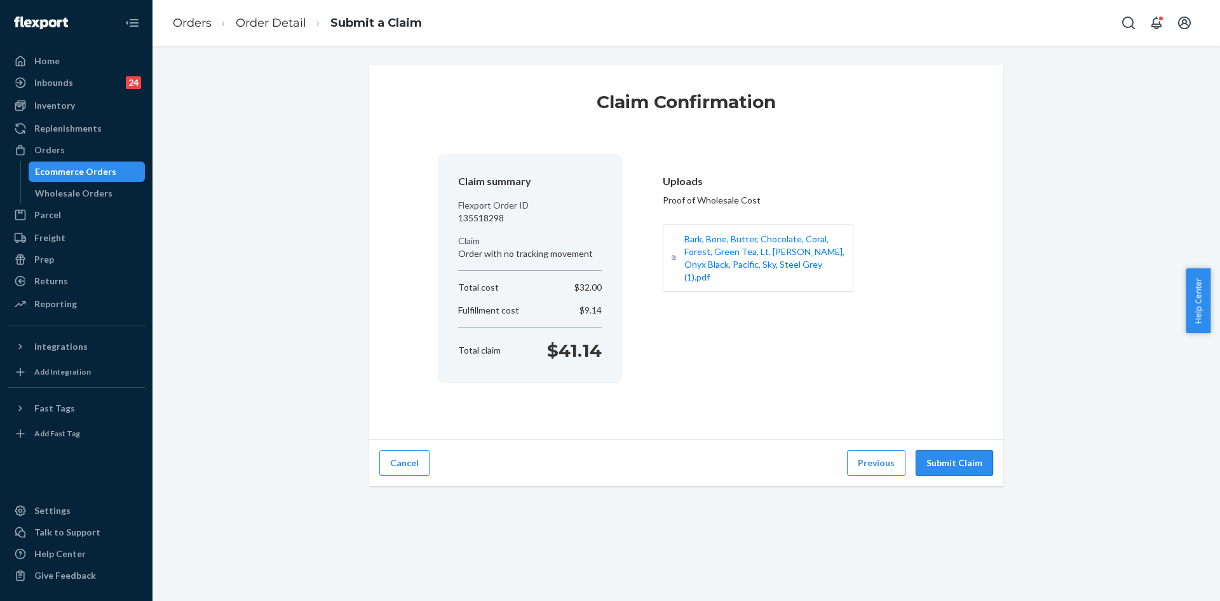
click at [962, 465] on button "Submit Claim" at bounding box center [955, 462] width 78 height 25
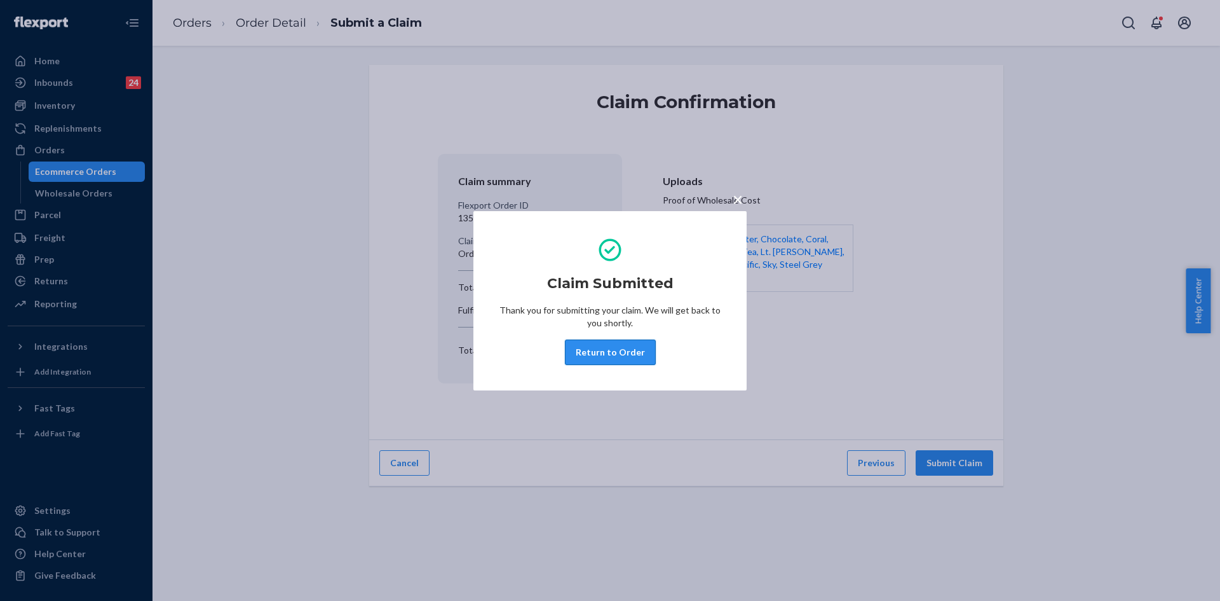
click at [623, 352] on button "Return to Order" at bounding box center [610, 351] width 91 height 25
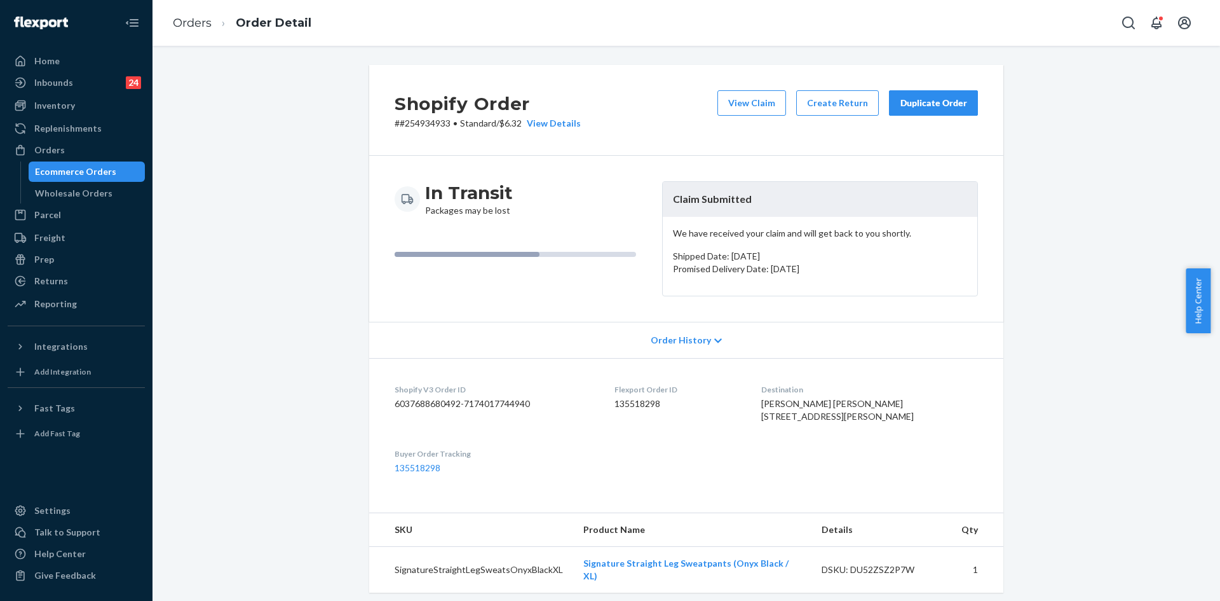
click at [168, 81] on div "Shopify Order # #254934933 • Standard / $6.32 View Details View Claim Create Re…" at bounding box center [686, 472] width 1049 height 814
click at [937, 104] on div "Duplicate Order" at bounding box center [933, 103] width 67 height 13
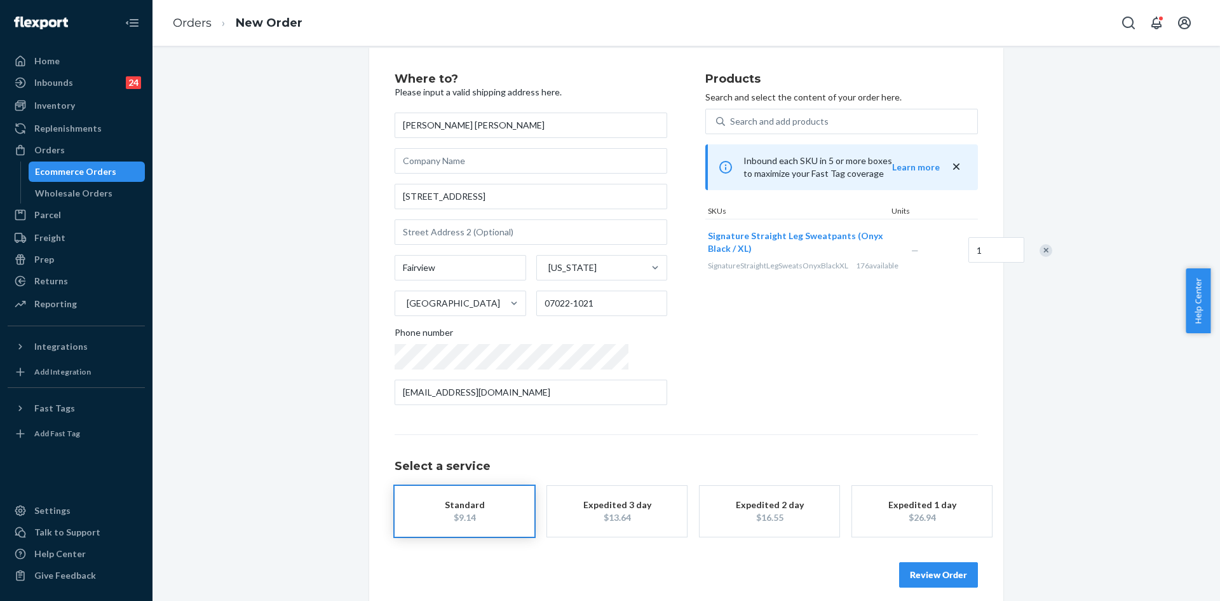
scroll to position [29, 0]
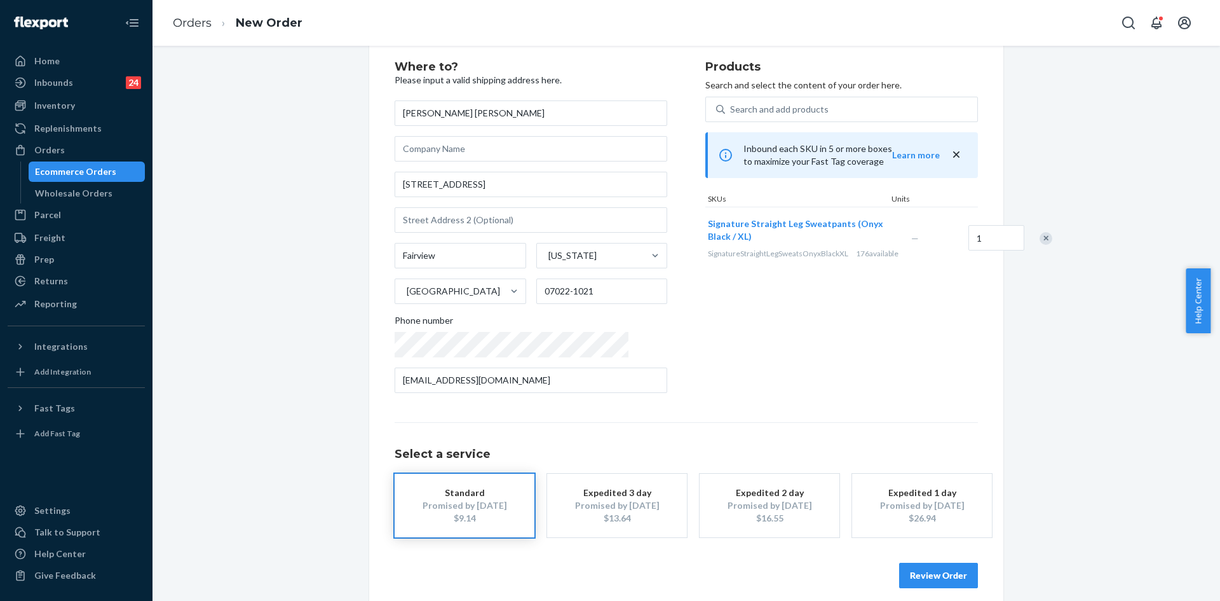
click at [927, 576] on button "Review Order" at bounding box center [938, 574] width 79 height 25
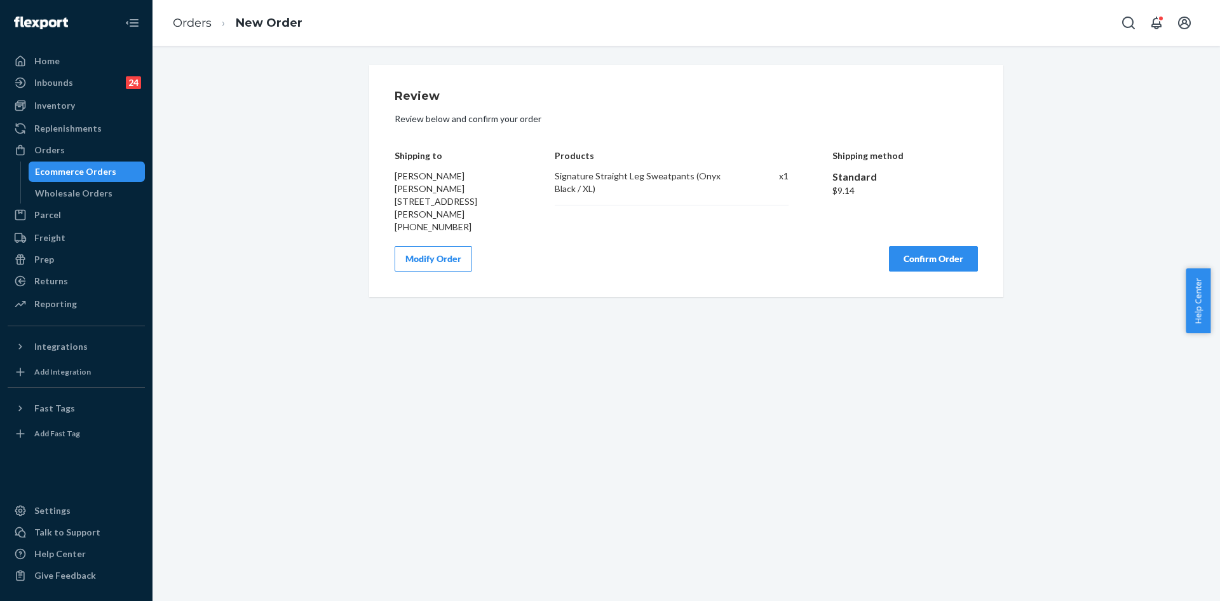
scroll to position [0, 0]
click at [923, 249] on button "Confirm Order" at bounding box center [933, 258] width 89 height 25
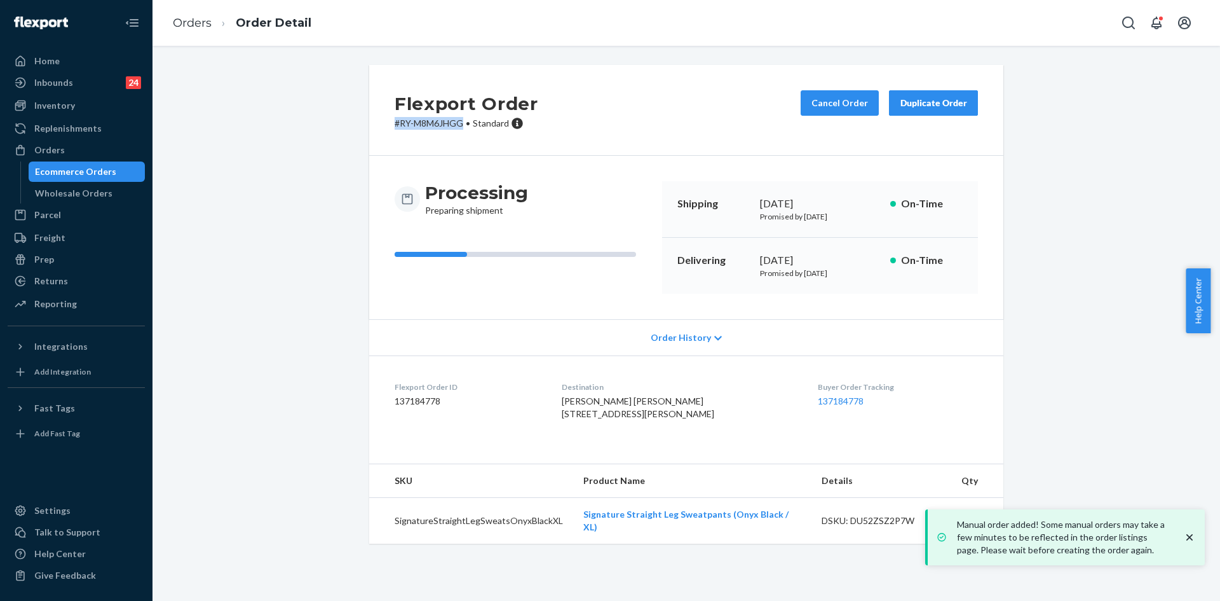
drag, startPoint x: 458, startPoint y: 126, endPoint x: 360, endPoint y: 129, distance: 97.3
click at [360, 129] on div "Flexport Order # RY-M8M6JHGG • Standard Cancel Order Duplicate Order Processing…" at bounding box center [686, 304] width 653 height 479
copy p "# RY-M8M6JHGG"
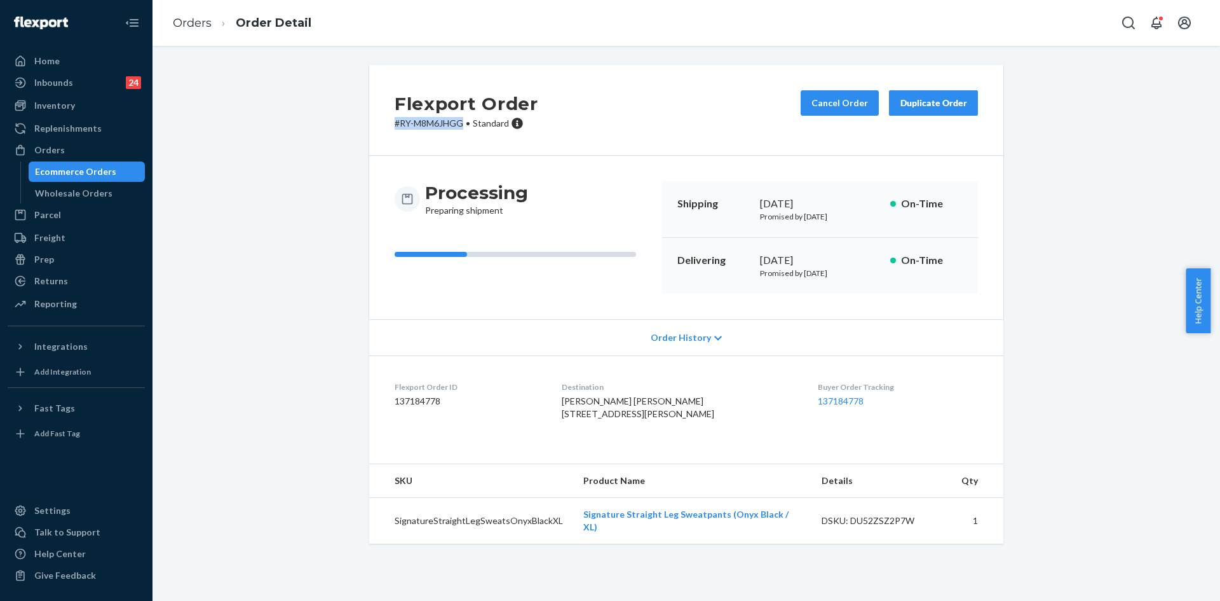
click at [85, 149] on div "Orders" at bounding box center [76, 150] width 135 height 18
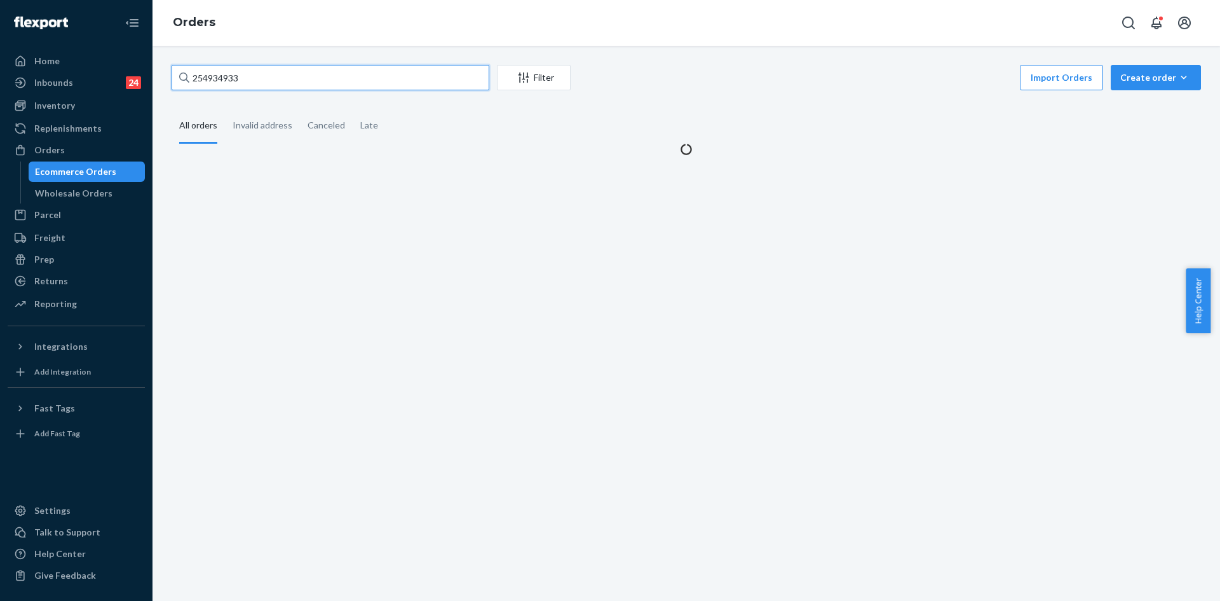
click at [345, 71] on input "254934933" at bounding box center [331, 77] width 318 height 25
paste input "5202848"
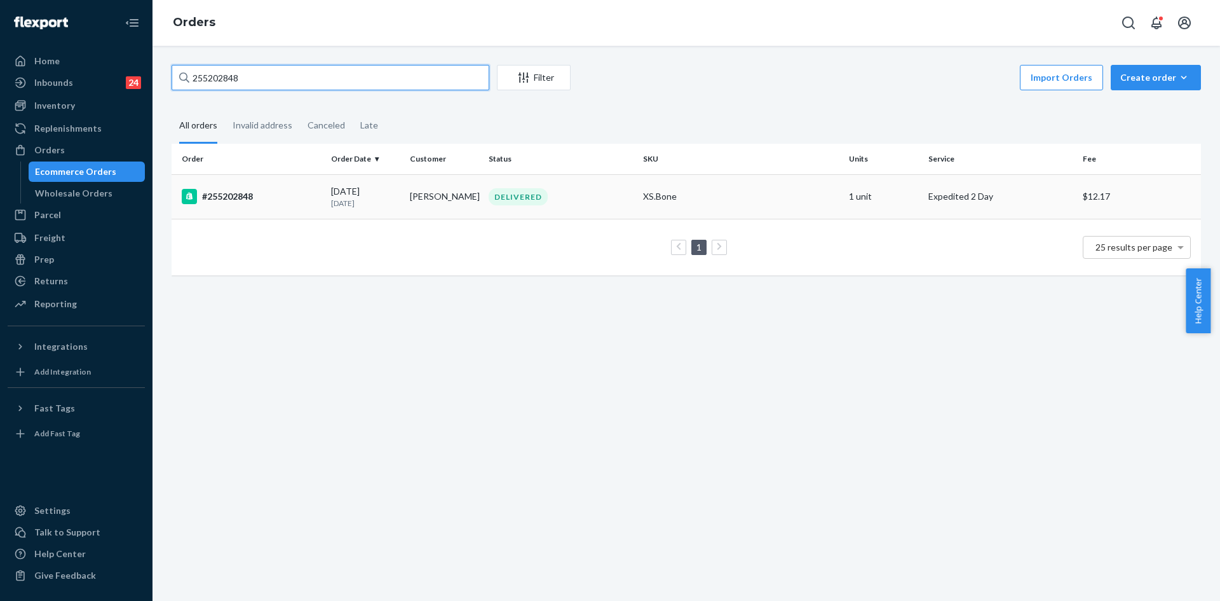
type input "255202848"
click at [622, 198] on div "DELIVERED" at bounding box center [560, 196] width 149 height 17
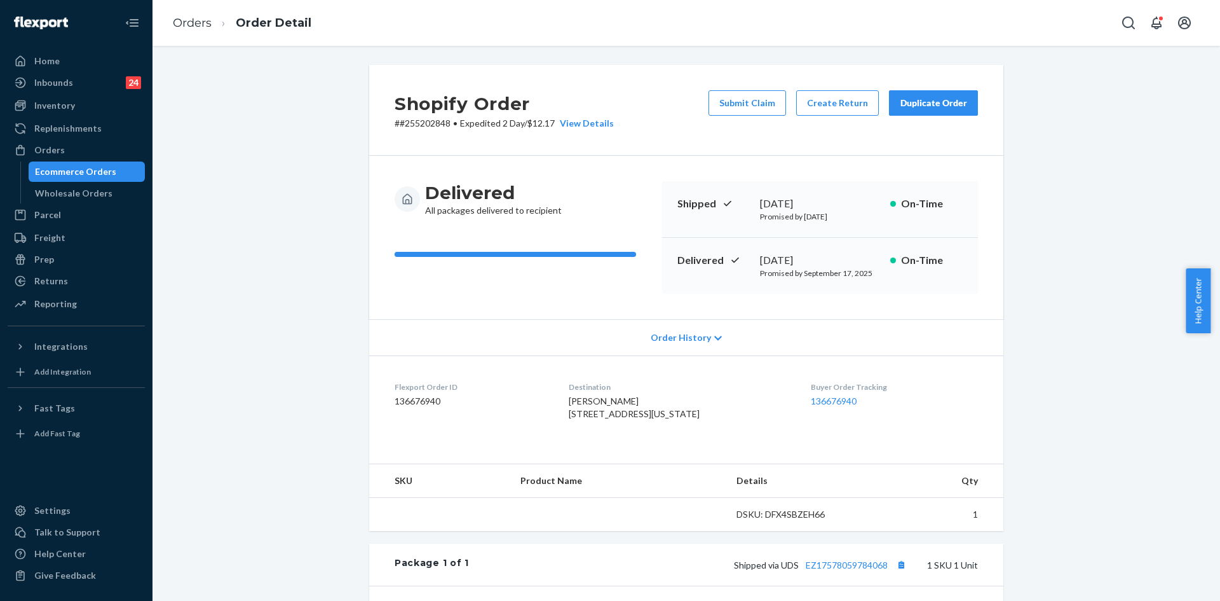
click at [920, 103] on div "Duplicate Order" at bounding box center [933, 103] width 67 height 13
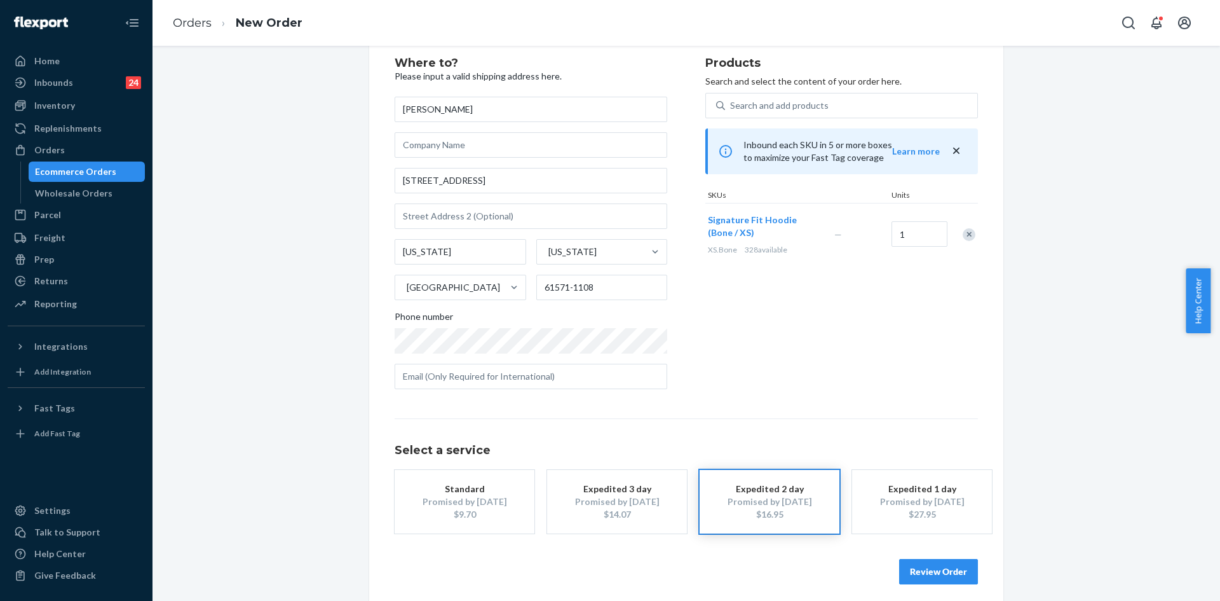
scroll to position [42, 0]
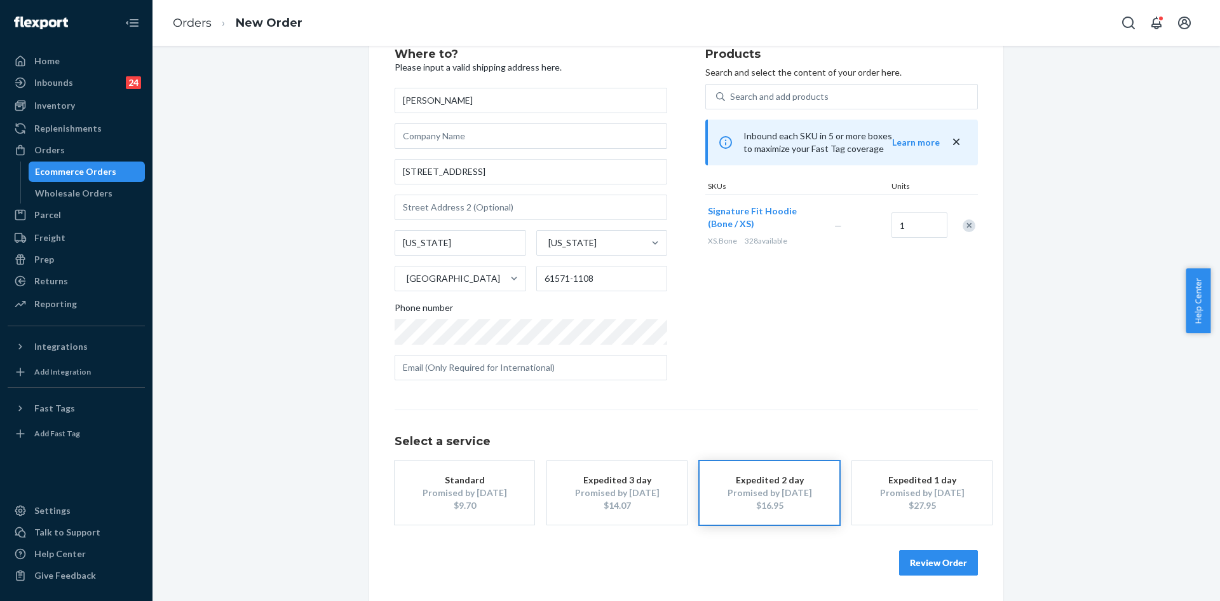
drag, startPoint x: 58, startPoint y: 153, endPoint x: 463, endPoint y: 236, distance: 412.7
click at [59, 153] on div "Orders" at bounding box center [49, 150] width 31 height 13
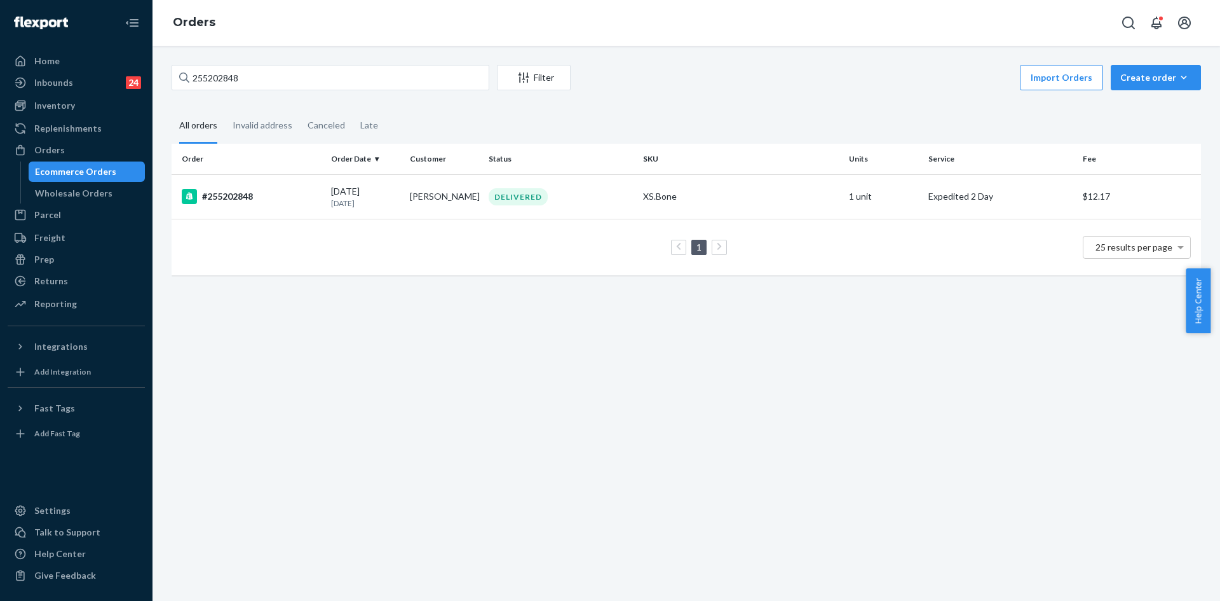
click at [678, 193] on div "XS.Bone" at bounding box center [741, 196] width 196 height 13
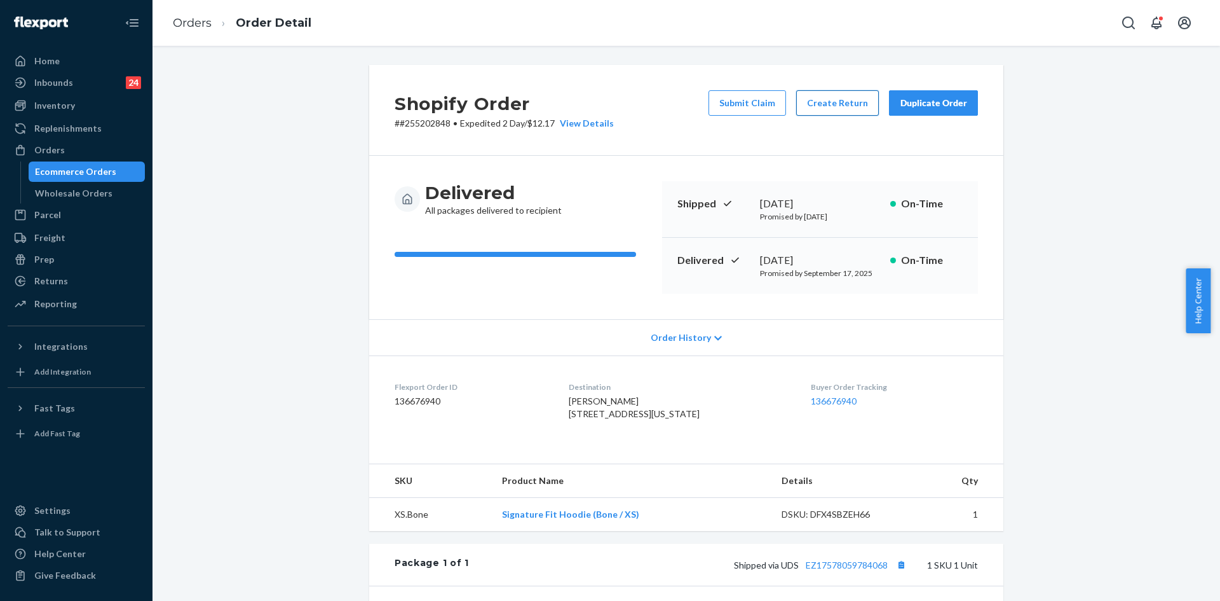
click at [830, 108] on button "Create Return" at bounding box center [837, 102] width 83 height 25
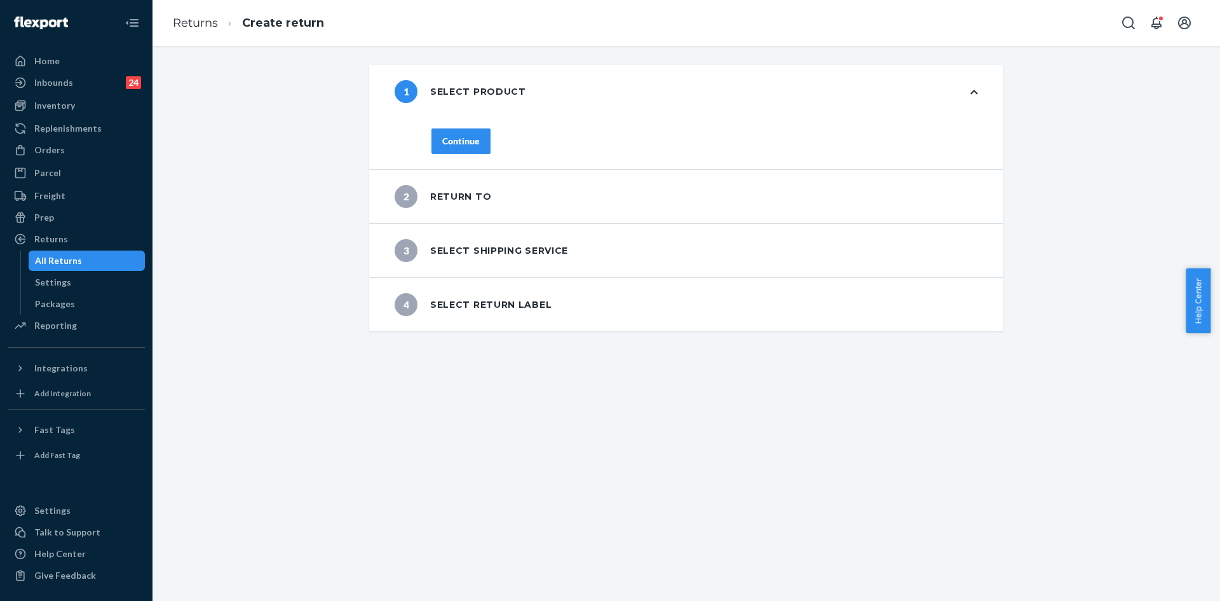
click at [467, 144] on div "Continue" at bounding box center [460, 141] width 37 height 13
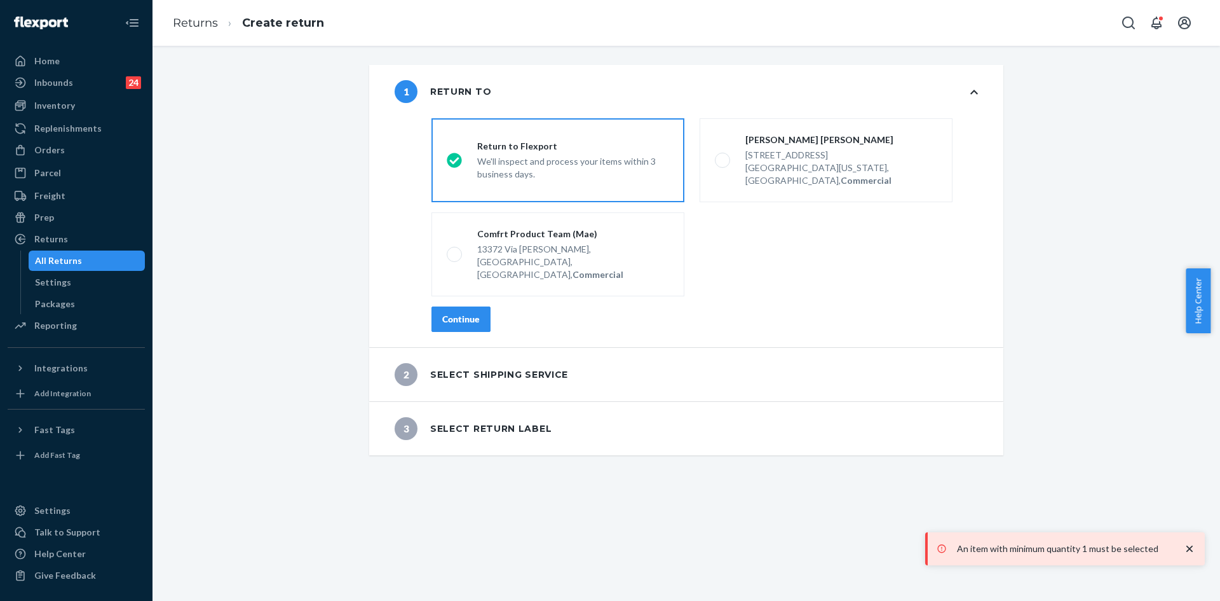
drag, startPoint x: 469, startPoint y: 293, endPoint x: 472, endPoint y: 310, distance: 17.3
click at [469, 313] on div "Continue" at bounding box center [460, 319] width 37 height 13
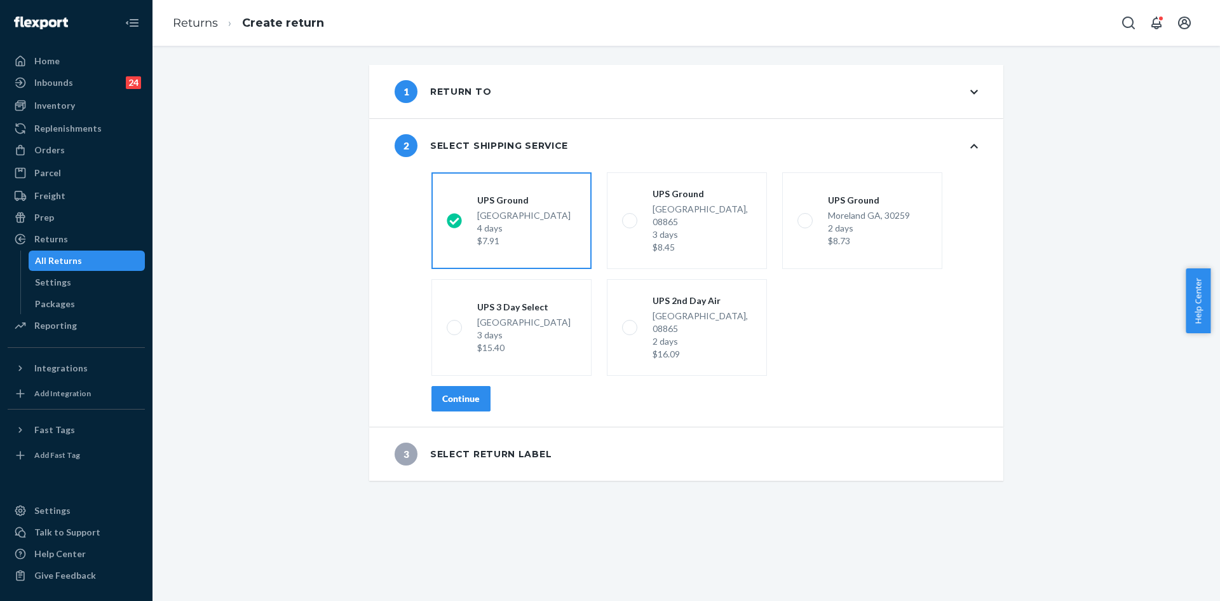
click at [461, 392] on div "Continue" at bounding box center [460, 398] width 37 height 13
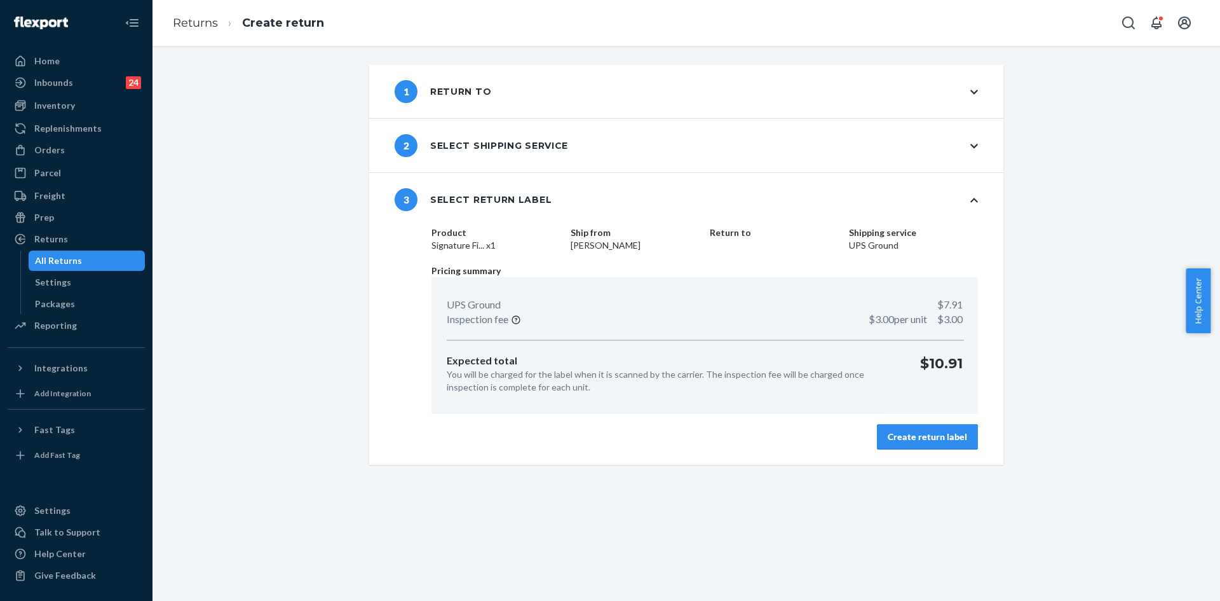
click at [920, 436] on div "Create return label" at bounding box center [927, 436] width 79 height 13
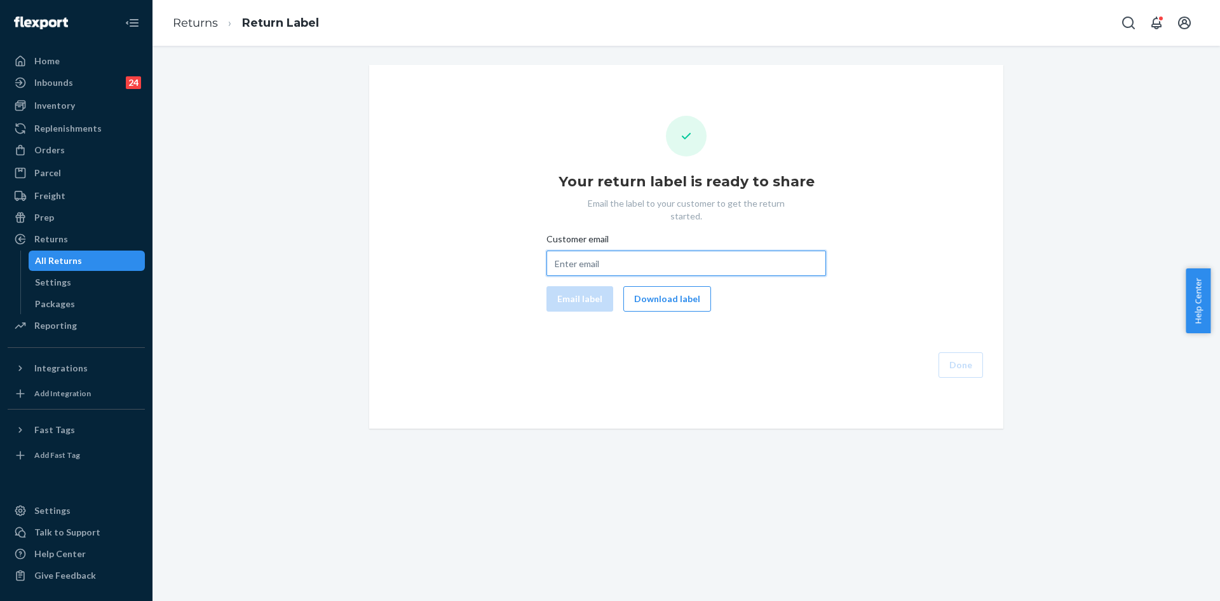
click at [660, 259] on input "Customer email" at bounding box center [687, 262] width 280 height 25
paste input "[EMAIL_ADDRESS][DOMAIN_NAME]"
type input "[EMAIL_ADDRESS][DOMAIN_NAME]"
click at [574, 286] on button "Email label" at bounding box center [580, 298] width 67 height 25
click at [952, 357] on button "Done" at bounding box center [961, 364] width 44 height 25
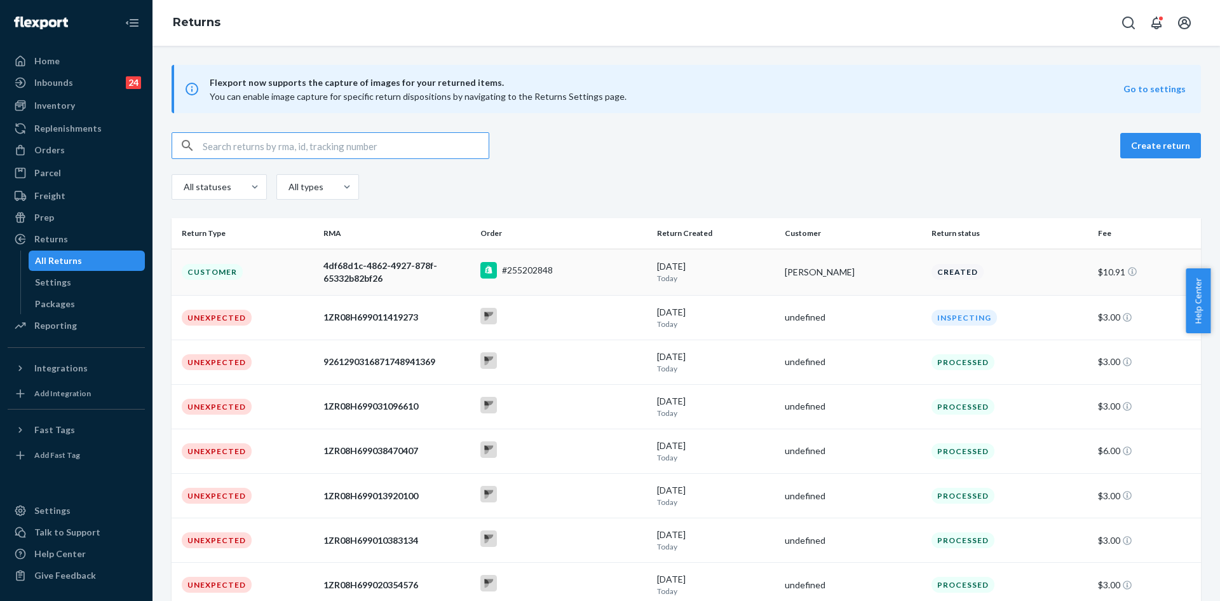
click at [321, 285] on td "4df68d1c-4862-4927-878f-65332b82bf26" at bounding box center [396, 272] width 157 height 46
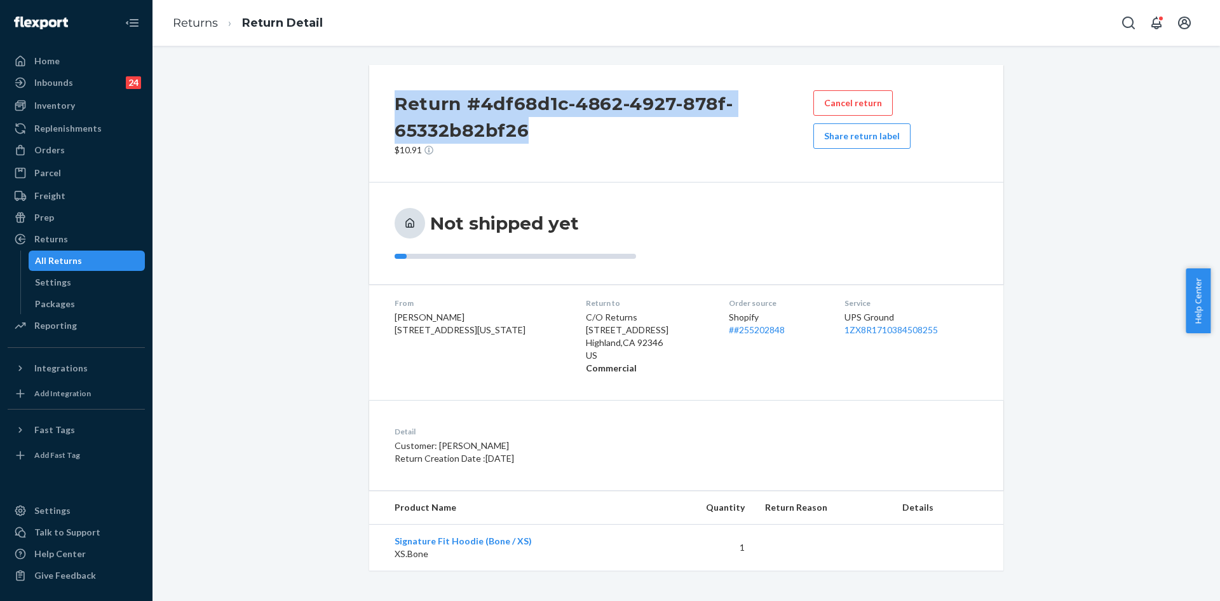
drag, startPoint x: 500, startPoint y: 121, endPoint x: 390, endPoint y: 99, distance: 112.1
click at [395, 99] on h2 "Return #4df68d1c-4862-4927-878f-65332b82bf26" at bounding box center [604, 116] width 419 height 53
copy h2 "Return #4df68d1c-4862-4927-878f-65332b82bf26"
click at [50, 157] on div "Orders" at bounding box center [76, 150] width 135 height 18
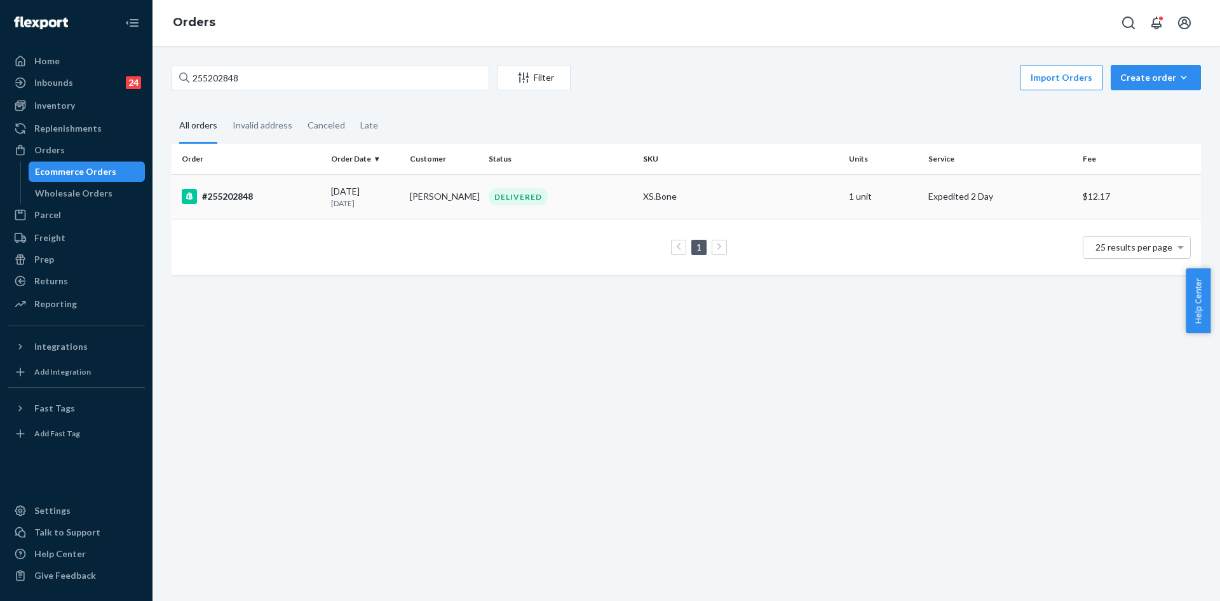
click at [608, 197] on div "DELIVERED" at bounding box center [560, 196] width 149 height 17
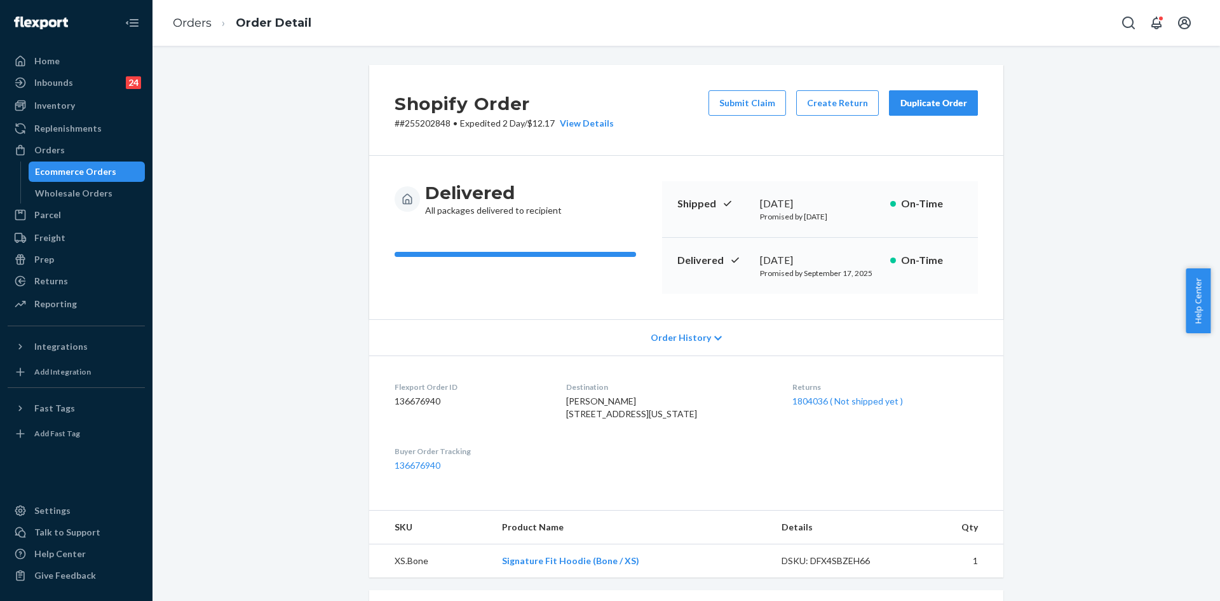
click at [923, 103] on div "Duplicate Order" at bounding box center [933, 103] width 67 height 13
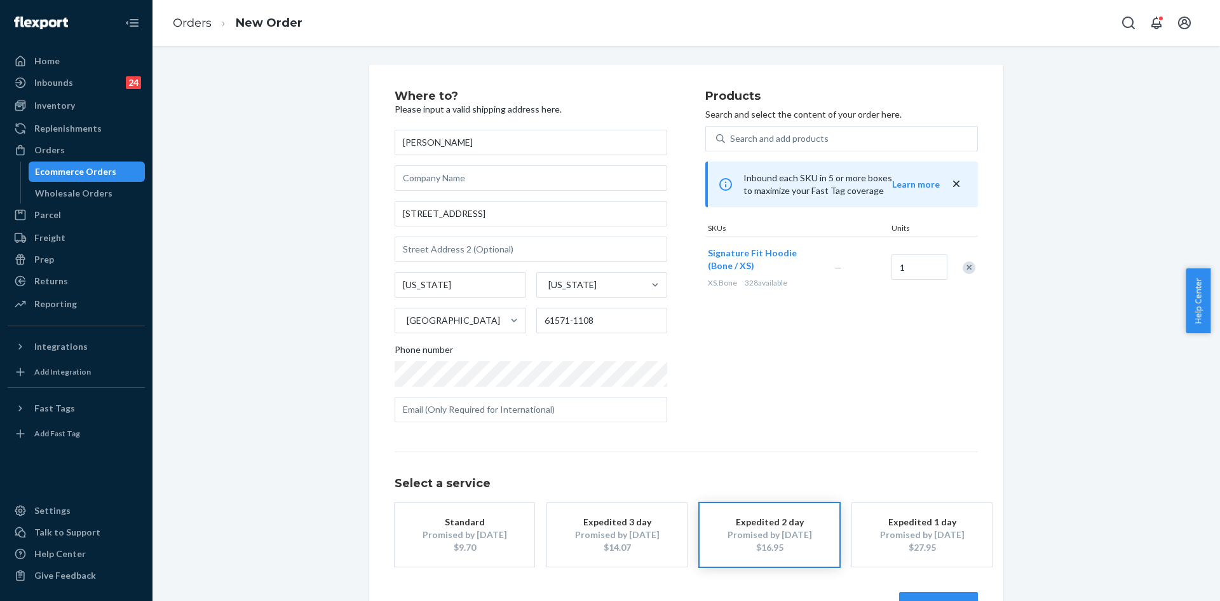
click at [452, 507] on button "Standard Promised by [DATE] $9.70" at bounding box center [465, 535] width 140 height 64
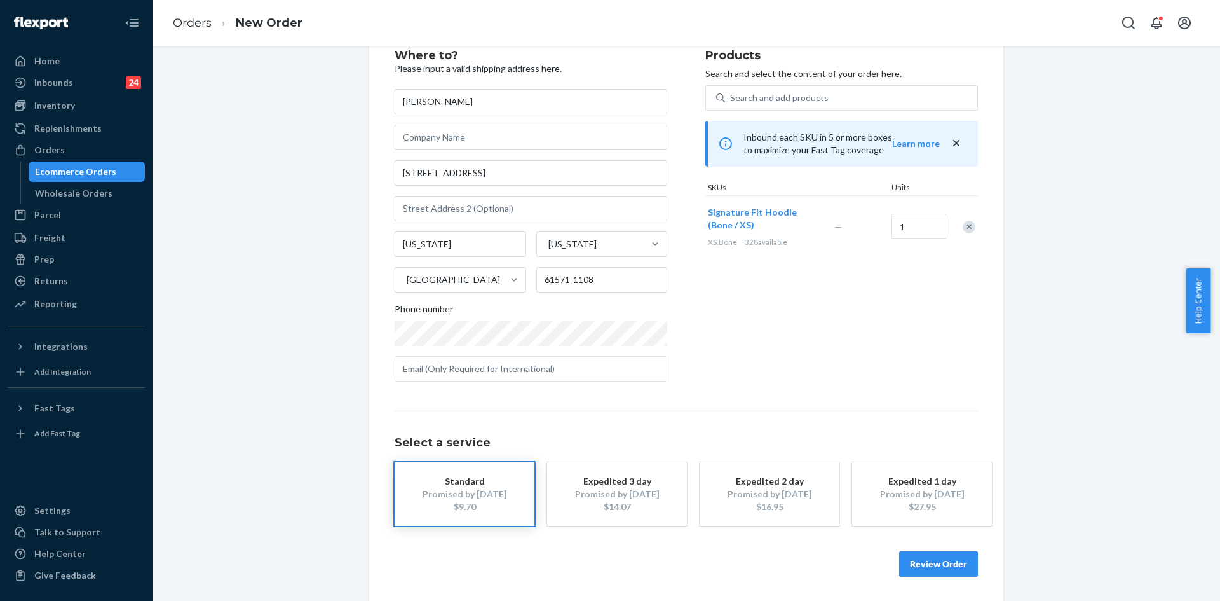
scroll to position [42, 0]
click at [950, 556] on button "Review Order" at bounding box center [938, 562] width 79 height 25
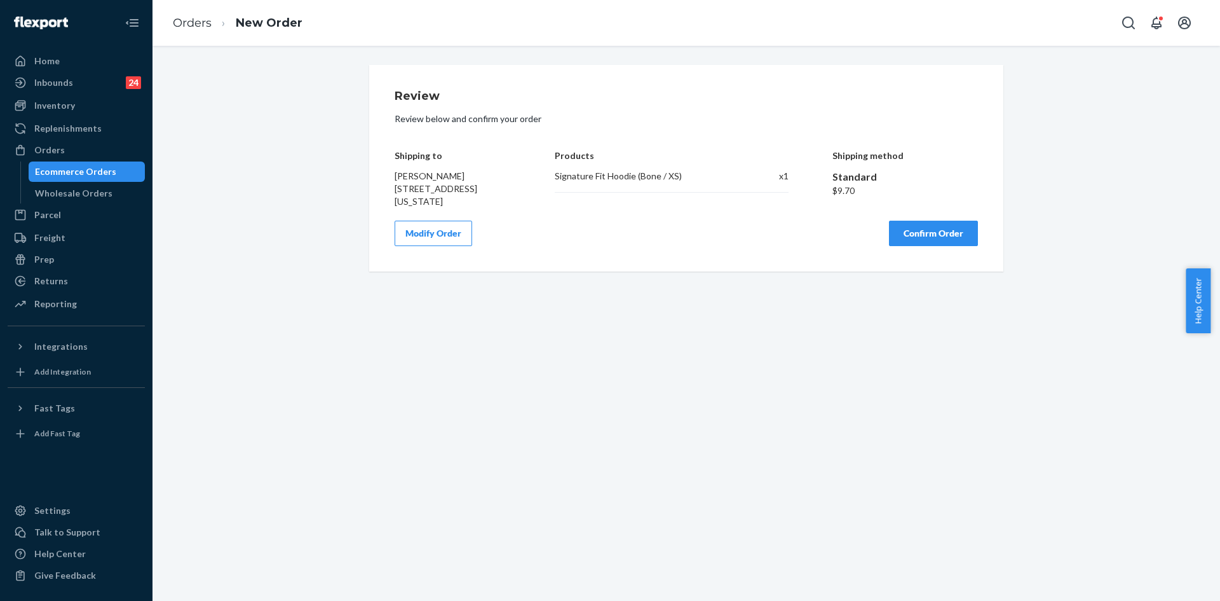
scroll to position [0, 0]
click at [931, 233] on button "Confirm Order" at bounding box center [933, 233] width 89 height 25
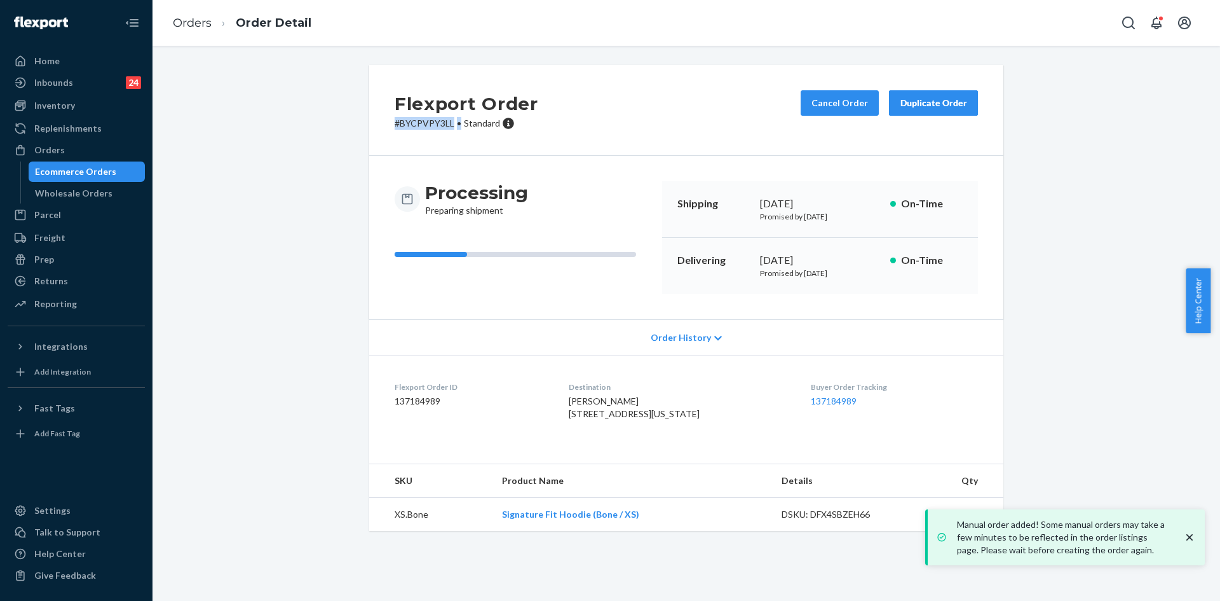
drag, startPoint x: 455, startPoint y: 119, endPoint x: 387, endPoint y: 121, distance: 68.0
click at [387, 121] on div "Flexport Order # BYCPVPY3LL • Standard Cancel Order Duplicate Order" at bounding box center [686, 110] width 634 height 91
copy p "# BYCPVPY3LL •"
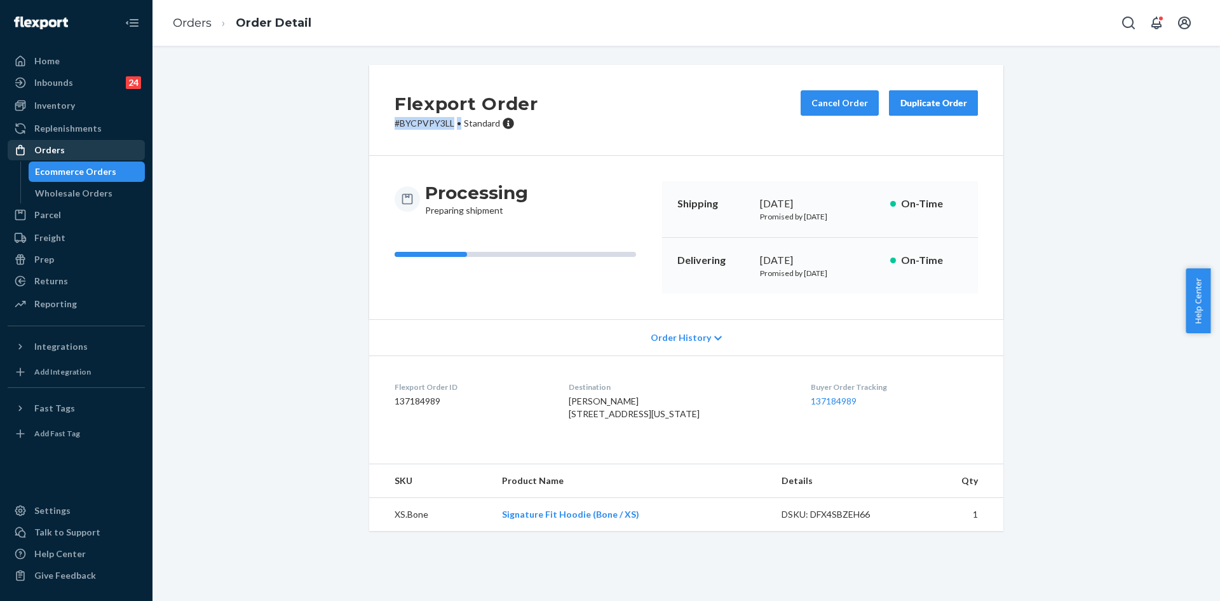
drag, startPoint x: 65, startPoint y: 153, endPoint x: 139, endPoint y: 140, distance: 74.7
click at [65, 153] on div "Orders" at bounding box center [76, 150] width 135 height 18
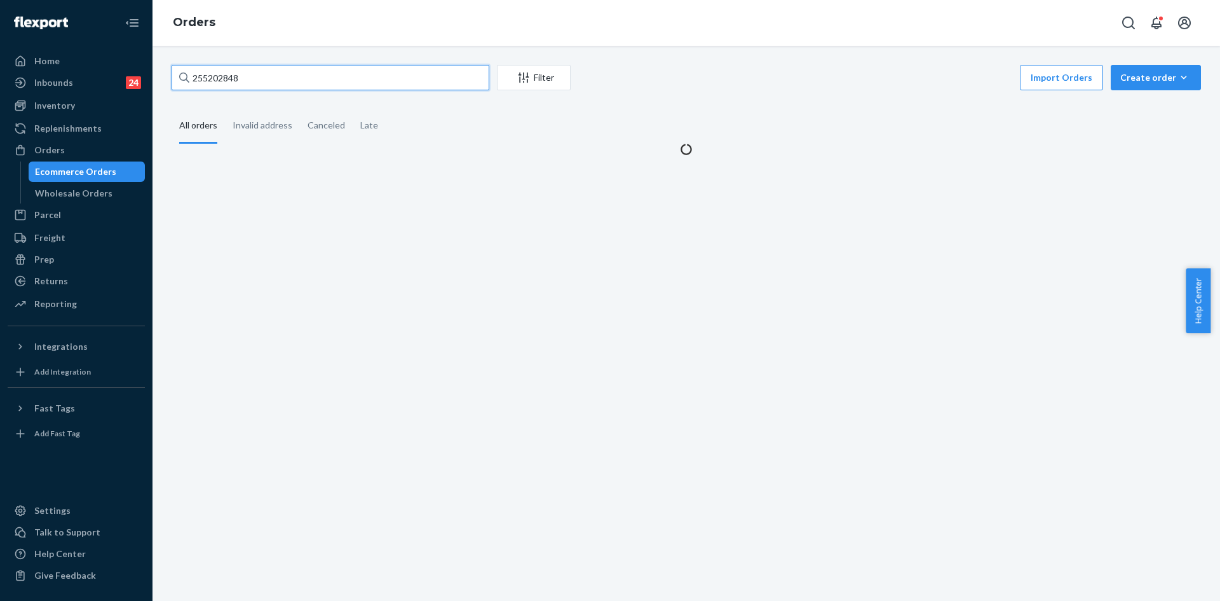
click at [322, 79] on input "255202848" at bounding box center [331, 77] width 318 height 25
paste input "#S1KFAHWCEX"
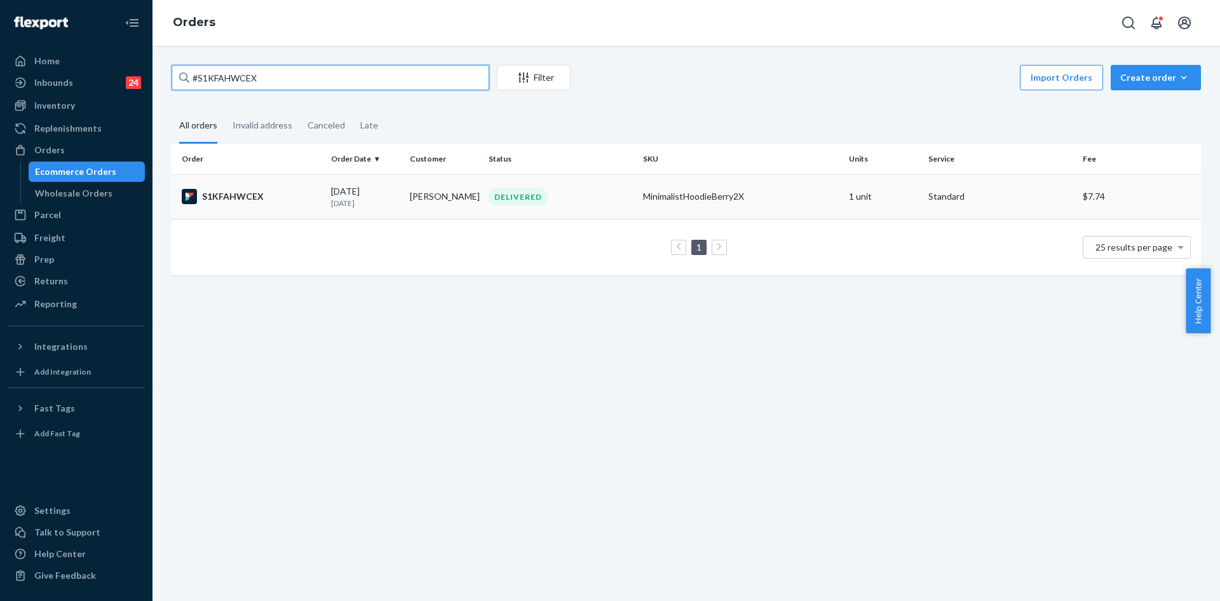
type input "#S1KFAHWCEX"
click at [650, 203] on div "MinimalistHoodieBerry2X" at bounding box center [741, 196] width 196 height 13
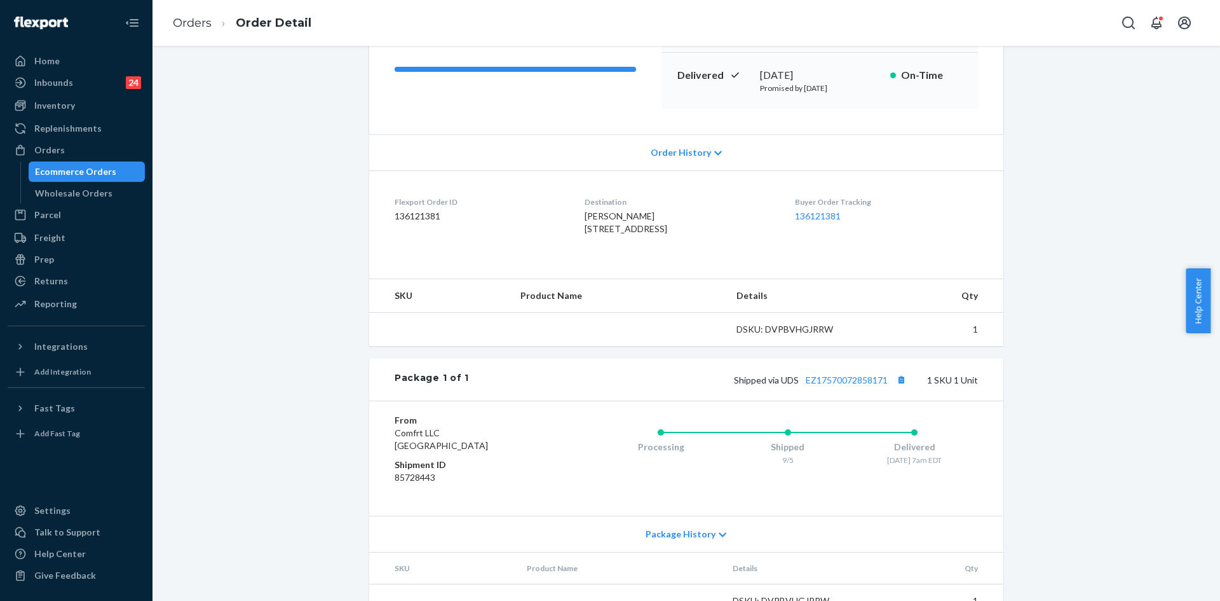
scroll to position [206, 0]
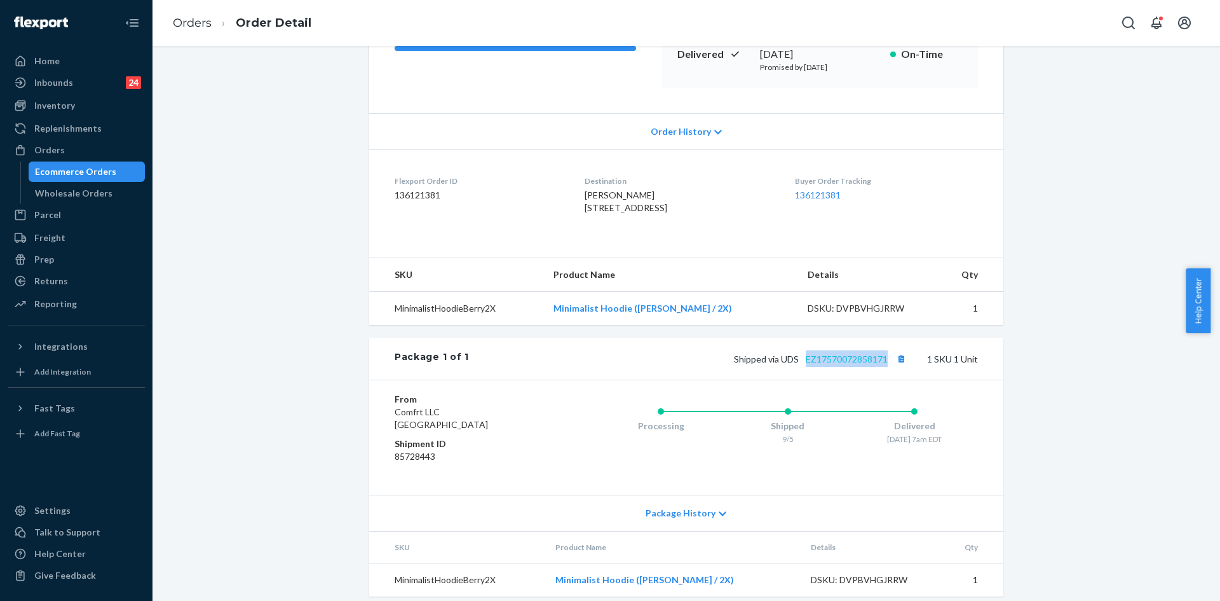
drag, startPoint x: 887, startPoint y: 384, endPoint x: 801, endPoint y: 386, distance: 85.2
click at [801, 364] on span "Shipped via UDS EZ17570072858171" at bounding box center [821, 358] width 175 height 11
copy link "EZ17570072858171"
click at [855, 364] on link "EZ17570072858171" at bounding box center [847, 358] width 82 height 11
drag, startPoint x: 656, startPoint y: 221, endPoint x: 630, endPoint y: 222, distance: 26.1
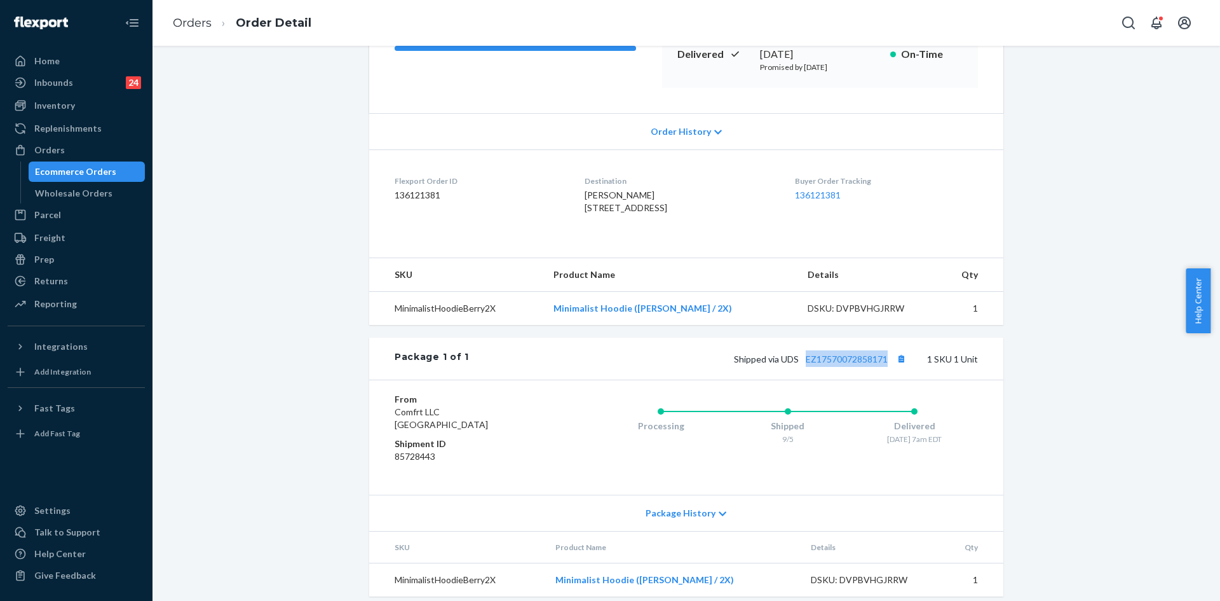
click at [630, 213] on span "[PERSON_NAME] [STREET_ADDRESS]" at bounding box center [626, 201] width 83 height 24
copy span "46121"
drag, startPoint x: 78, startPoint y: 149, endPoint x: 121, endPoint y: 125, distance: 49.8
click at [78, 149] on div "Orders" at bounding box center [76, 150] width 135 height 18
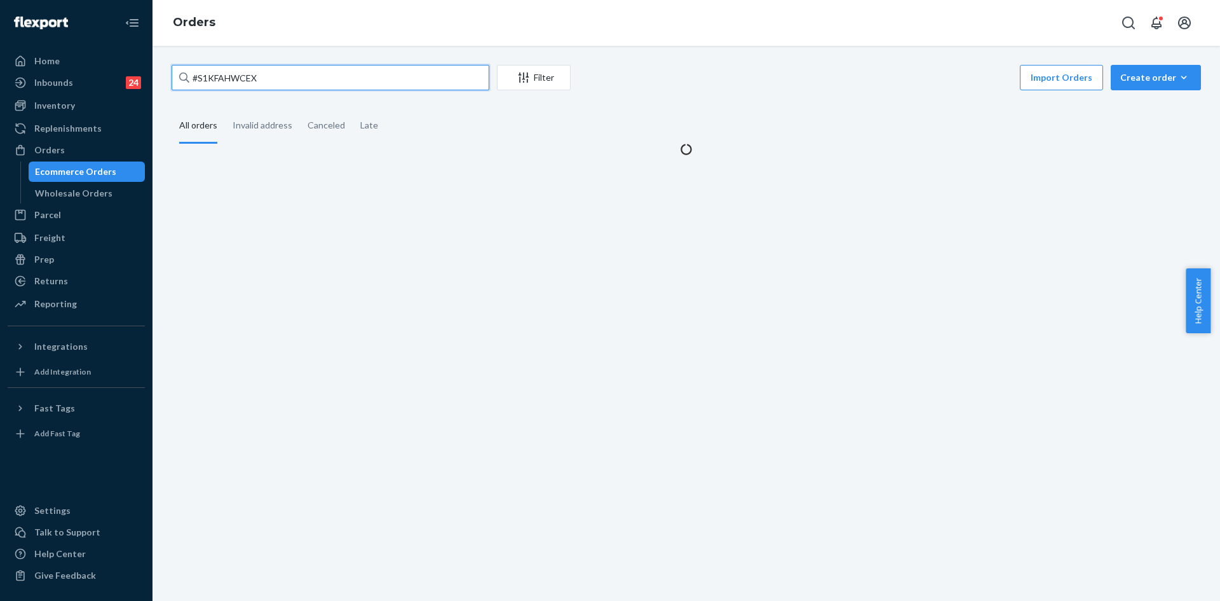
click at [321, 75] on input "#S1KFAHWCEX" at bounding box center [331, 77] width 318 height 25
paste input "254644515"
click at [322, 73] on input "#254644515" at bounding box center [331, 77] width 318 height 25
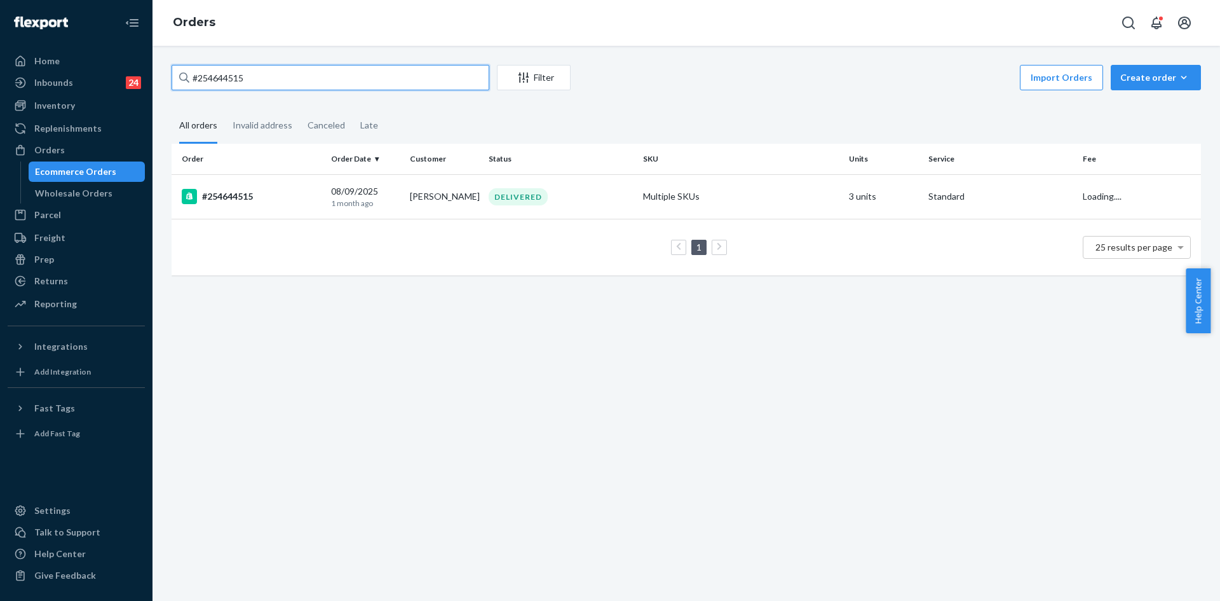
click at [322, 73] on input "#254644515" at bounding box center [331, 77] width 318 height 25
paste input "text"
type input "254644515"
drag, startPoint x: 583, startPoint y: 197, endPoint x: 578, endPoint y: 249, distance: 52.3
click at [584, 198] on div "DELIVERED" at bounding box center [560, 196] width 149 height 17
